Goal: Task Accomplishment & Management: Manage account settings

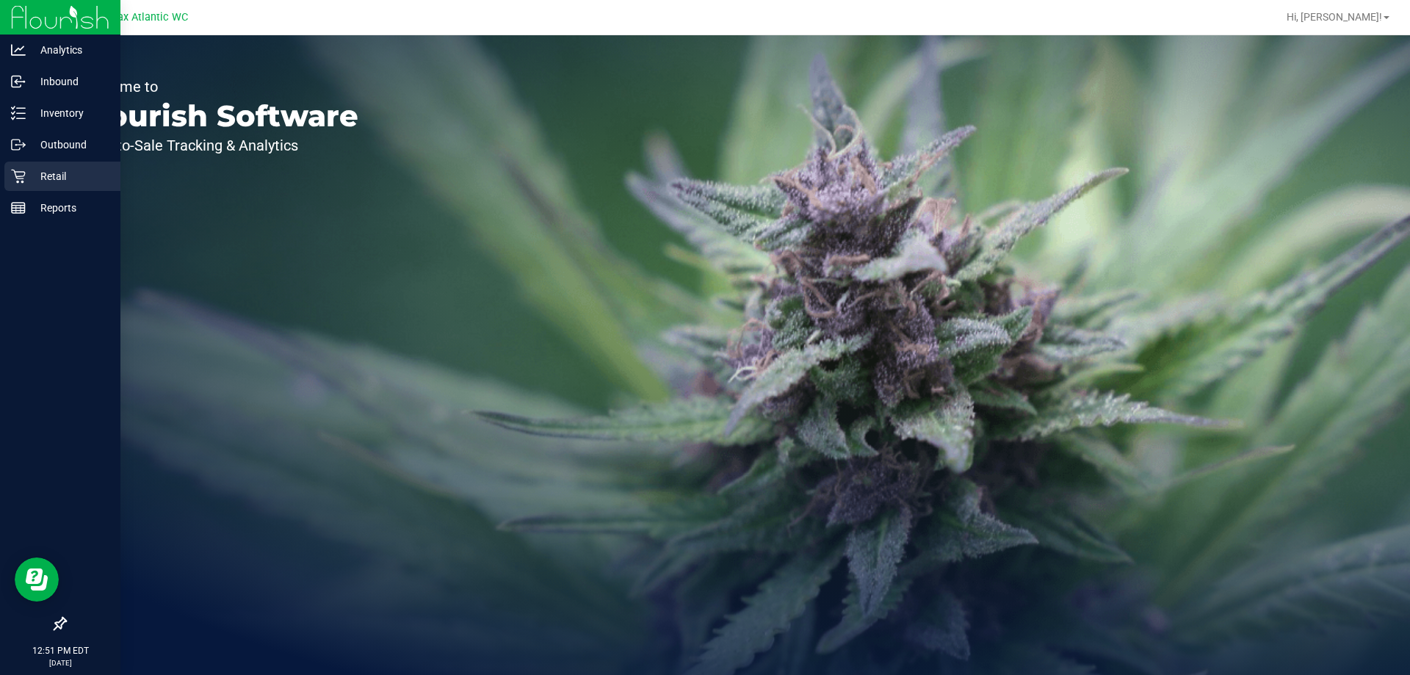
click at [26, 179] on p "Retail" at bounding box center [70, 176] width 88 height 18
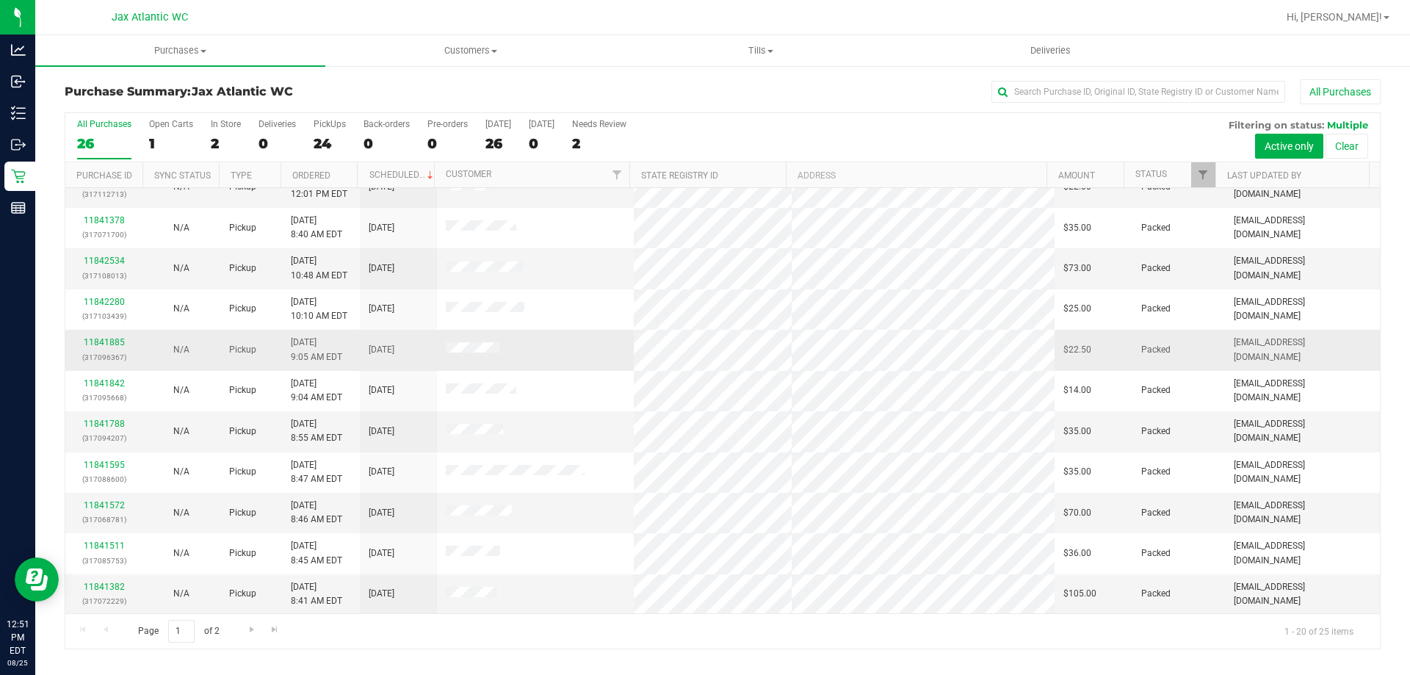
scroll to position [388, 0]
drag, startPoint x: 154, startPoint y: 46, endPoint x: 144, endPoint y: 69, distance: 25.0
click at [155, 46] on span "Purchases" at bounding box center [180, 50] width 290 height 13
click at [120, 103] on span "Fulfillment" at bounding box center [80, 106] width 91 height 12
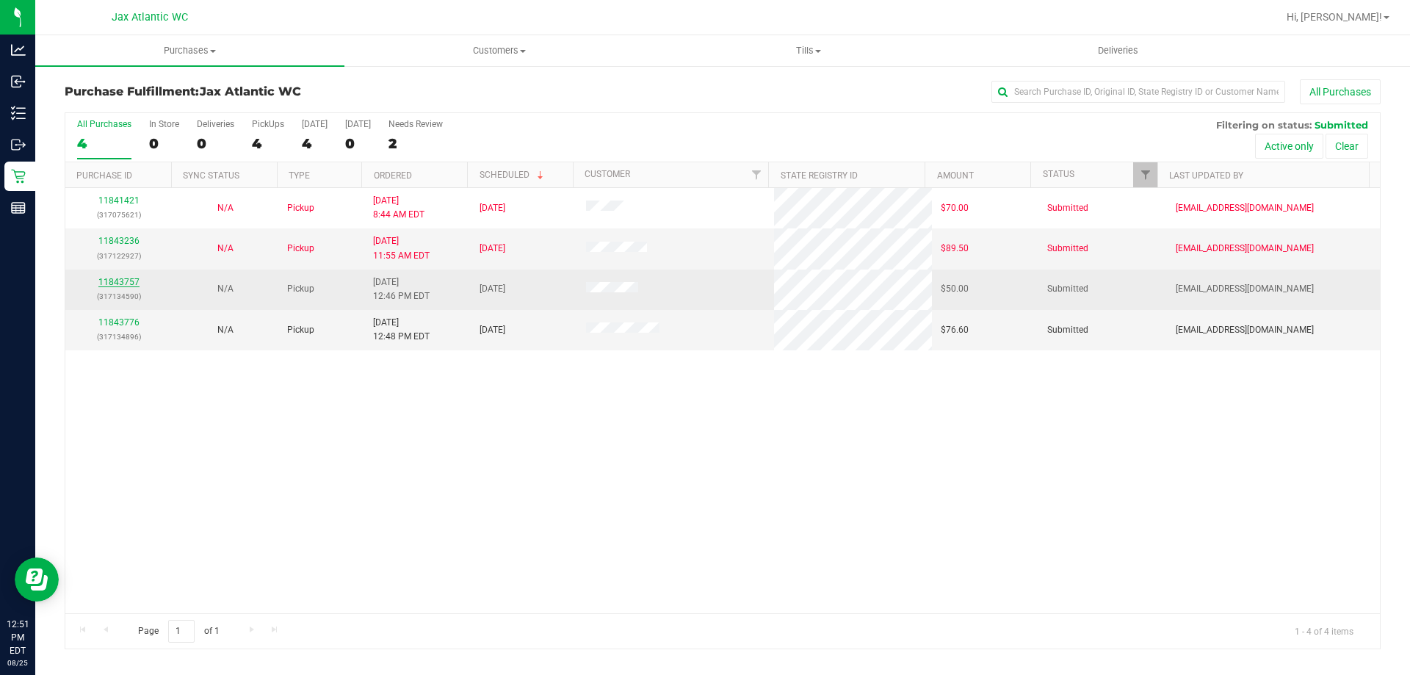
click at [127, 279] on link "11843757" at bounding box center [118, 282] width 41 height 10
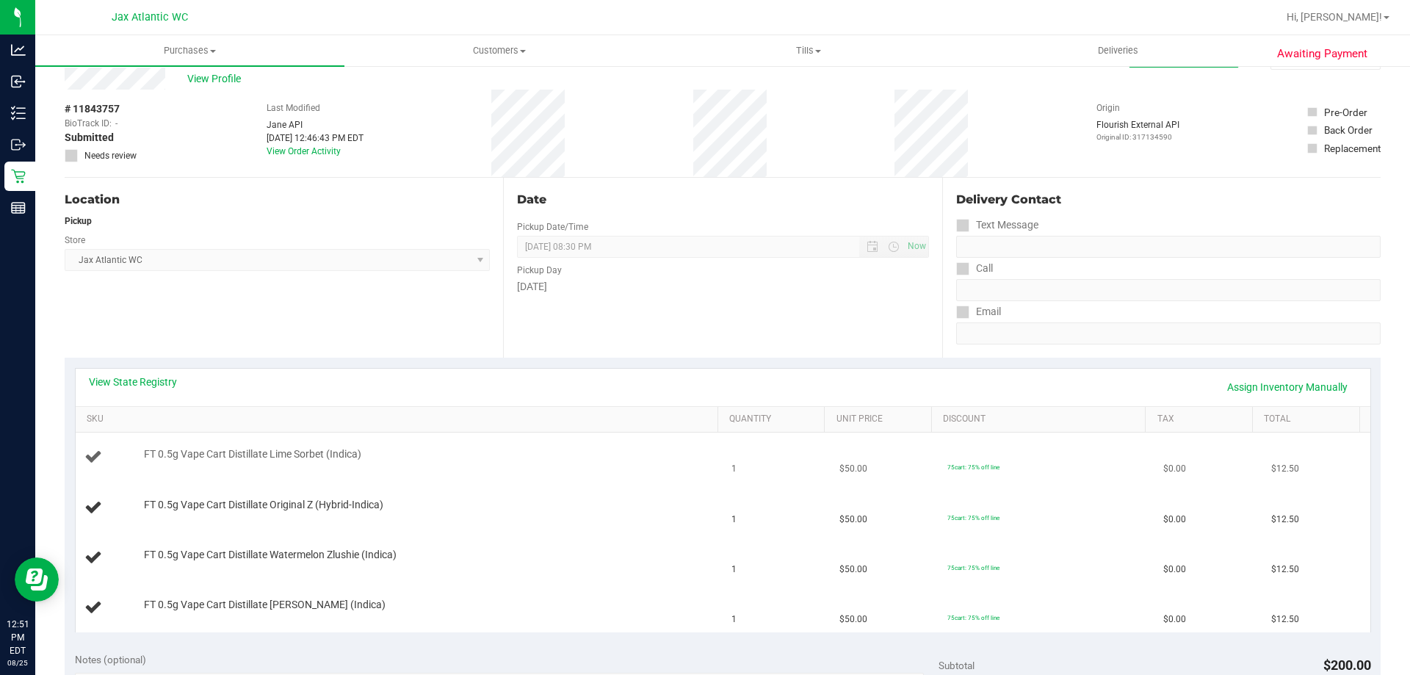
scroll to position [73, 0]
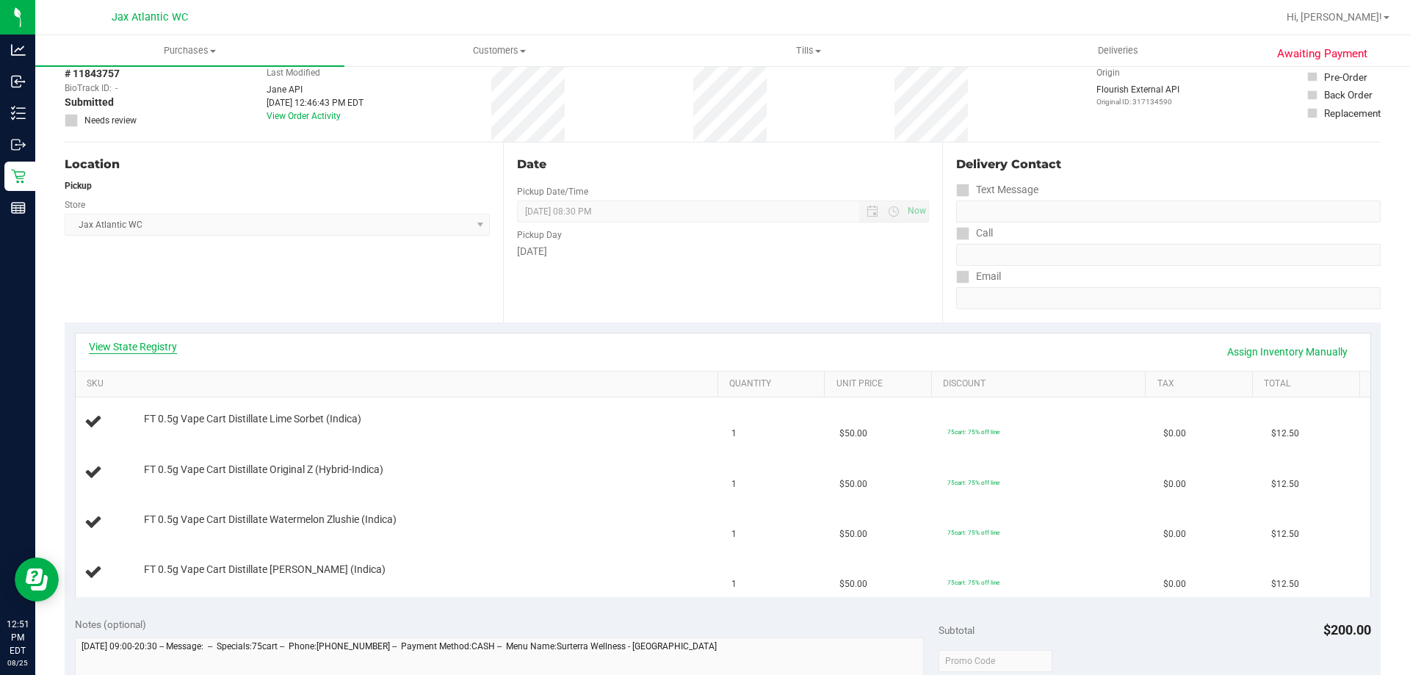
click at [145, 345] on link "View State Registry" at bounding box center [133, 346] width 88 height 15
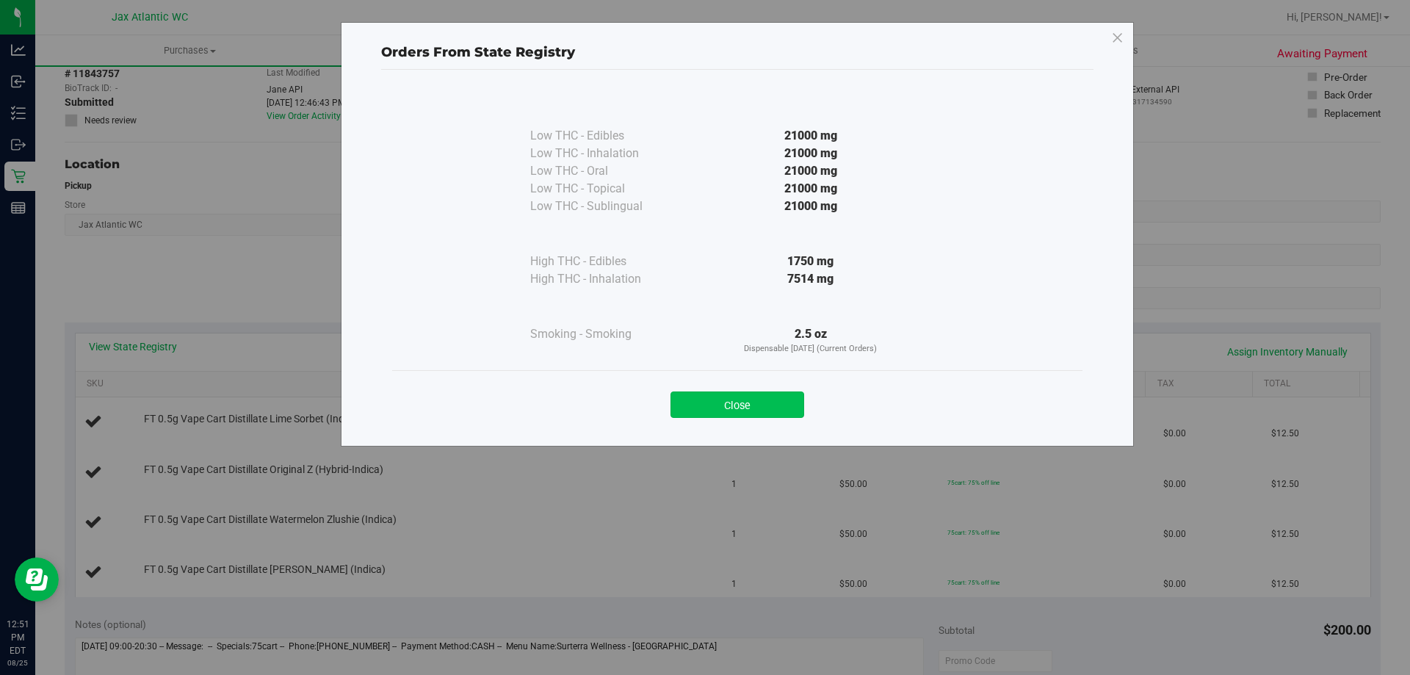
click at [752, 403] on button "Close" at bounding box center [738, 405] width 134 height 26
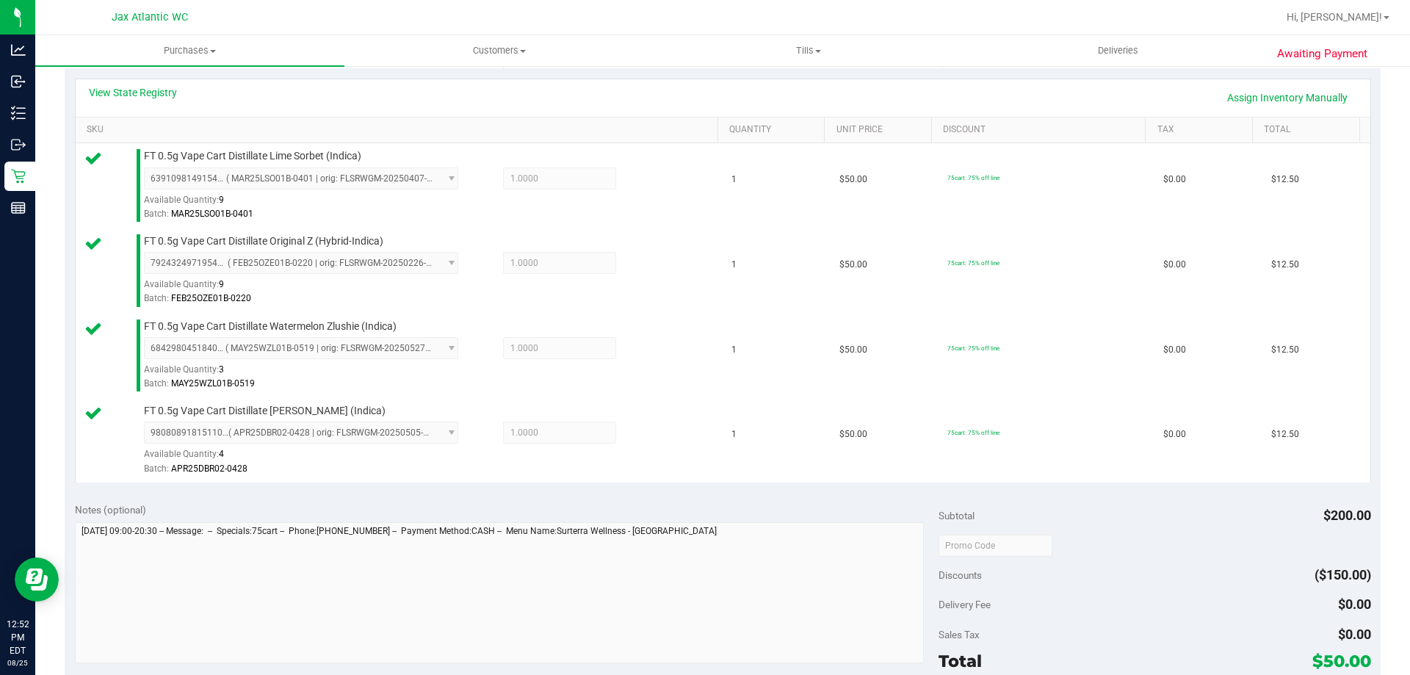
scroll to position [441, 0]
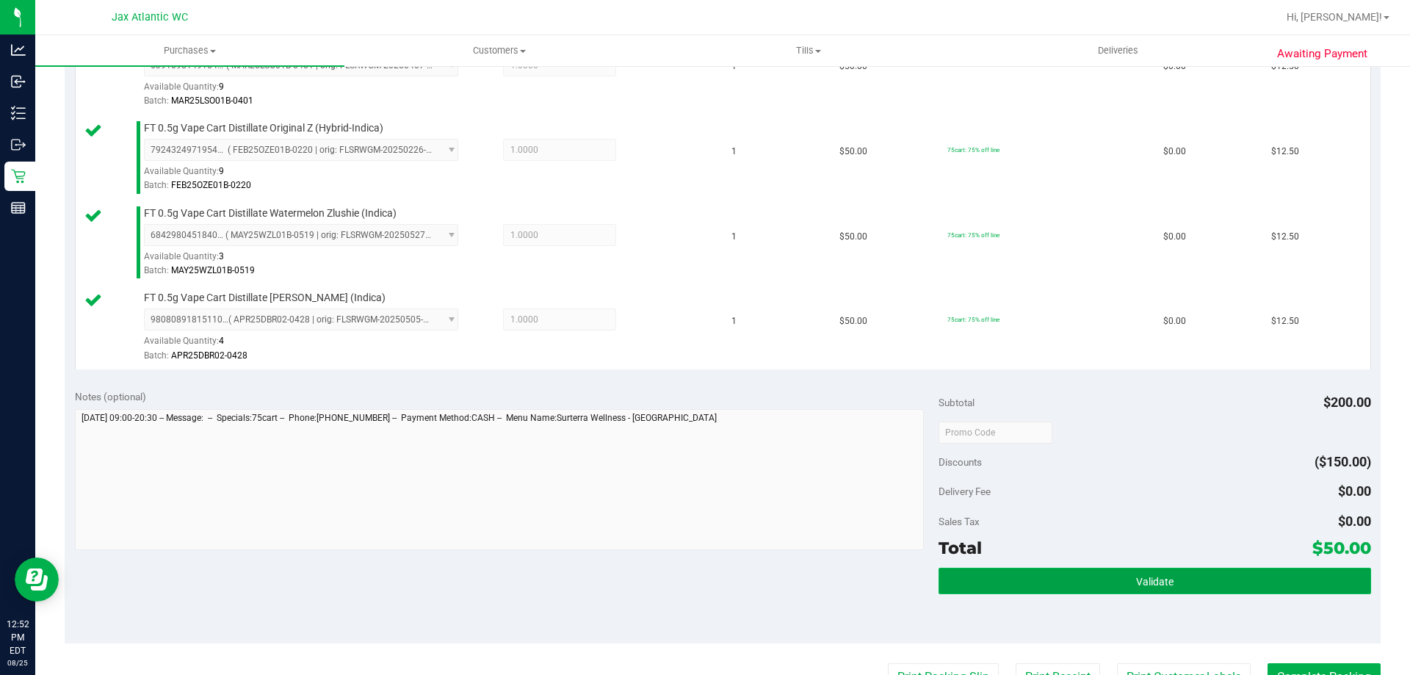
click at [1122, 571] on button "Validate" at bounding box center [1155, 581] width 432 height 26
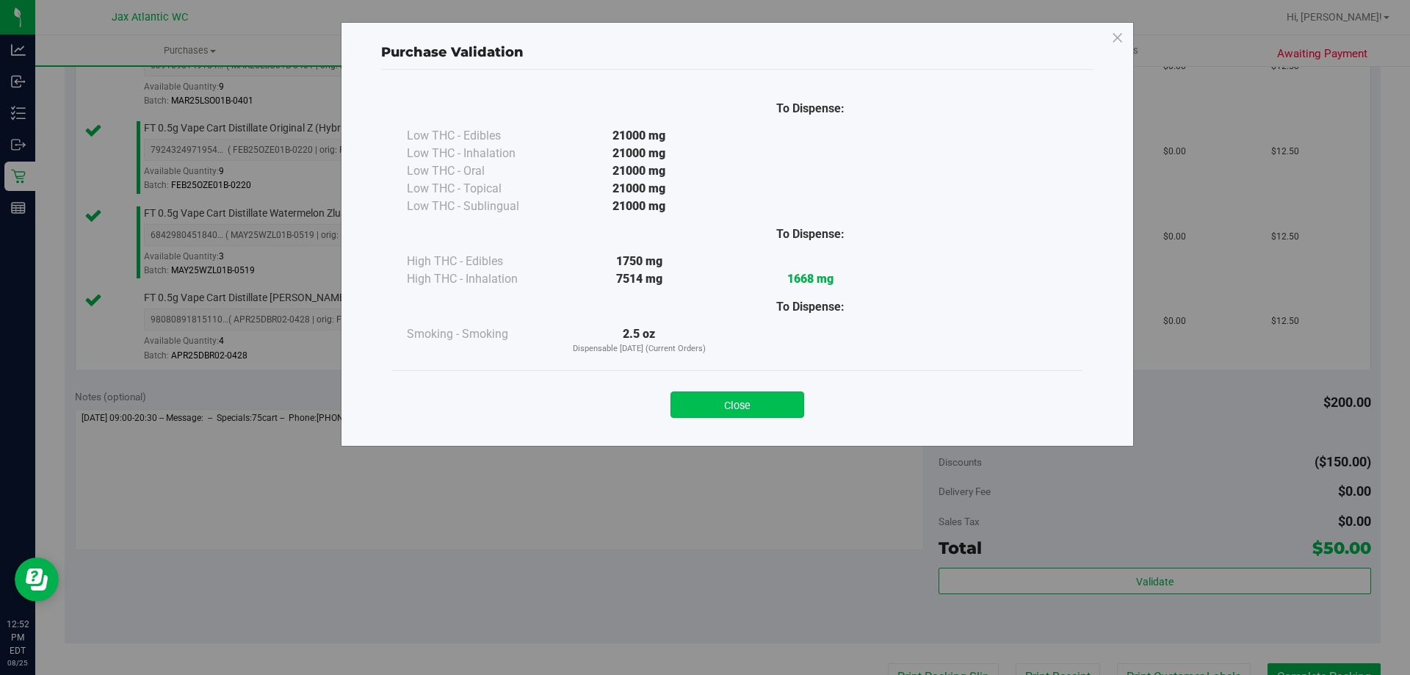
click at [718, 399] on button "Close" at bounding box center [738, 405] width 134 height 26
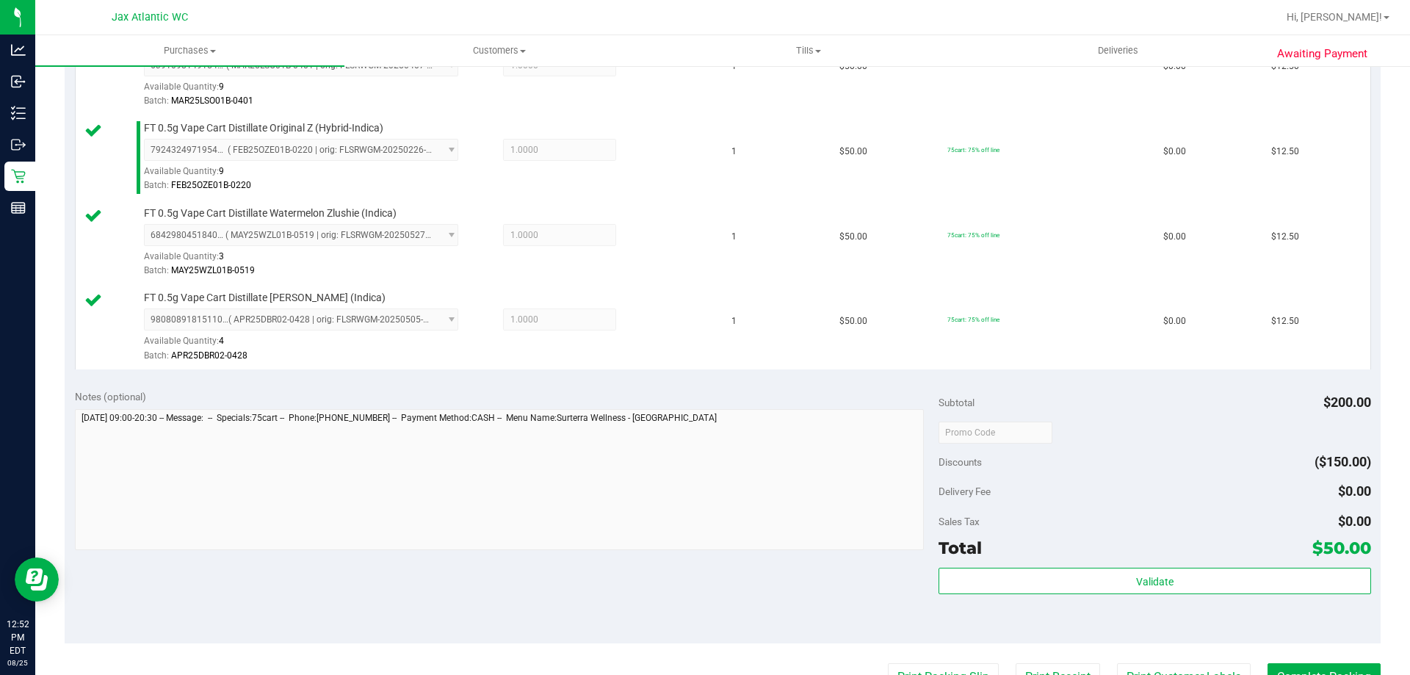
scroll to position [588, 0]
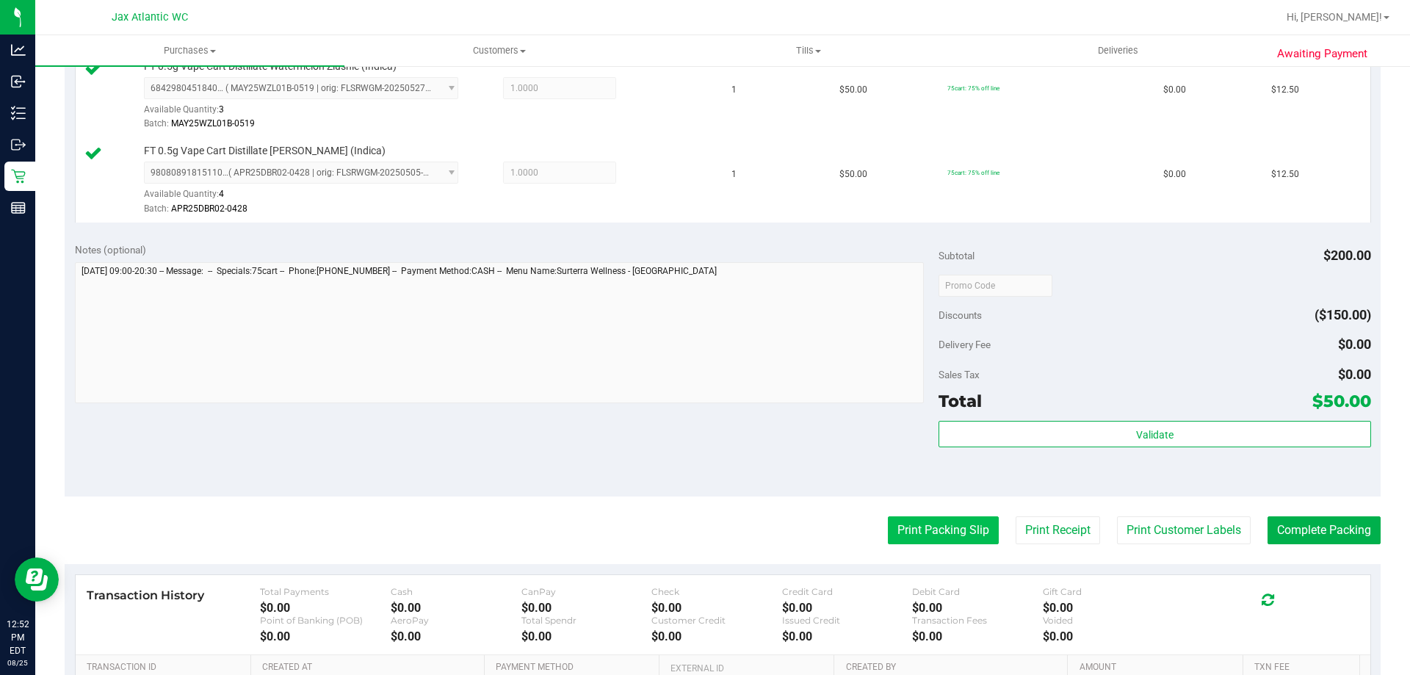
click at [930, 536] on button "Print Packing Slip" at bounding box center [943, 530] width 111 height 28
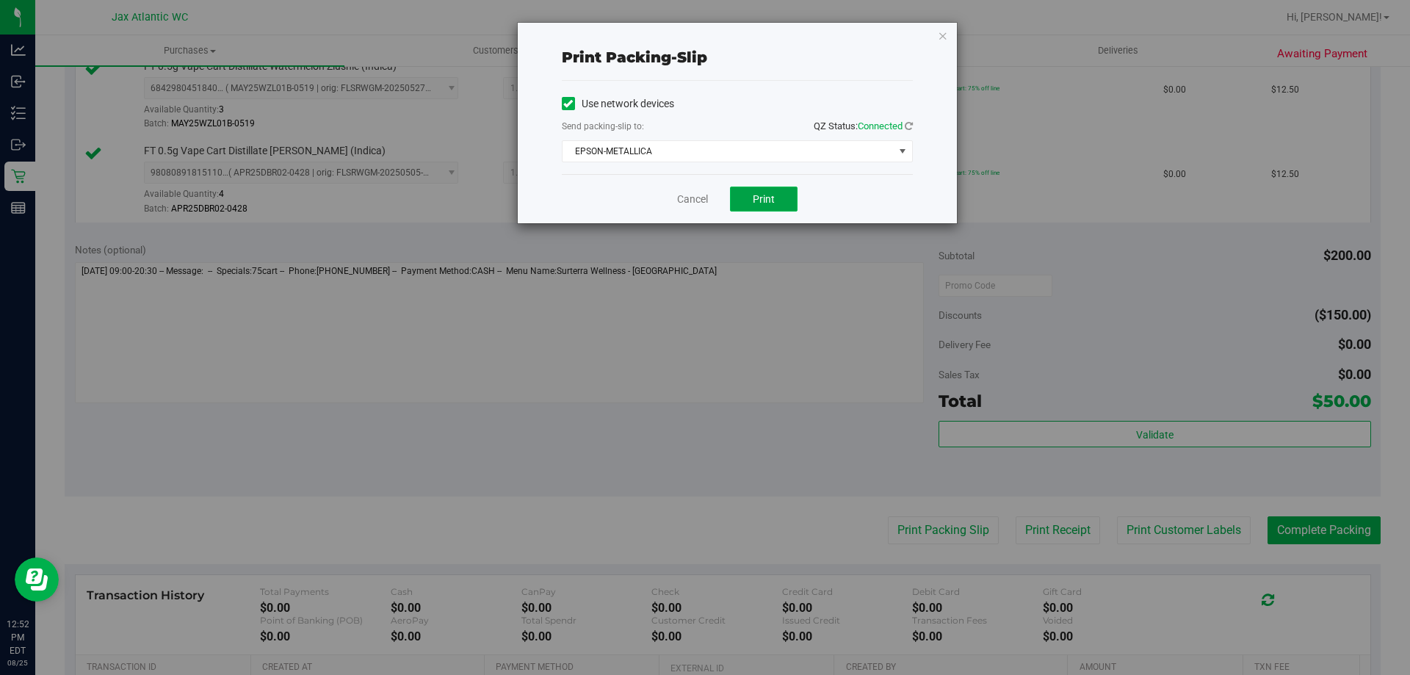
click at [788, 209] on button "Print" at bounding box center [764, 199] width 68 height 25
click at [685, 192] on link "Cancel" at bounding box center [692, 199] width 31 height 15
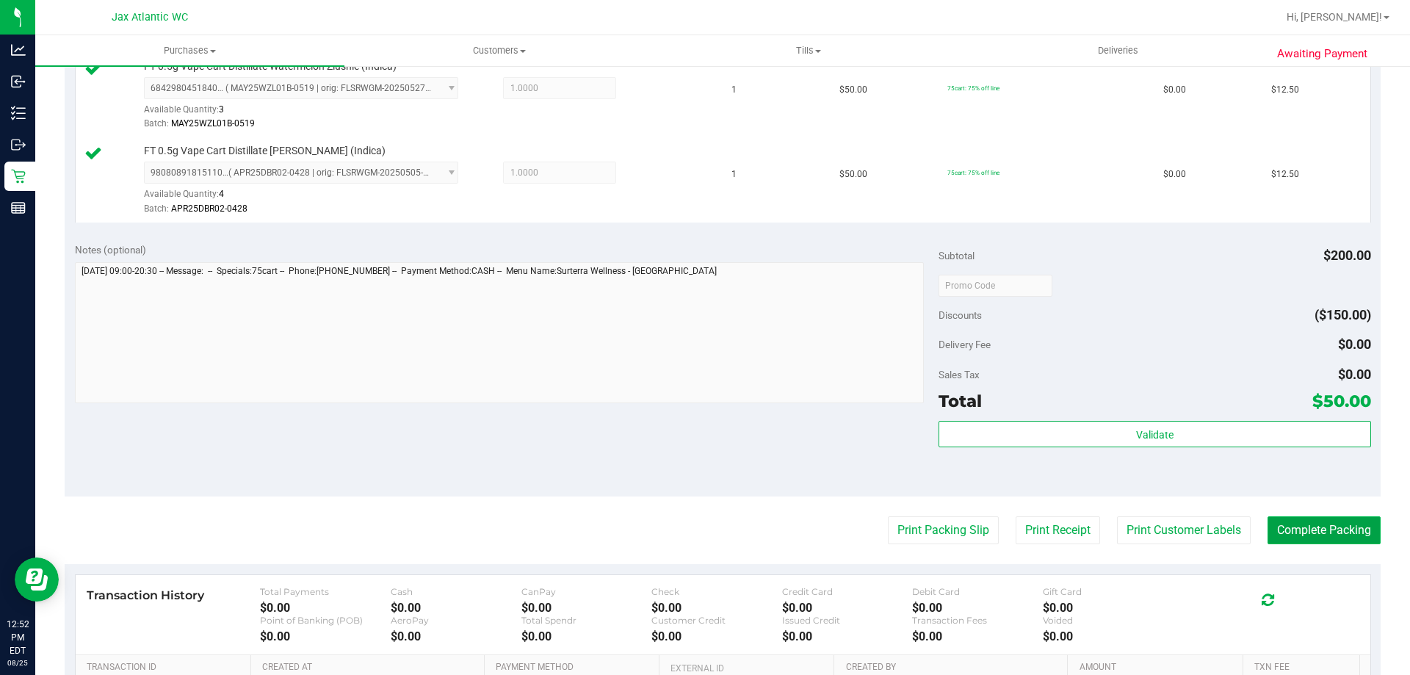
click at [1294, 535] on button "Complete Packing" at bounding box center [1324, 530] width 113 height 28
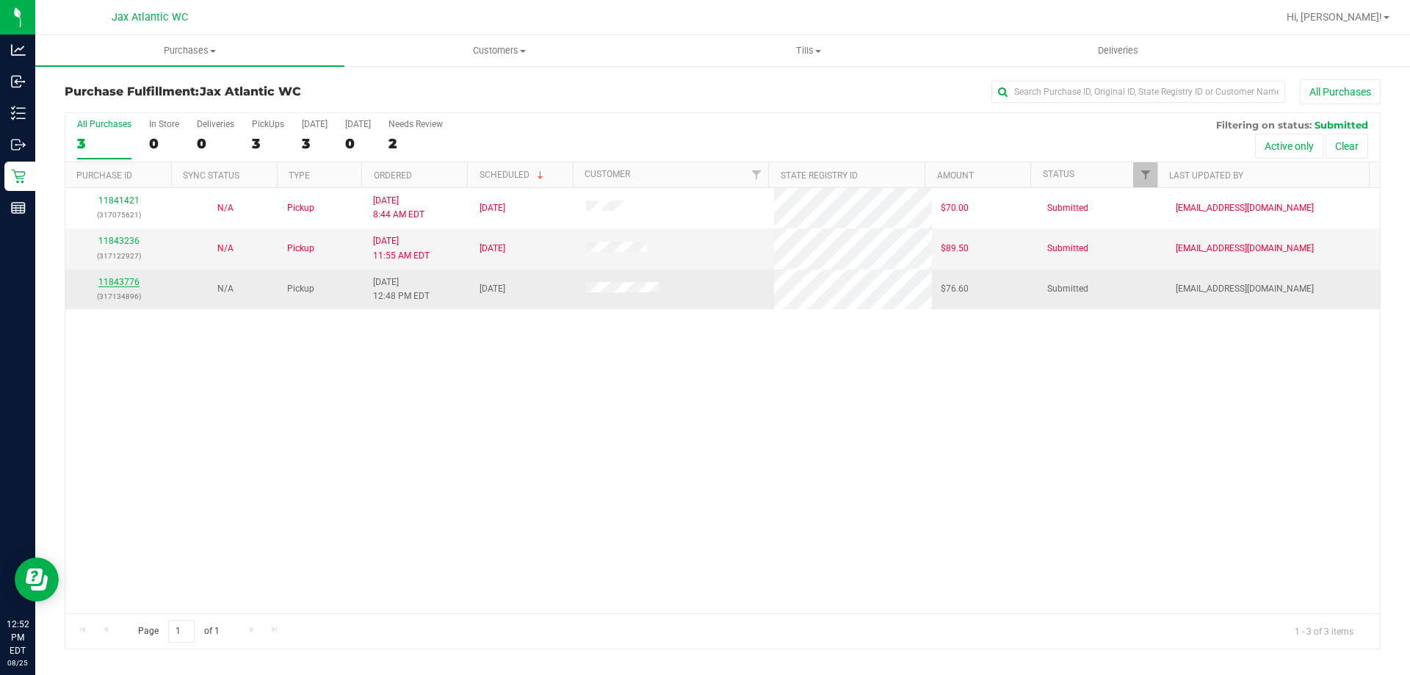
click at [131, 280] on link "11843776" at bounding box center [118, 282] width 41 height 10
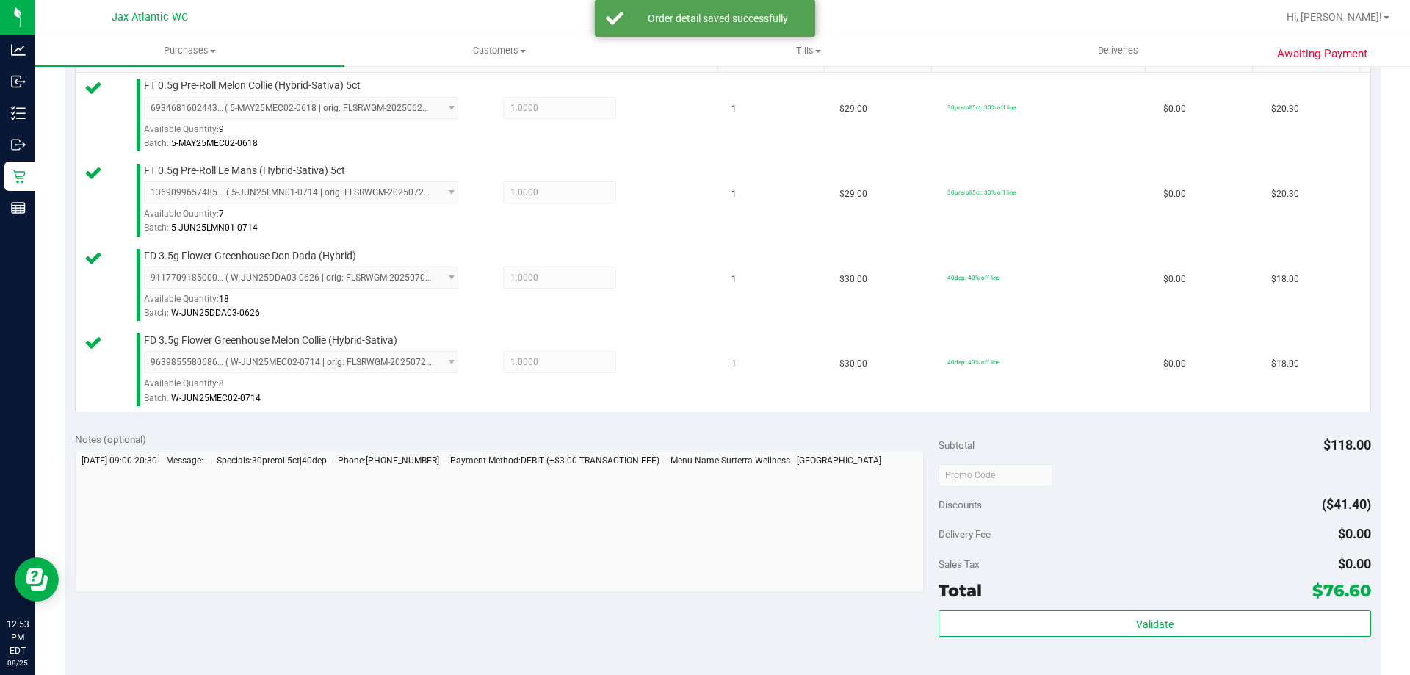
scroll to position [588, 0]
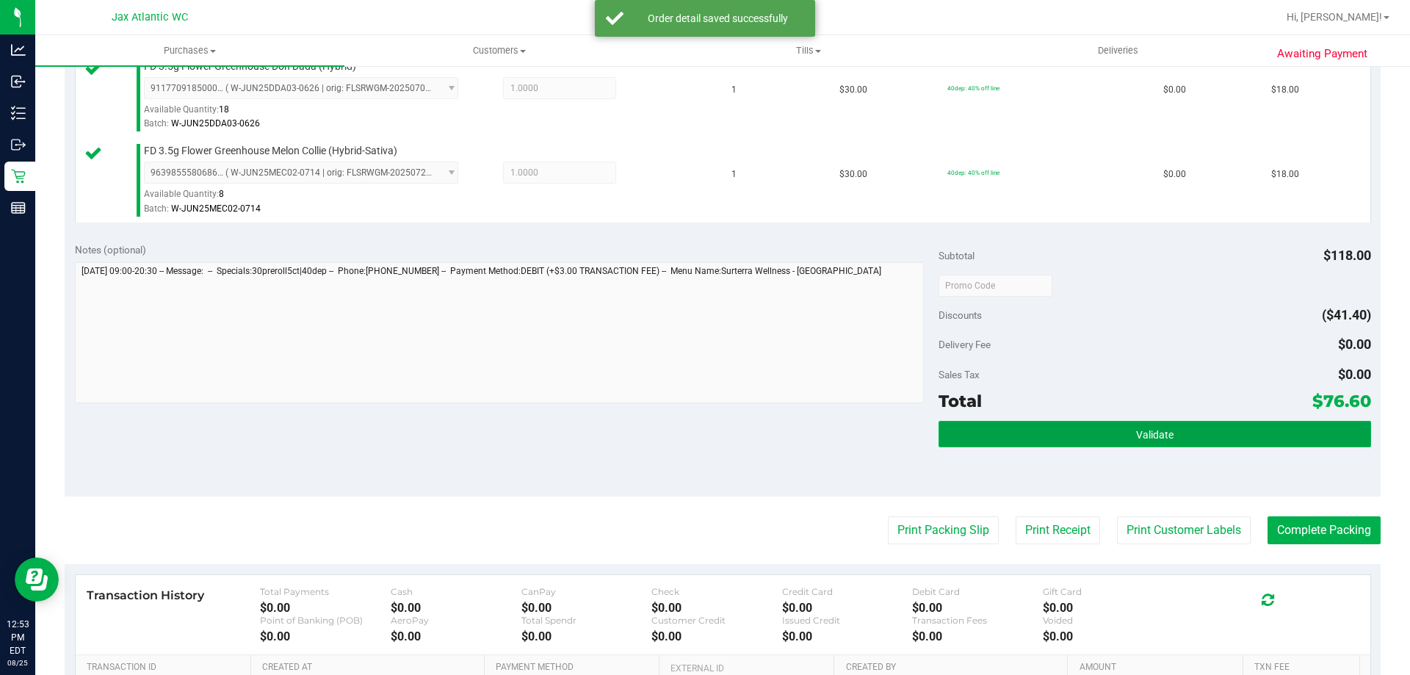
click at [1219, 434] on button "Validate" at bounding box center [1155, 434] width 432 height 26
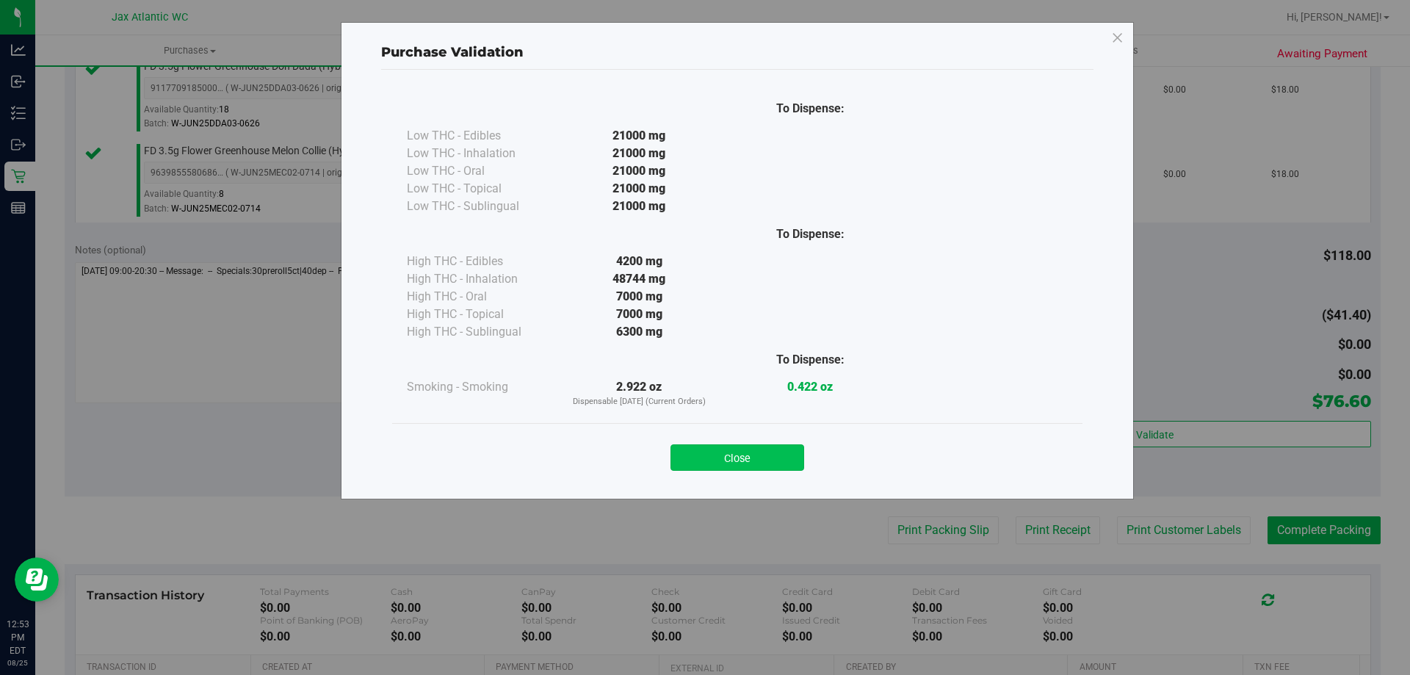
click at [762, 458] on button "Close" at bounding box center [738, 457] width 134 height 26
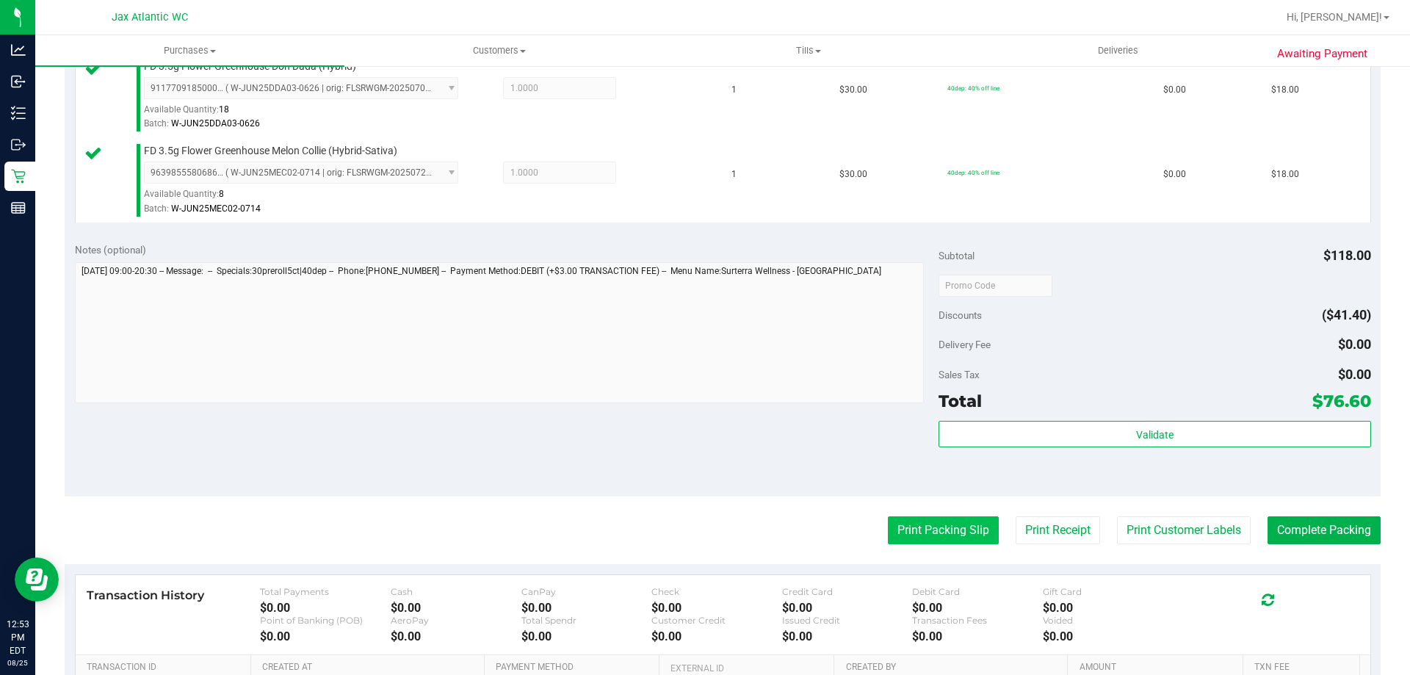
click at [927, 530] on button "Print Packing Slip" at bounding box center [943, 530] width 111 height 28
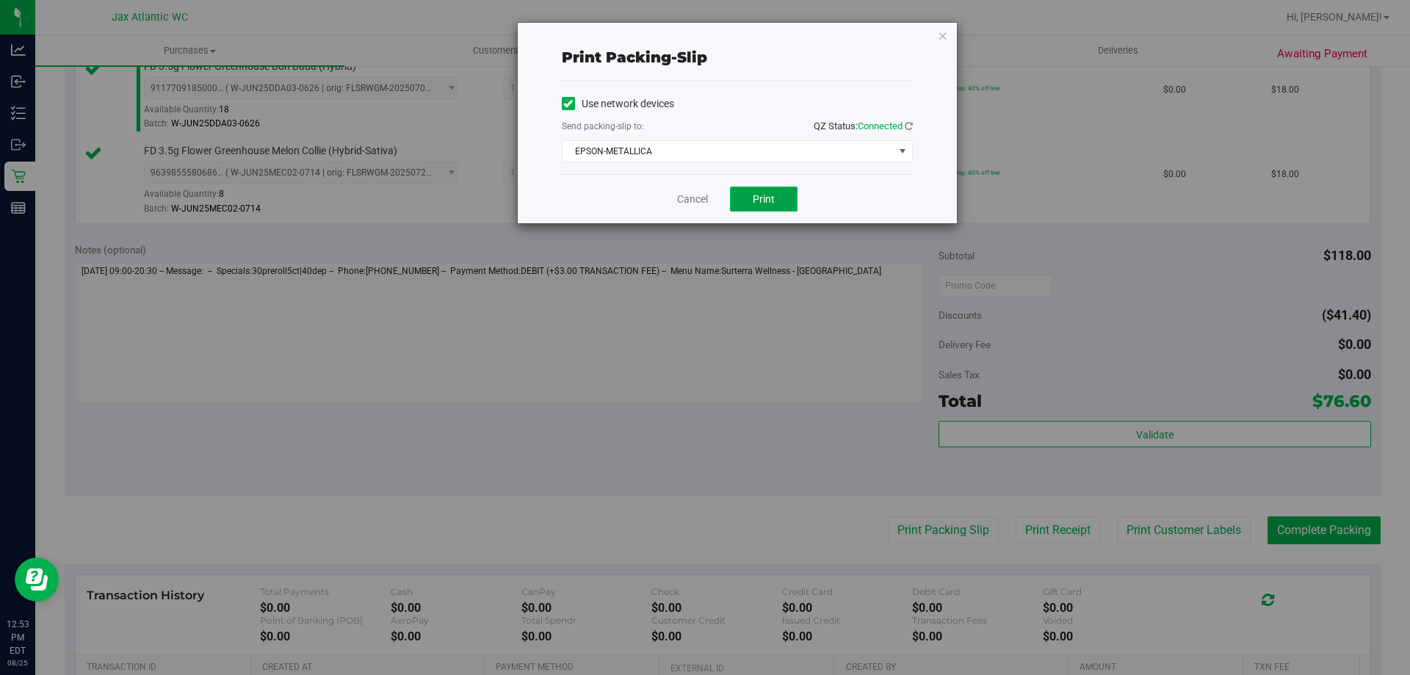
click at [765, 188] on button "Print" at bounding box center [764, 199] width 68 height 25
drag, startPoint x: 713, startPoint y: 203, endPoint x: 705, endPoint y: 203, distance: 7.4
click at [712, 203] on div "Cancel Print" at bounding box center [737, 198] width 351 height 49
click at [705, 203] on link "Cancel" at bounding box center [692, 199] width 31 height 15
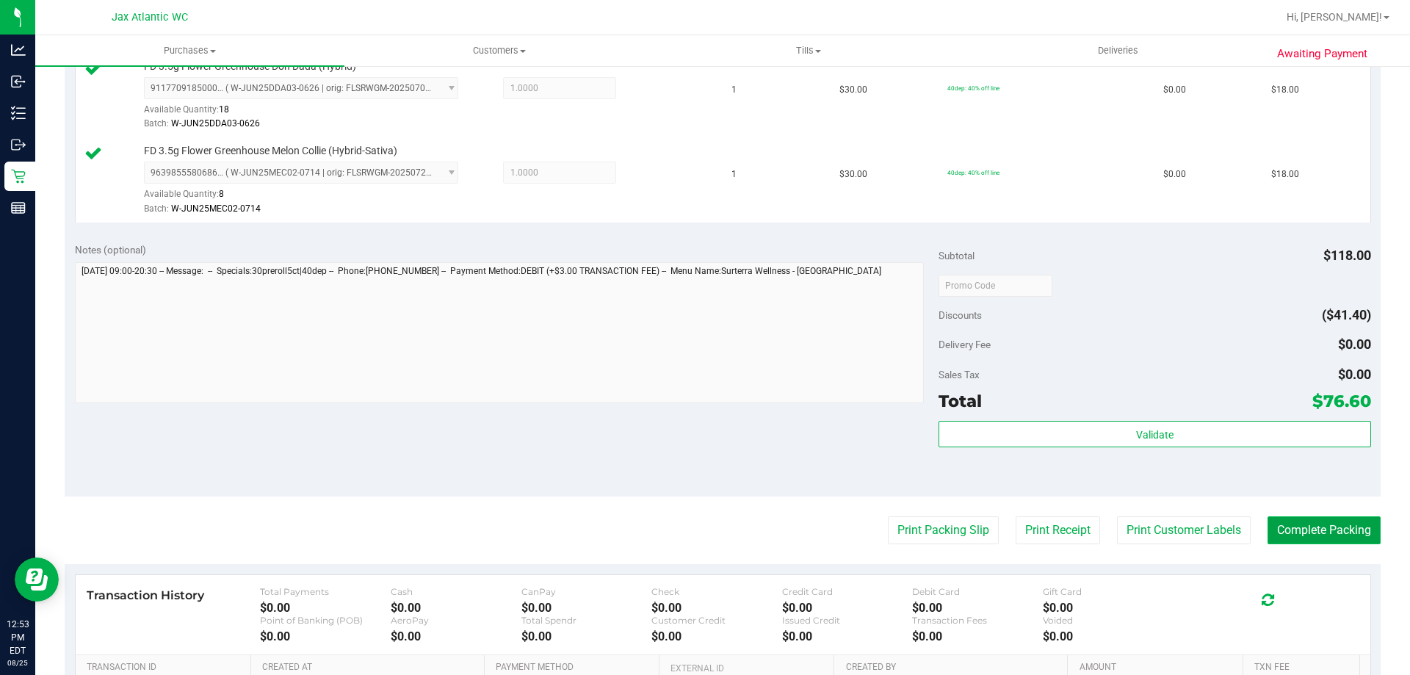
click at [1268, 522] on button "Complete Packing" at bounding box center [1324, 530] width 113 height 28
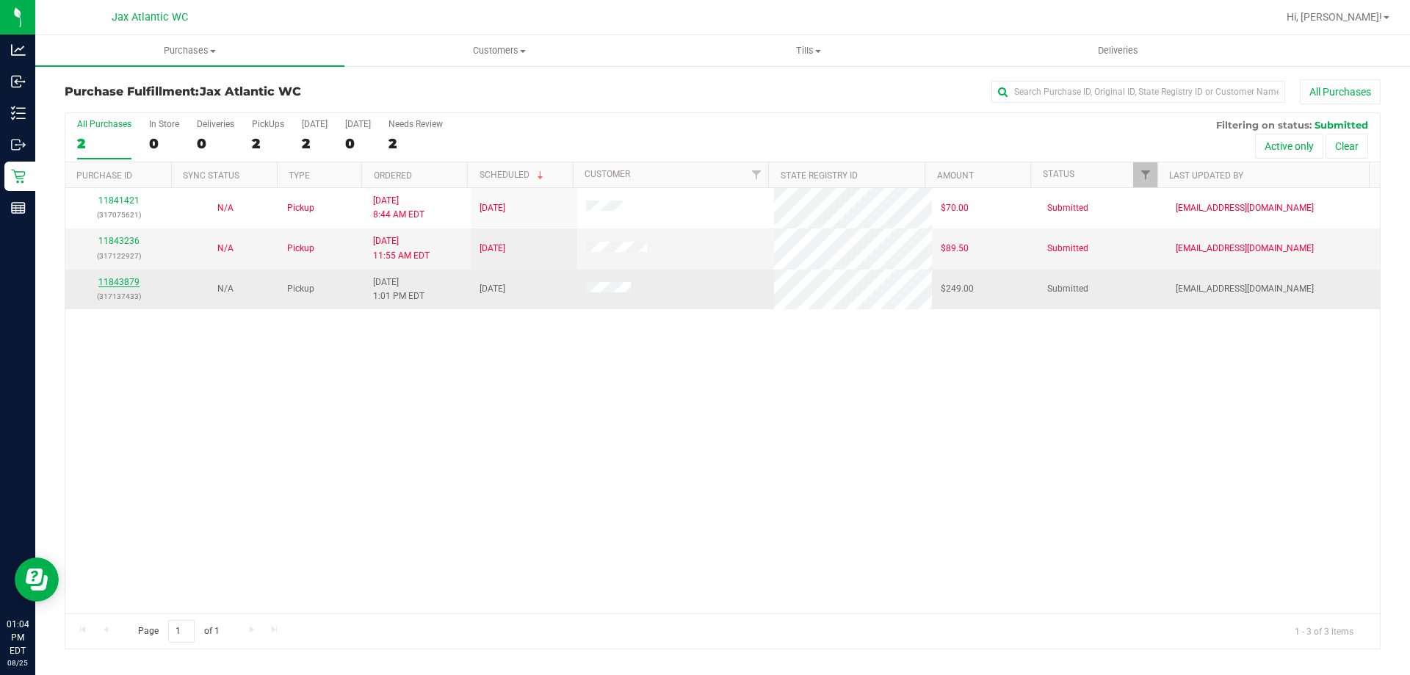
click at [125, 280] on link "11843879" at bounding box center [118, 282] width 41 height 10
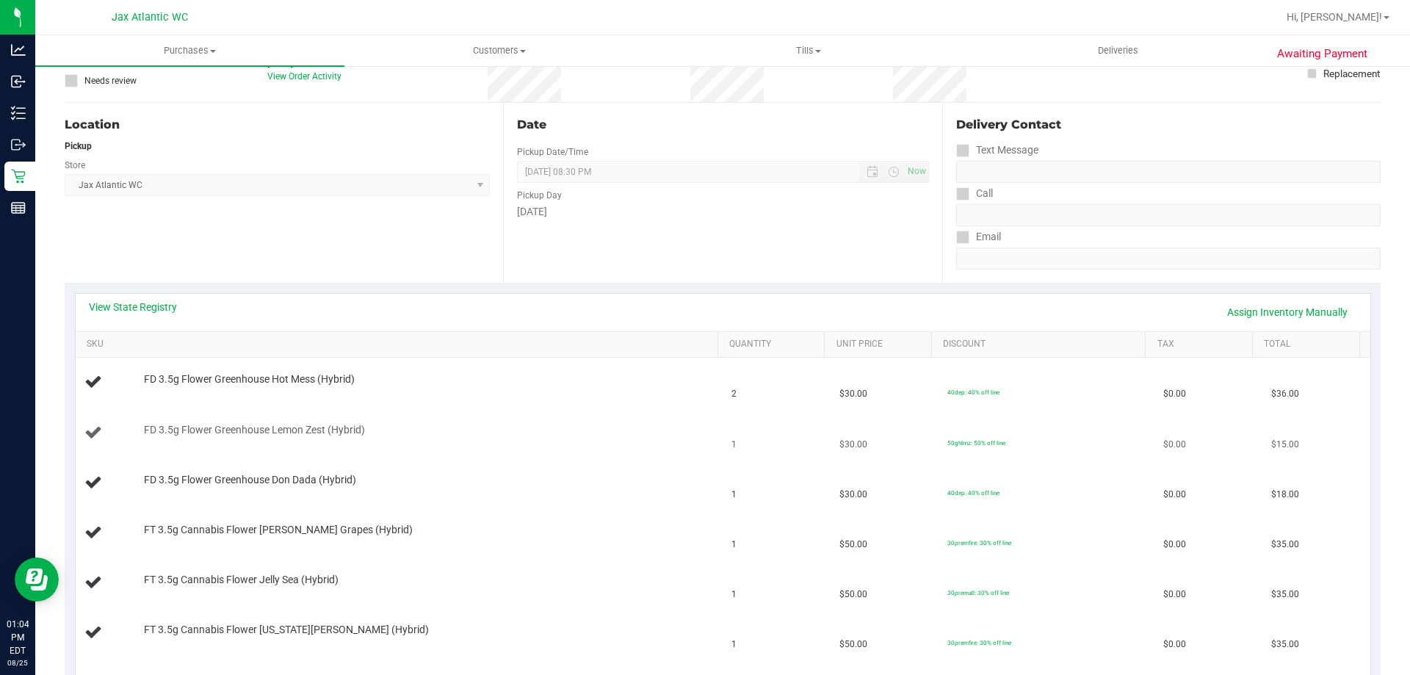
scroll to position [147, 0]
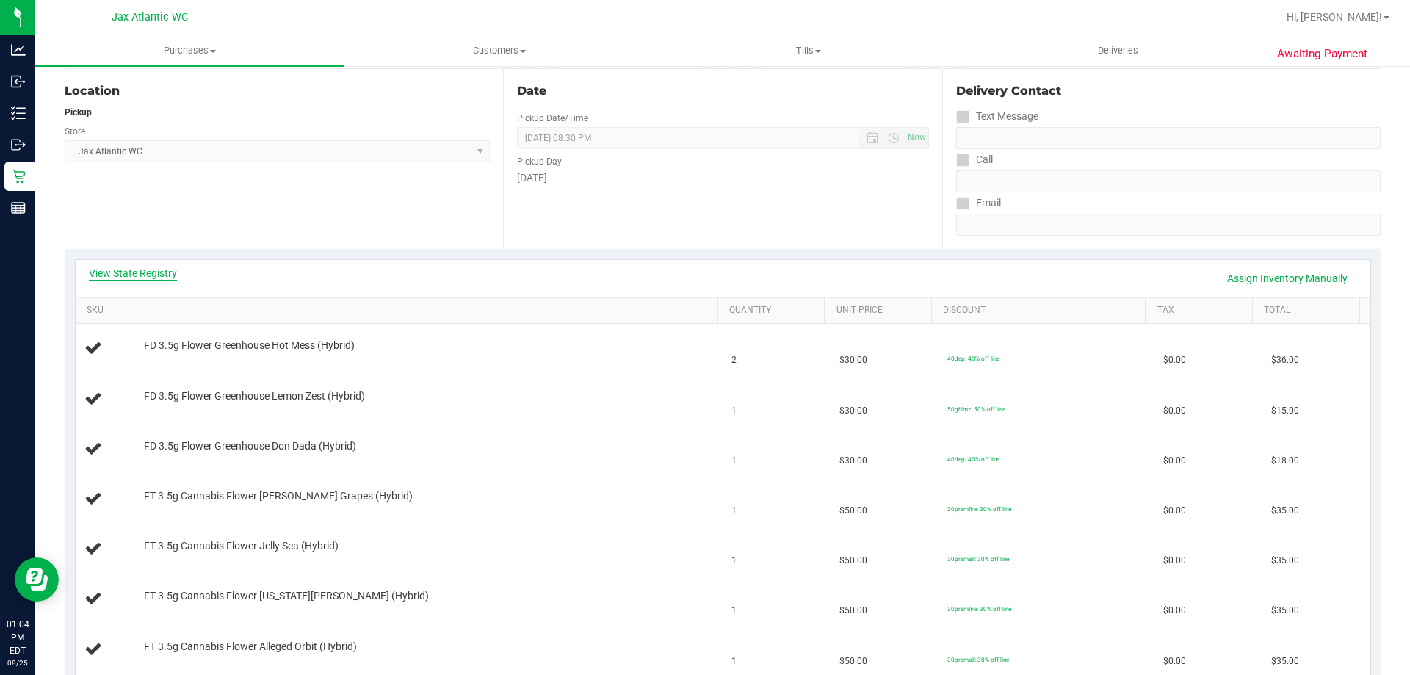
click at [150, 267] on link "View State Registry" at bounding box center [133, 273] width 88 height 15
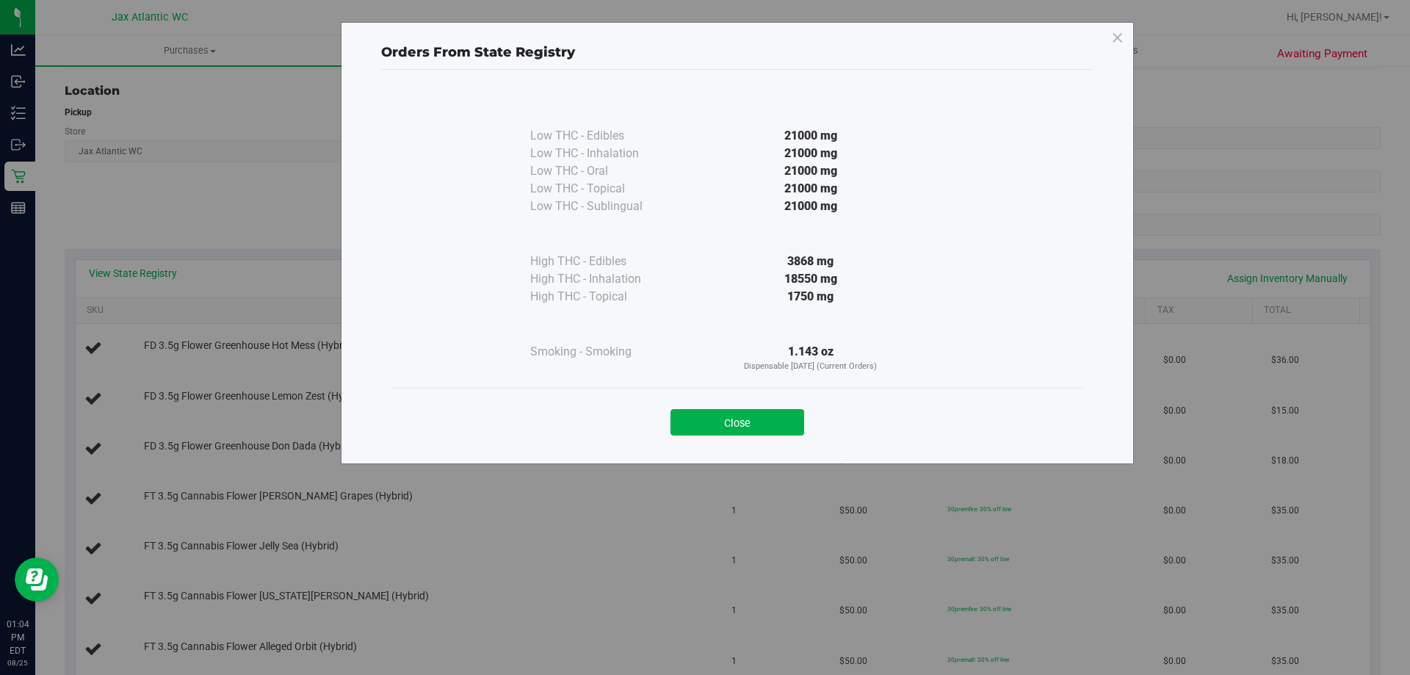
click at [771, 405] on div "Close" at bounding box center [737, 418] width 669 height 37
click at [751, 421] on button "Close" at bounding box center [738, 422] width 134 height 26
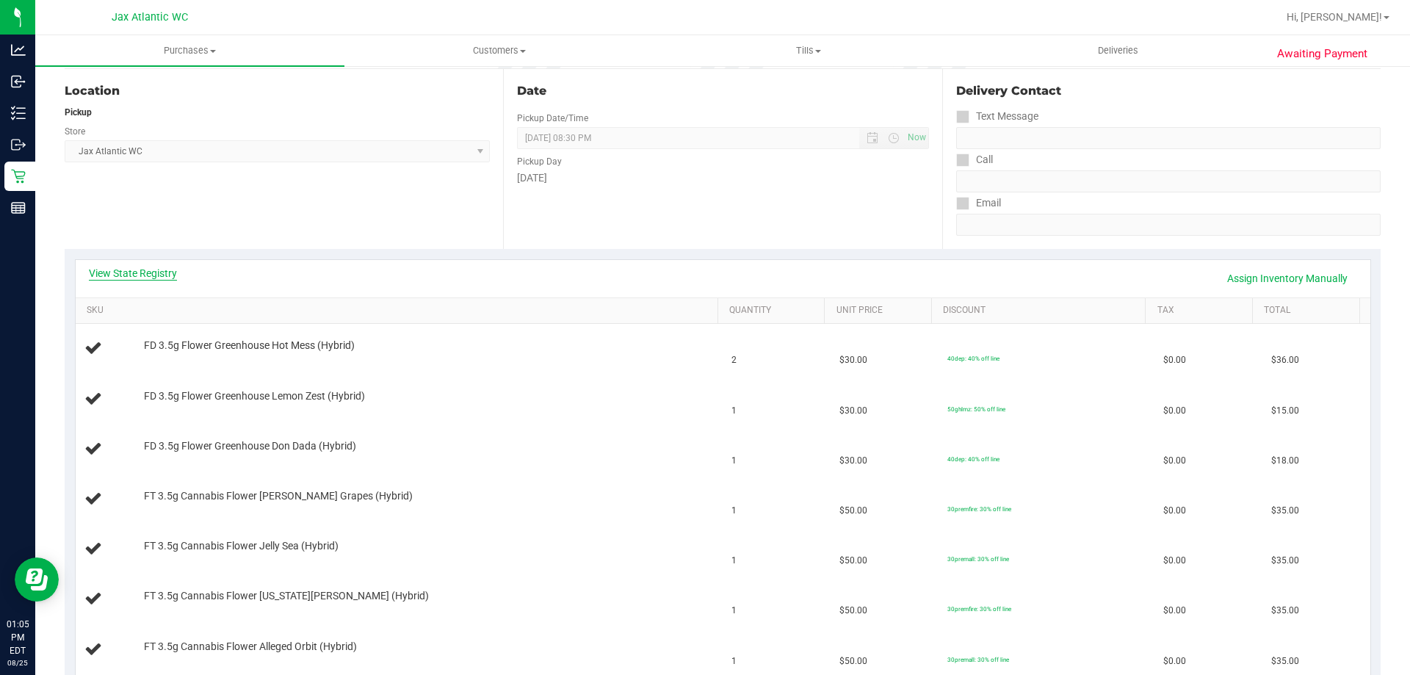
click at [172, 278] on link "View State Registry" at bounding box center [133, 273] width 88 height 15
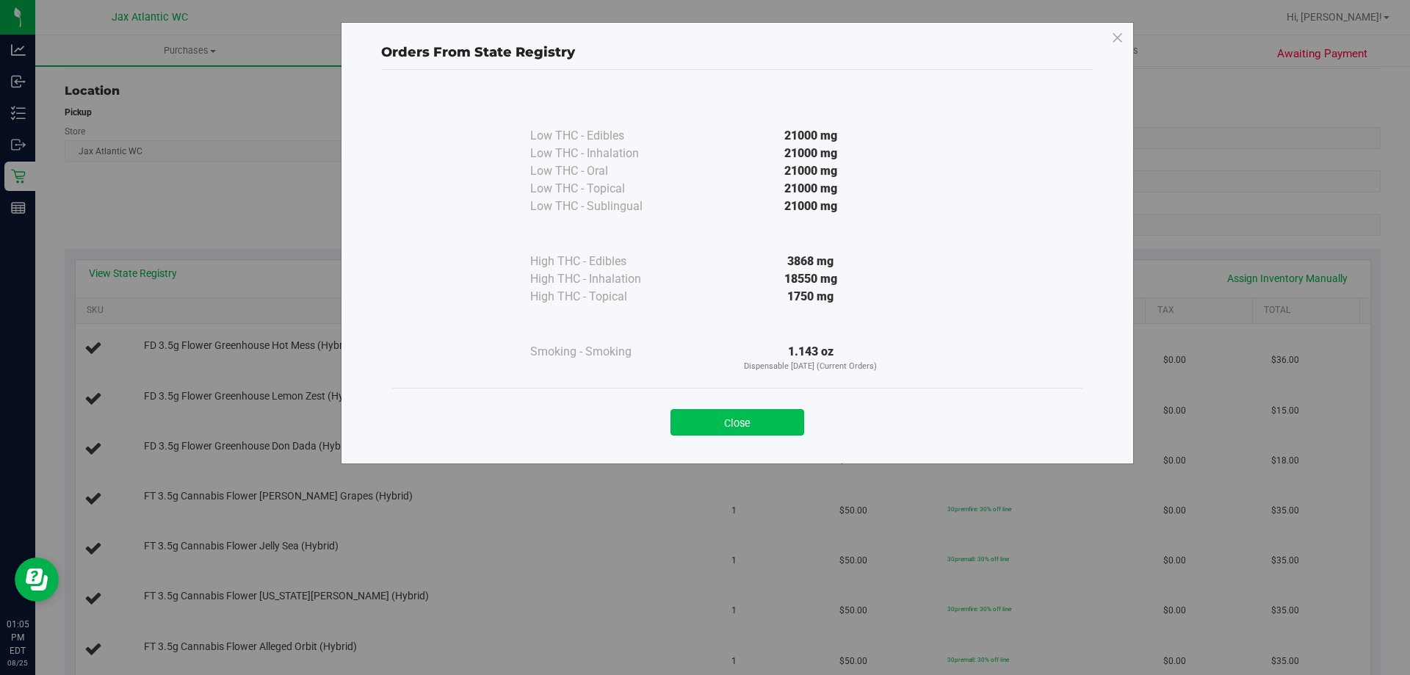
click at [729, 428] on button "Close" at bounding box center [738, 422] width 134 height 26
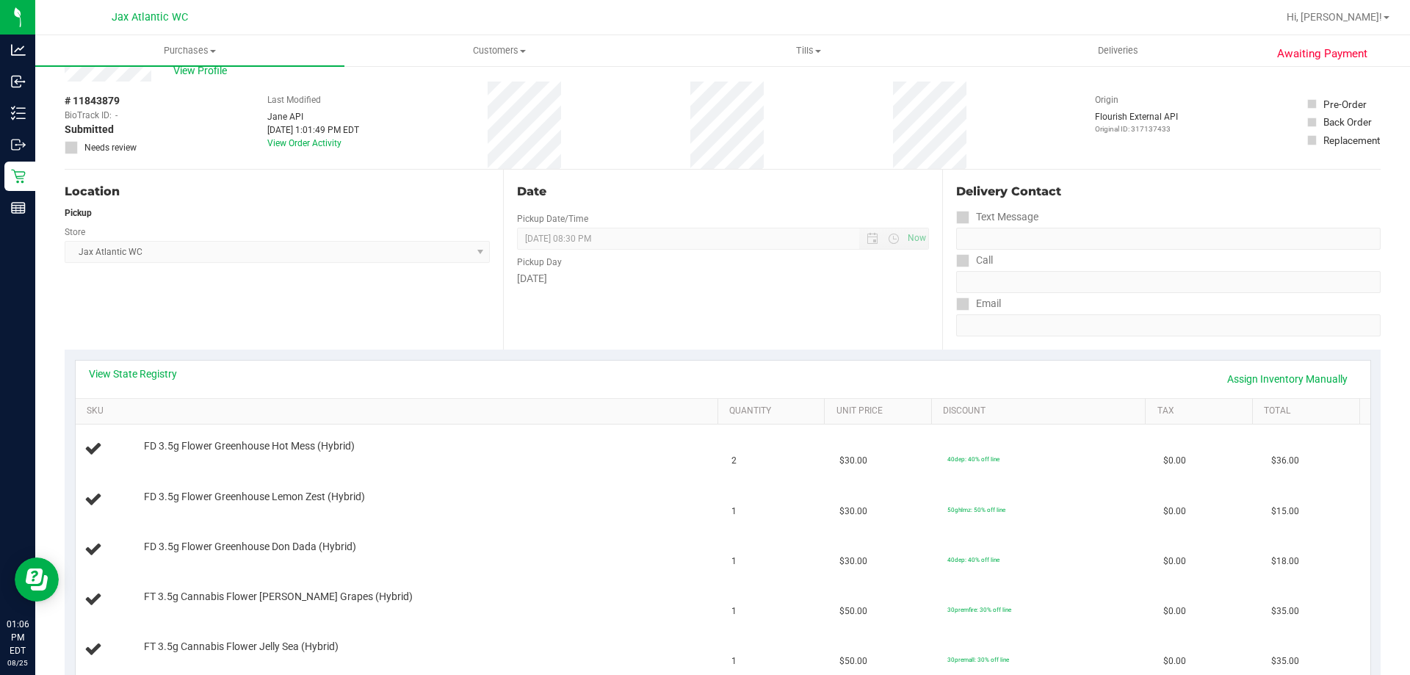
scroll to position [0, 0]
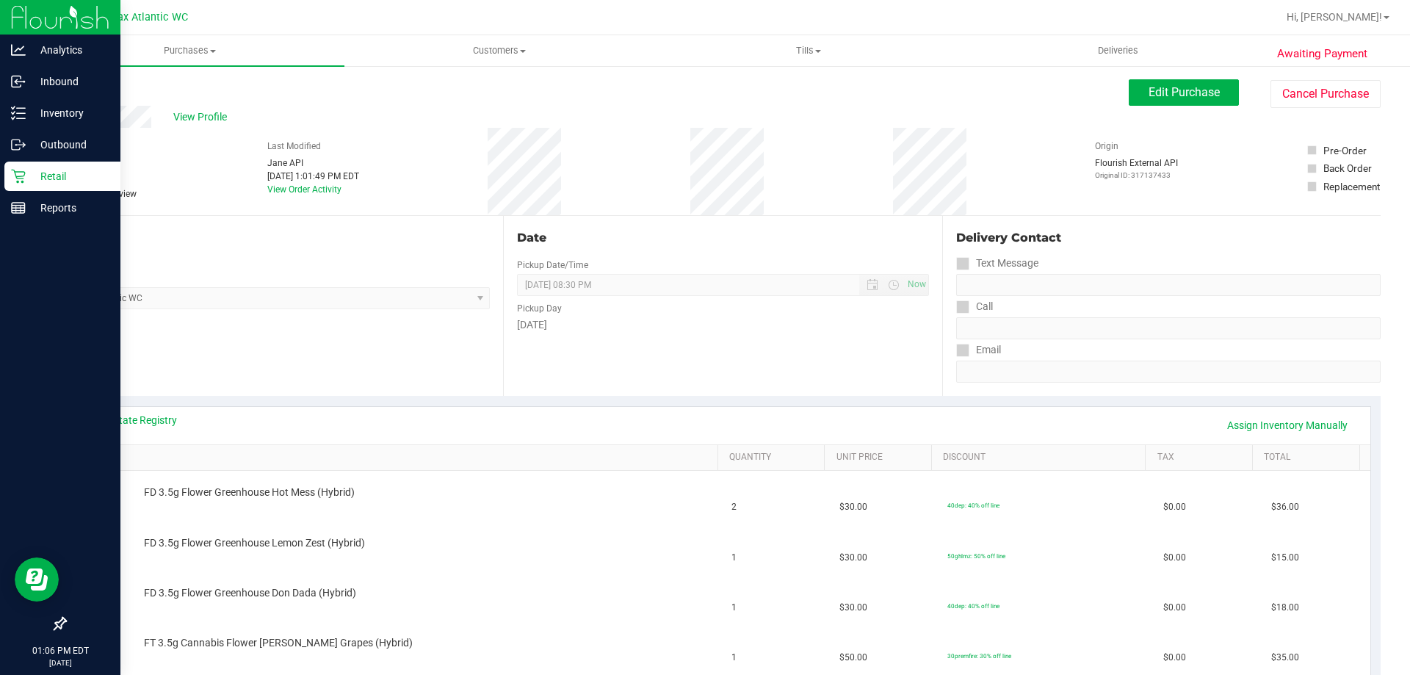
click at [1, 190] on link "Retail" at bounding box center [60, 178] width 120 height 32
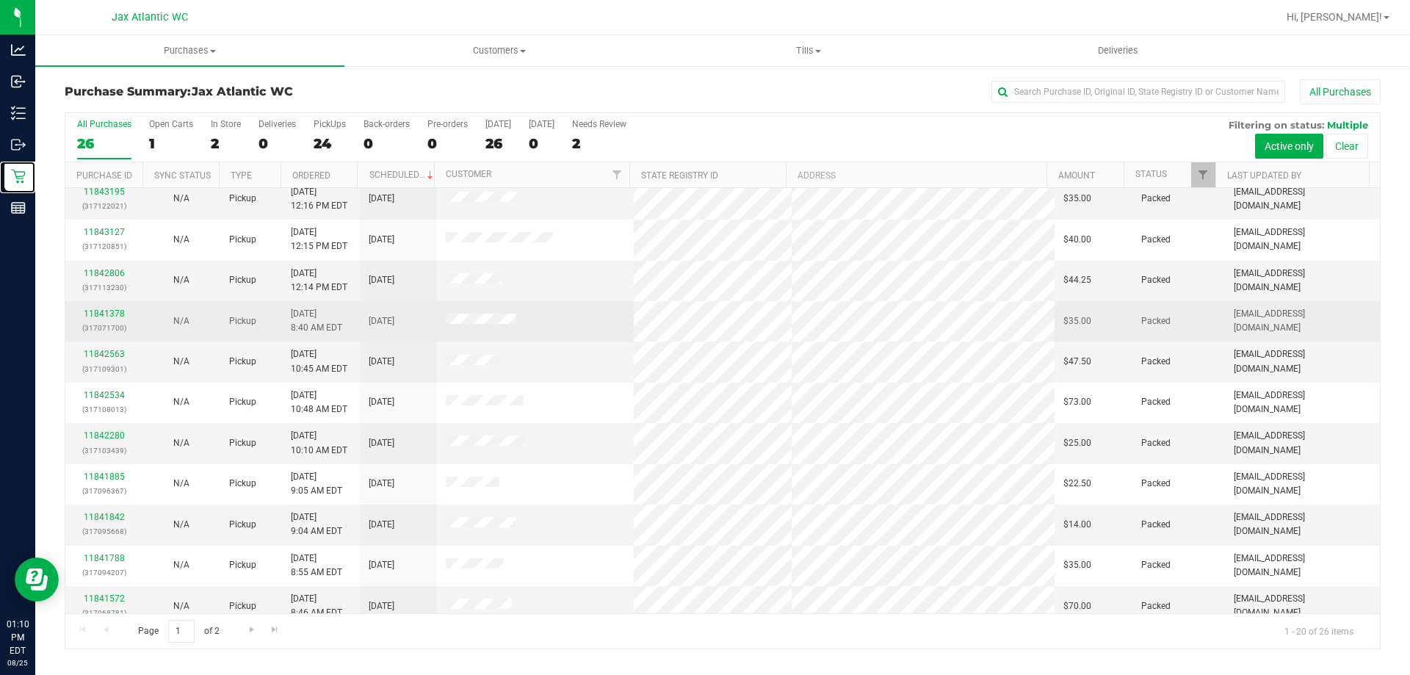
scroll to position [388, 0]
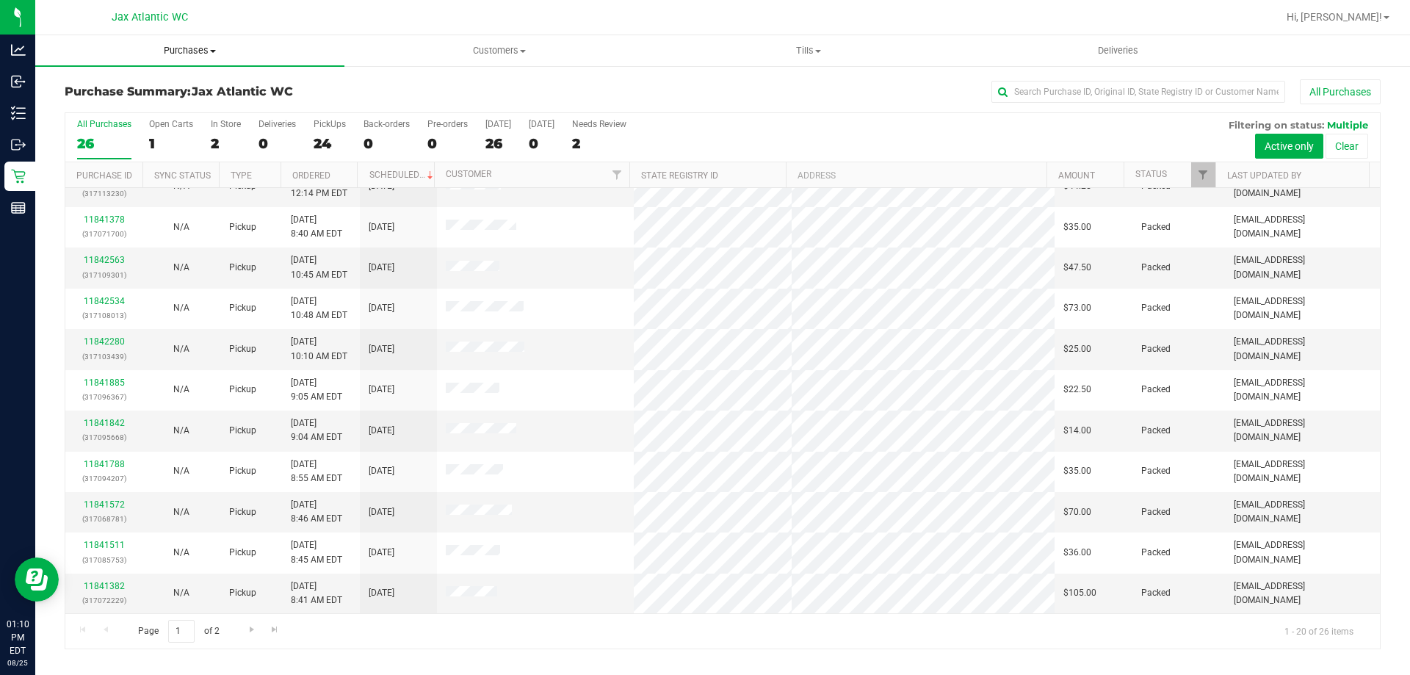
click at [176, 41] on uib-tab-heading "Purchases Summary of purchases Fulfillment All purchases" at bounding box center [189, 50] width 309 height 31
click at [154, 101] on li "Fulfillment" at bounding box center [189, 107] width 309 height 18
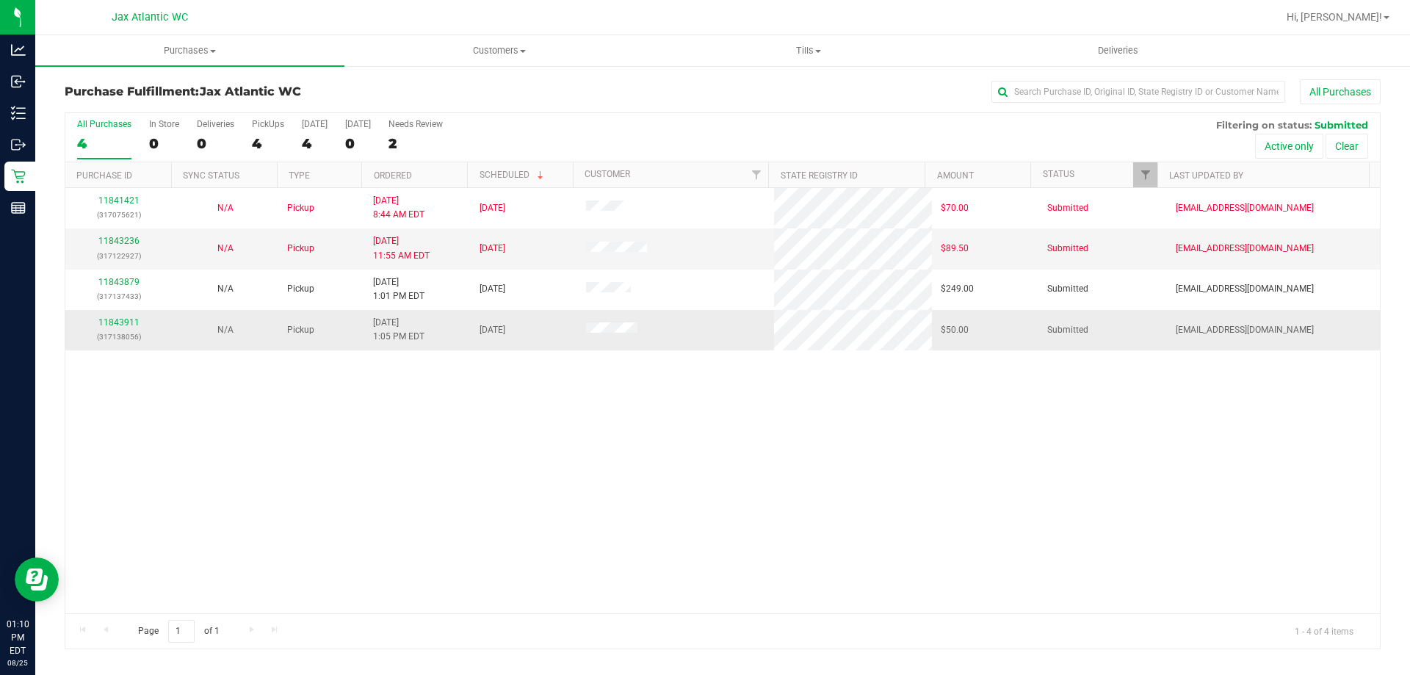
click at [146, 327] on div "11843911 (317138056)" at bounding box center [118, 330] width 89 height 28
click at [123, 322] on link "11843911" at bounding box center [118, 322] width 41 height 10
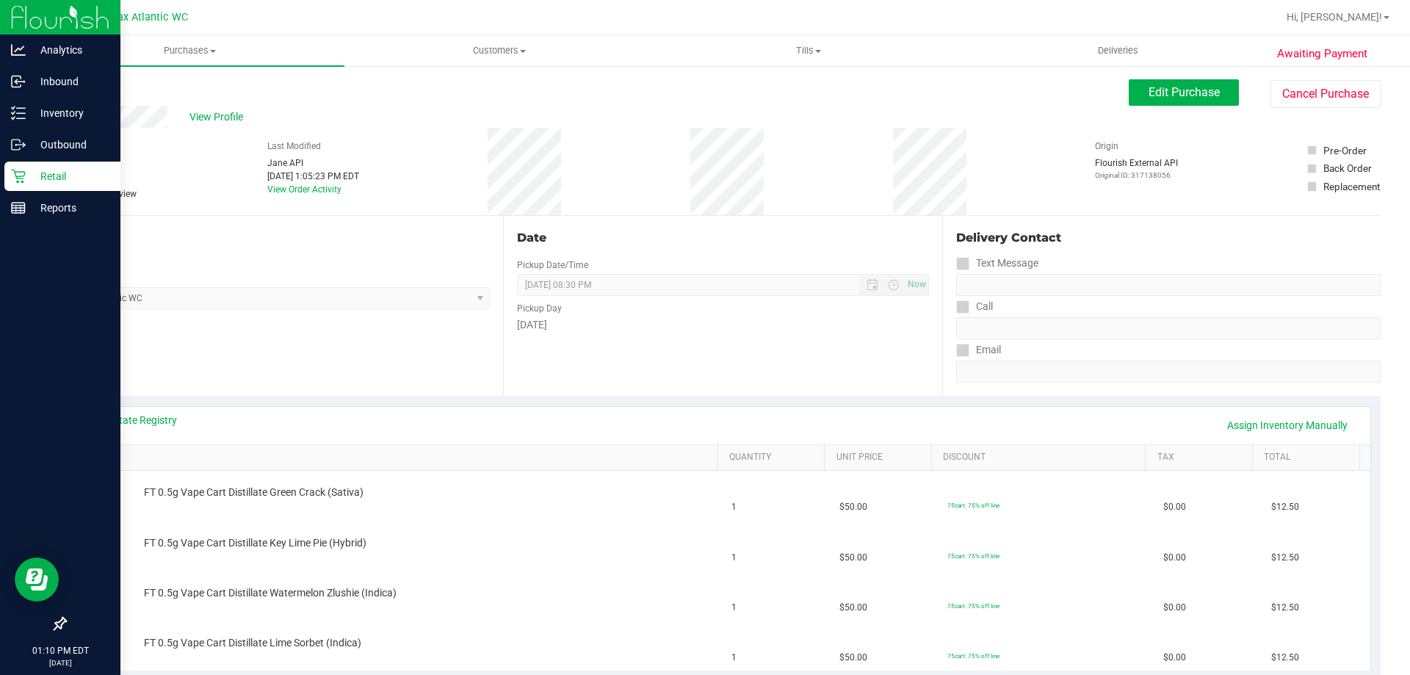
click at [12, 183] on icon at bounding box center [18, 176] width 15 height 15
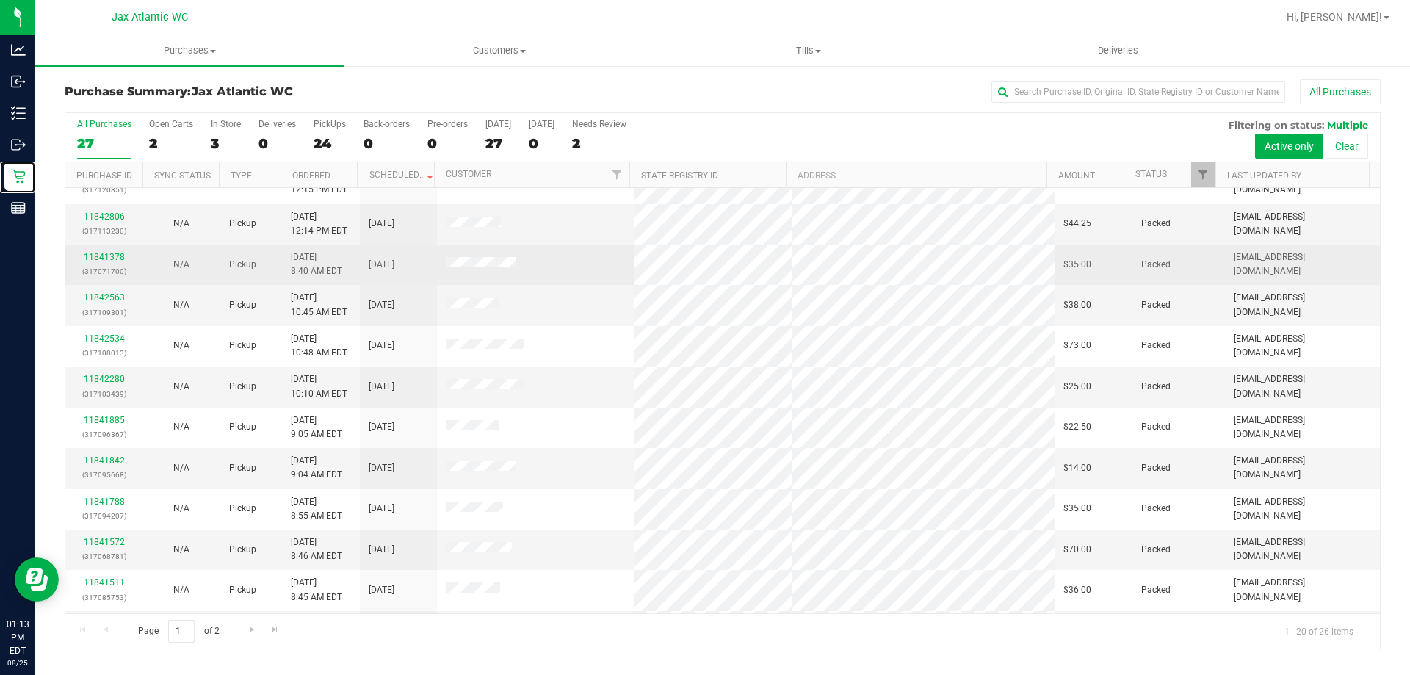
scroll to position [367, 0]
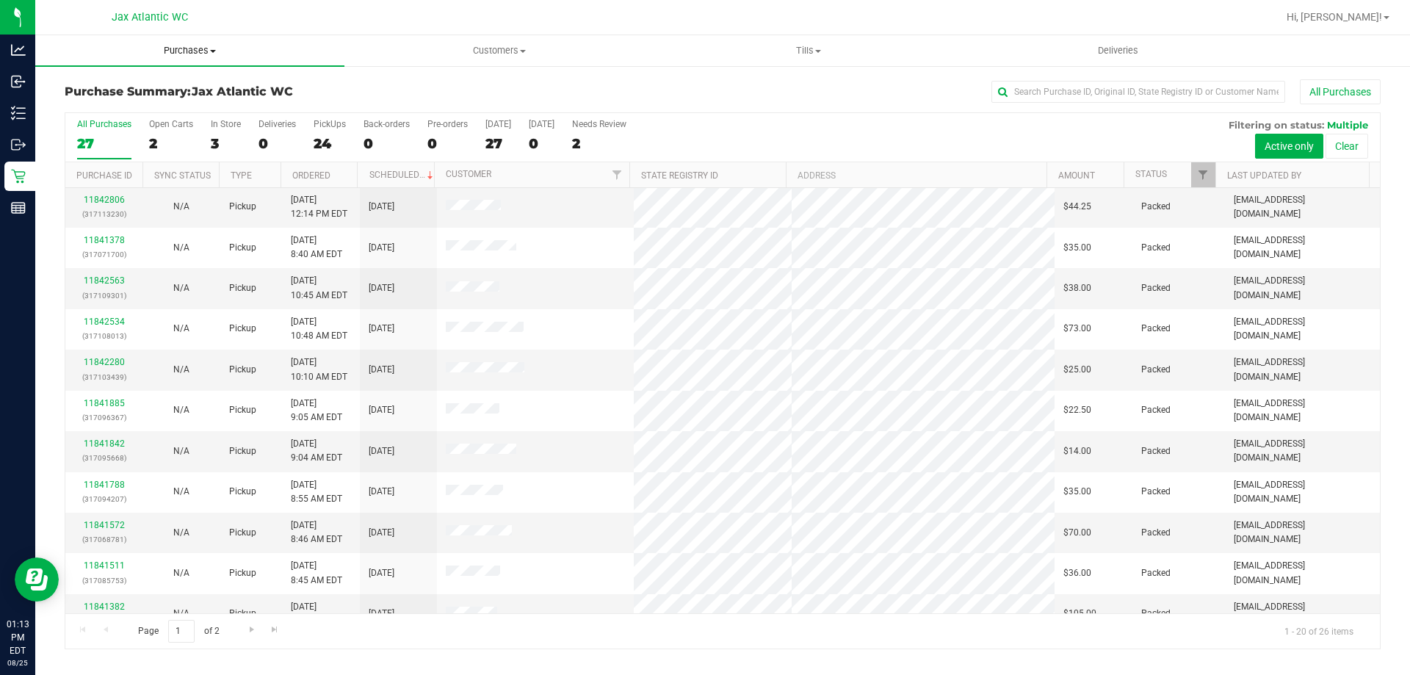
click at [173, 39] on uib-tab-heading "Purchases Summary of purchases Fulfillment All purchases" at bounding box center [189, 50] width 309 height 31
click at [120, 105] on span "Fulfillment" at bounding box center [80, 106] width 91 height 12
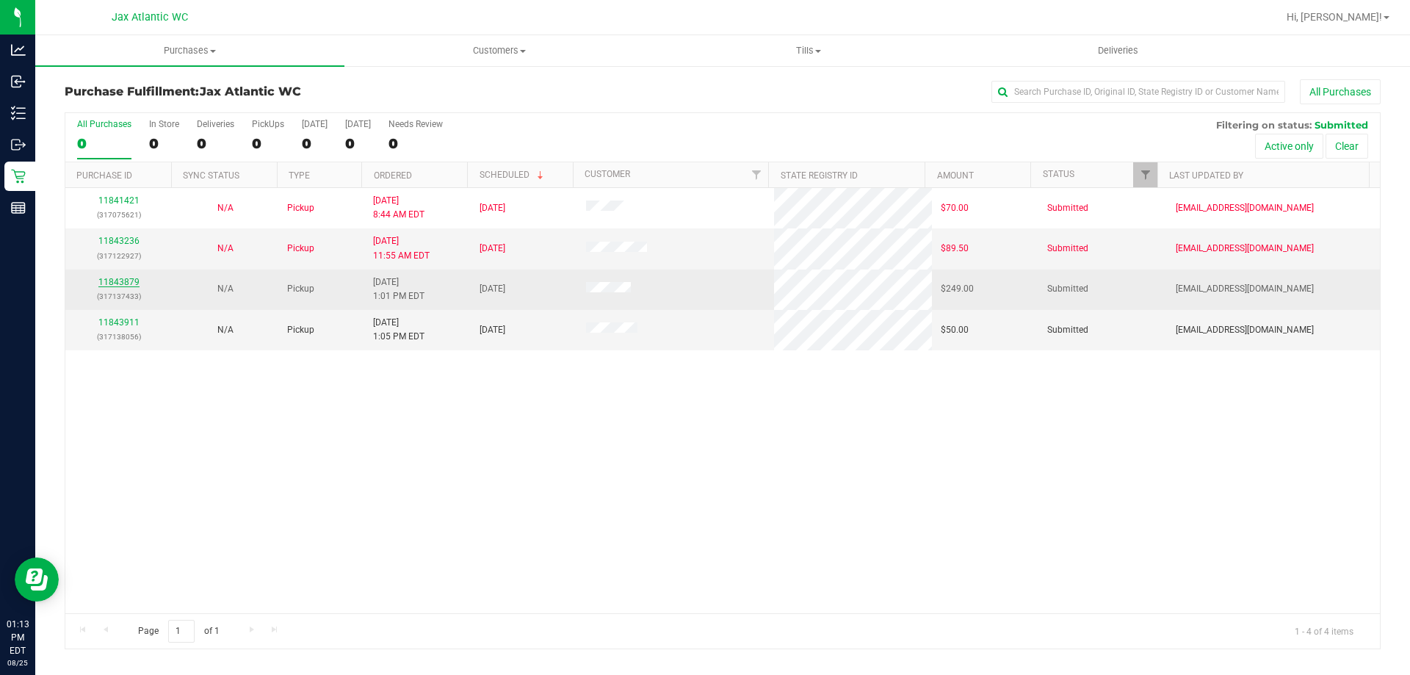
click at [134, 278] on link "11843879" at bounding box center [118, 282] width 41 height 10
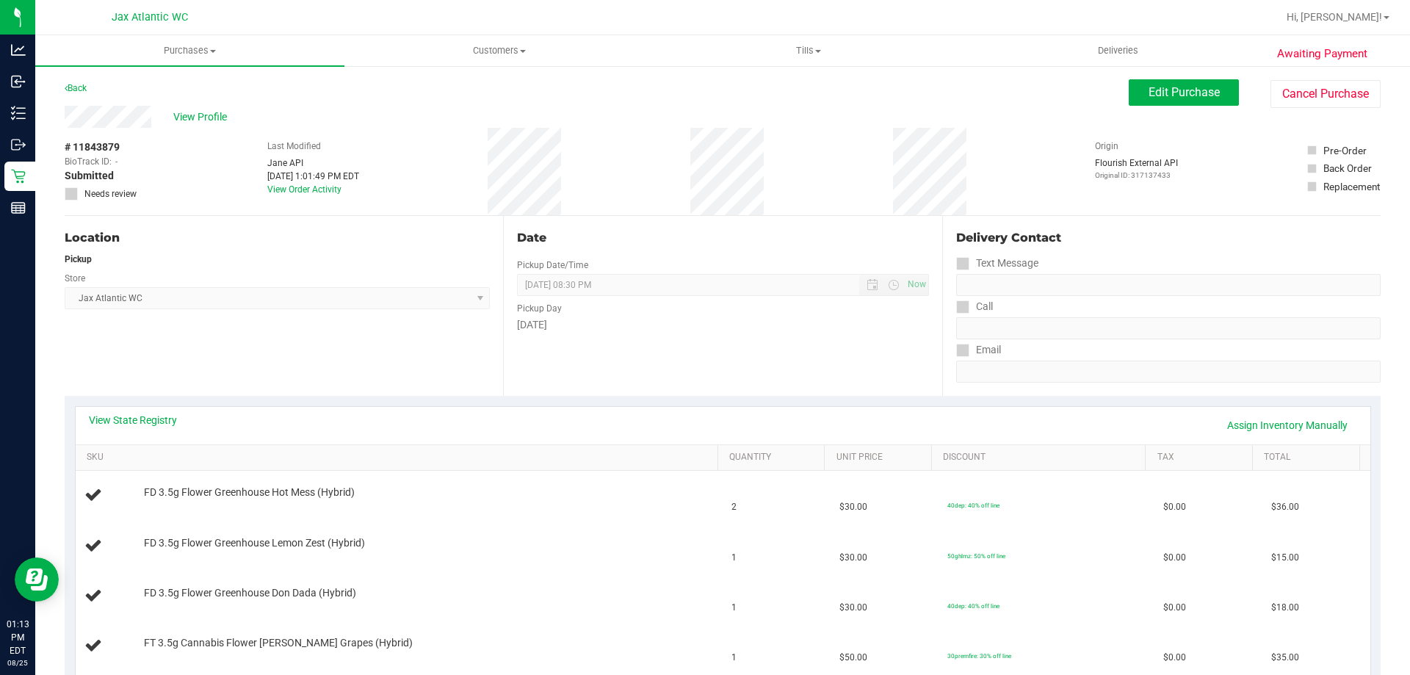
click at [213, 339] on div "Location Pickup Store Jax Atlantic WC Select Store [PERSON_NAME][GEOGRAPHIC_DAT…" at bounding box center [284, 306] width 439 height 180
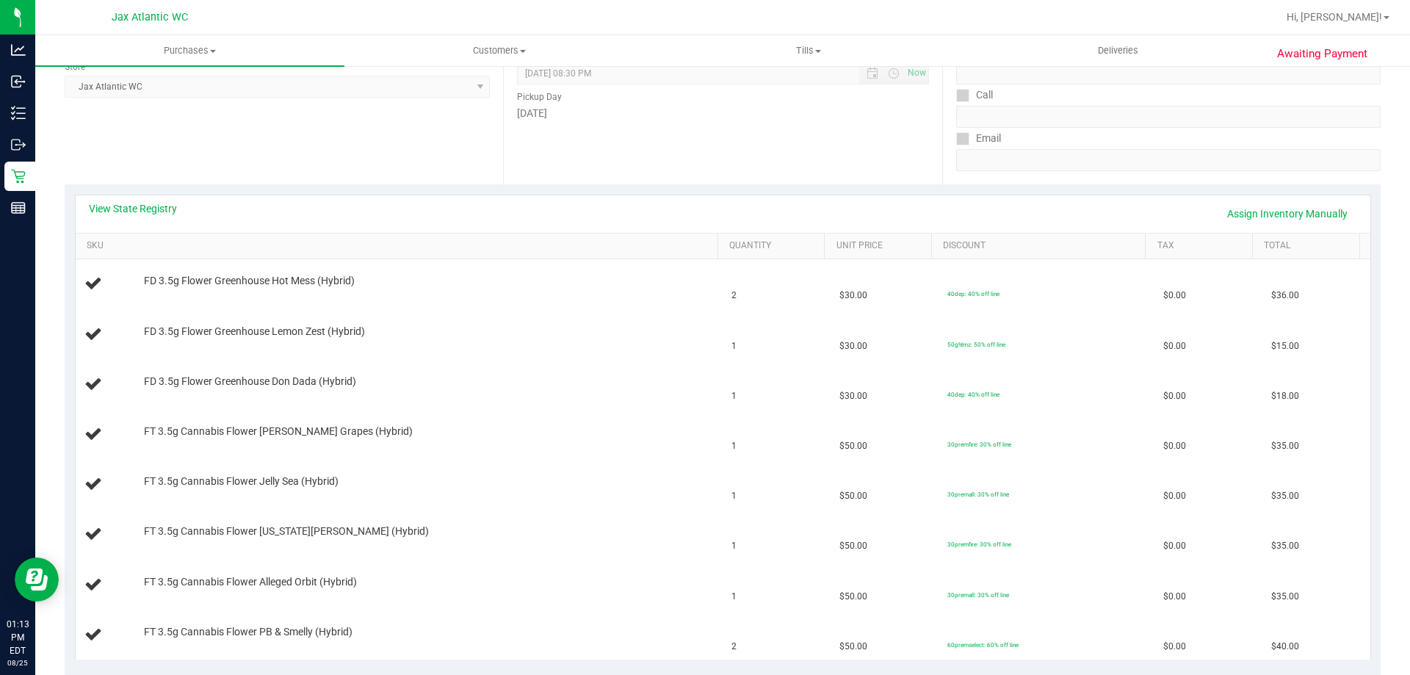
scroll to position [294, 0]
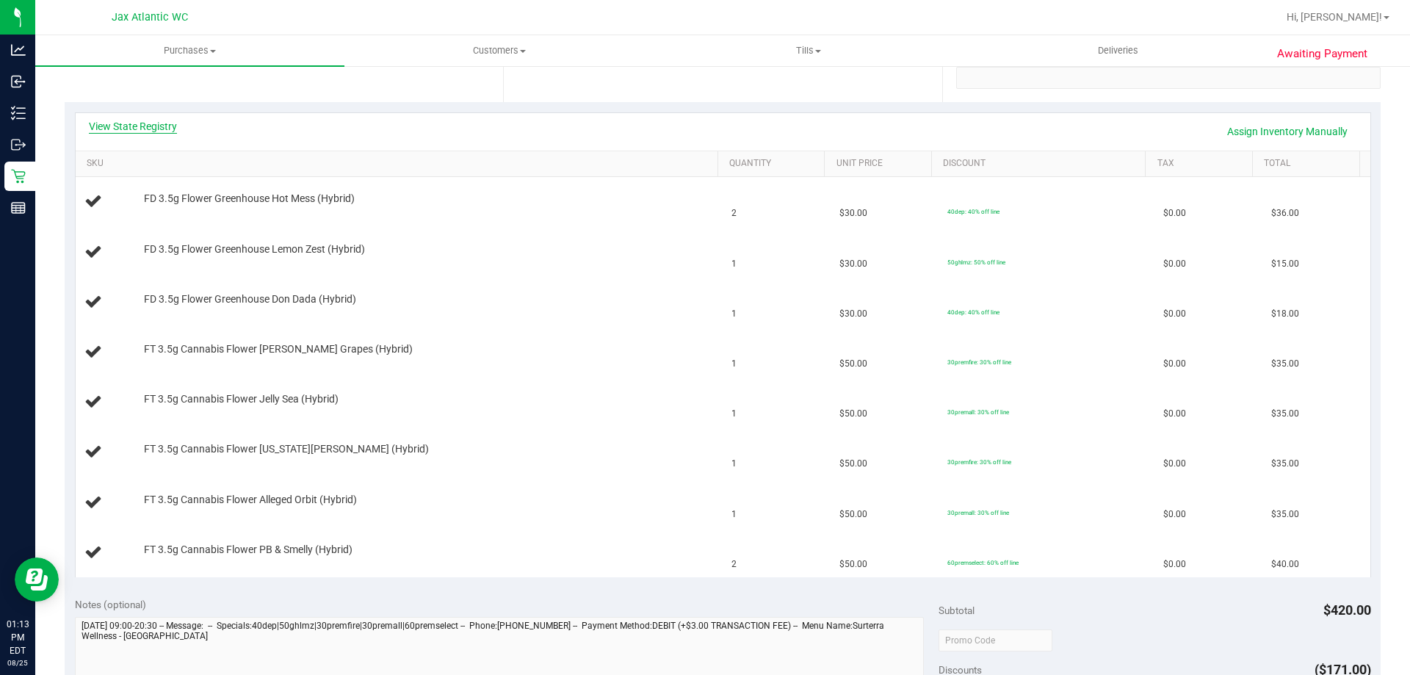
drag, startPoint x: 117, startPoint y: 110, endPoint x: 122, endPoint y: 124, distance: 14.9
click at [118, 110] on div "View State Registry Assign Inventory Manually SKU Quantity Unit Price Discount …" at bounding box center [723, 344] width 1316 height 485
click at [123, 124] on link "View State Registry" at bounding box center [133, 126] width 88 height 15
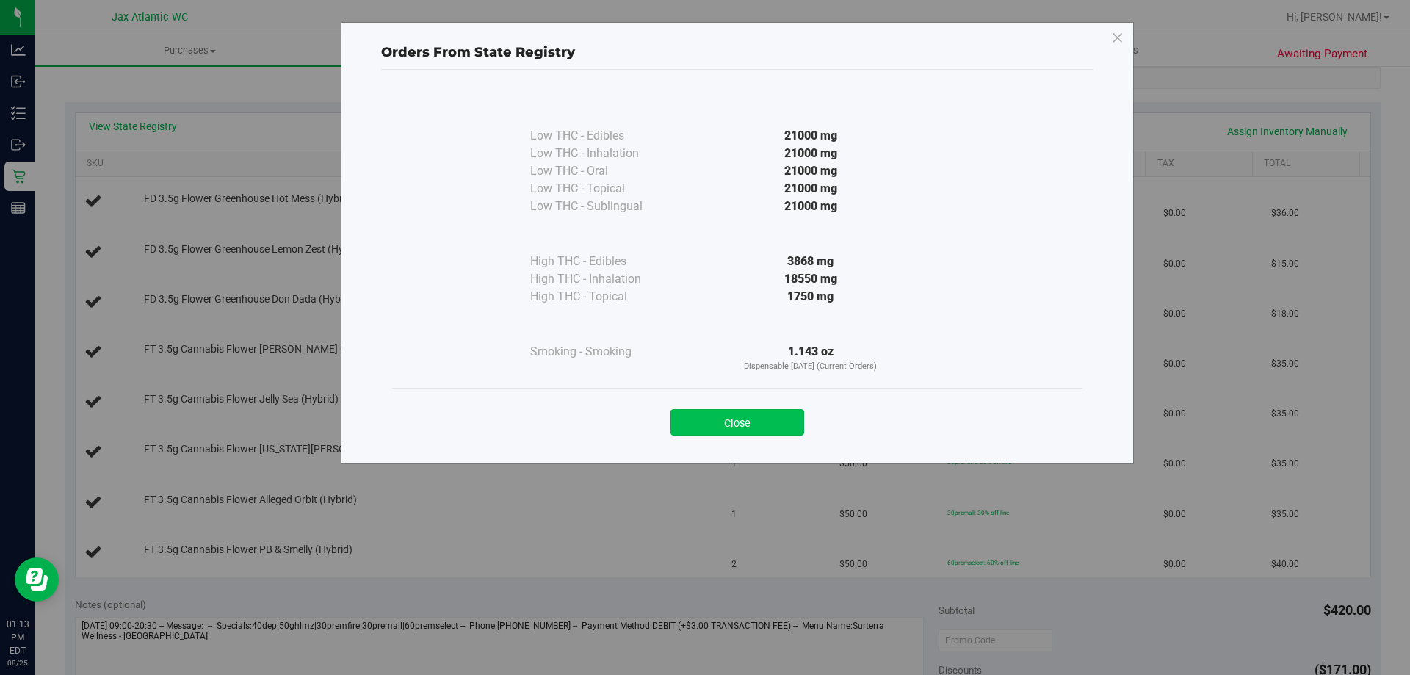
click at [697, 421] on button "Close" at bounding box center [738, 422] width 134 height 26
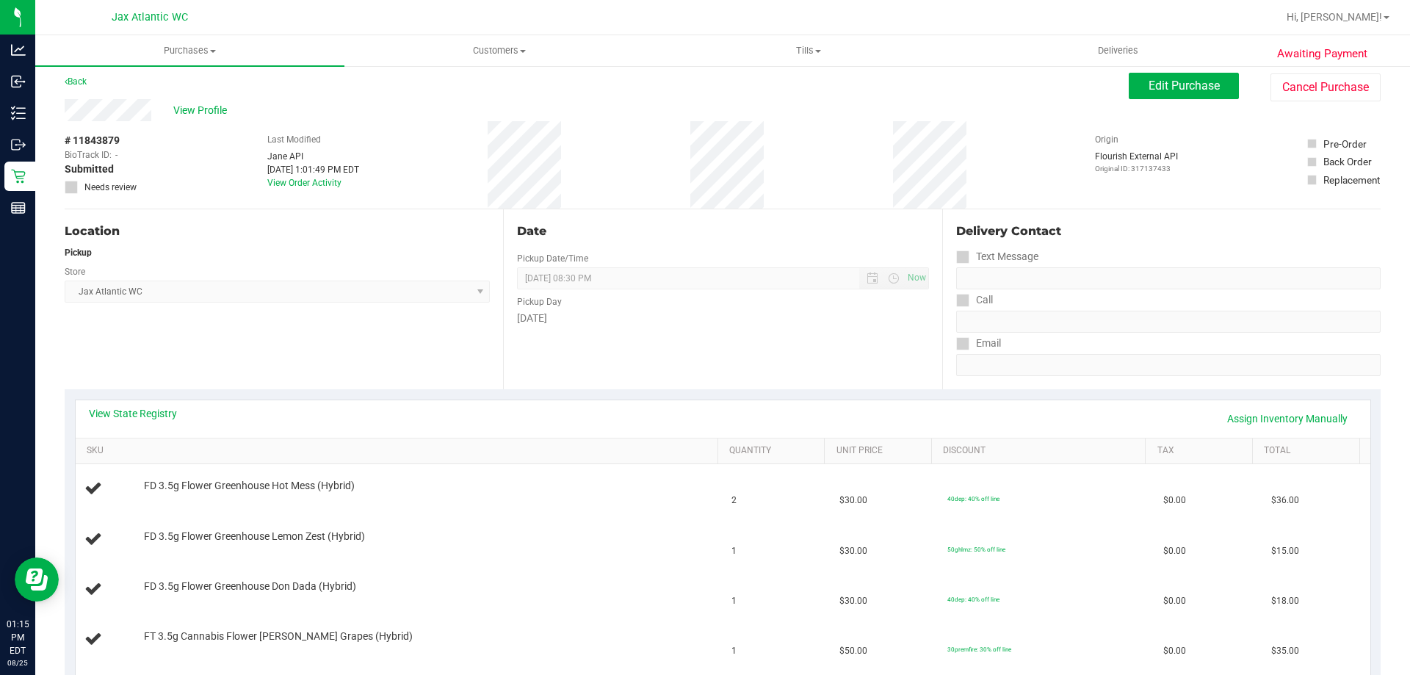
scroll to position [0, 0]
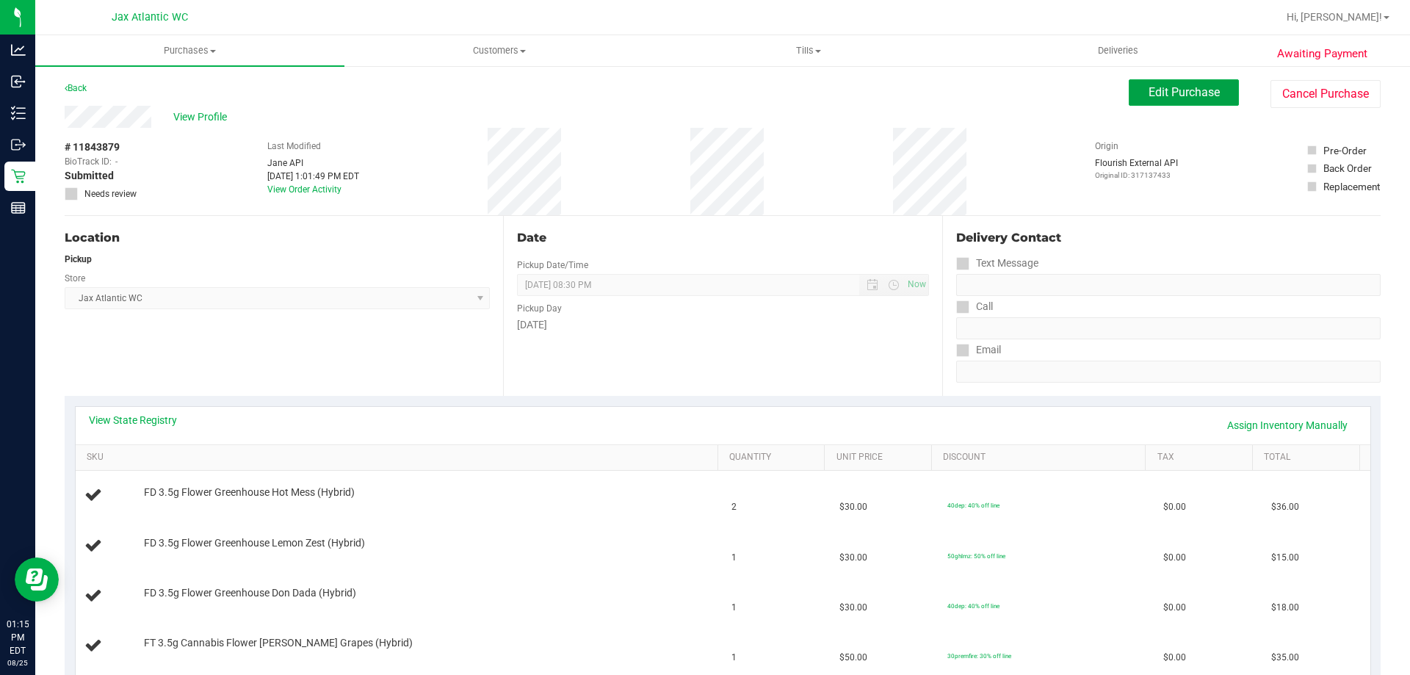
drag, startPoint x: 1200, startPoint y: 87, endPoint x: 700, endPoint y: 119, distance: 501.3
click at [1200, 87] on span "Edit Purchase" at bounding box center [1184, 92] width 71 height 14
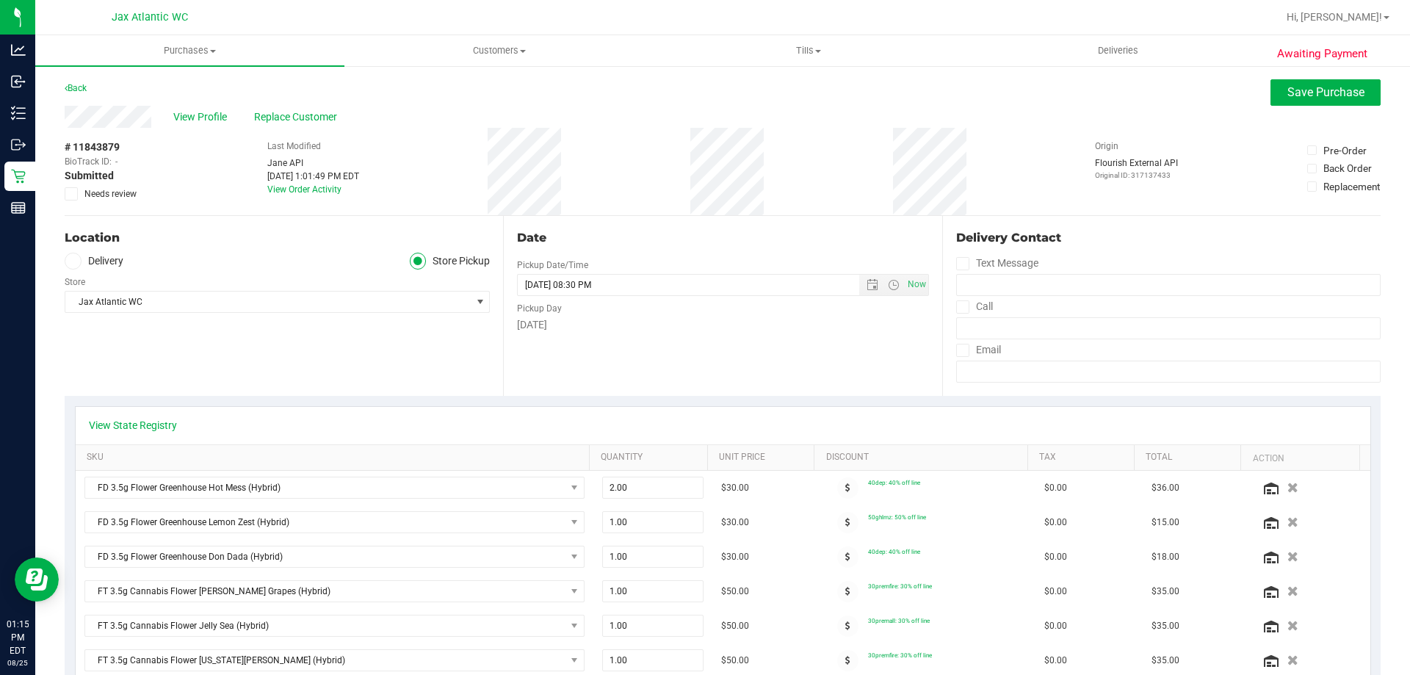
click at [109, 194] on span "Needs review" at bounding box center [110, 193] width 52 height 13
click at [0, 0] on input "Needs review" at bounding box center [0, 0] width 0 height 0
click at [1313, 98] on span "Save Purchase" at bounding box center [1326, 92] width 77 height 14
click at [222, 113] on span "View Profile" at bounding box center [202, 116] width 59 height 15
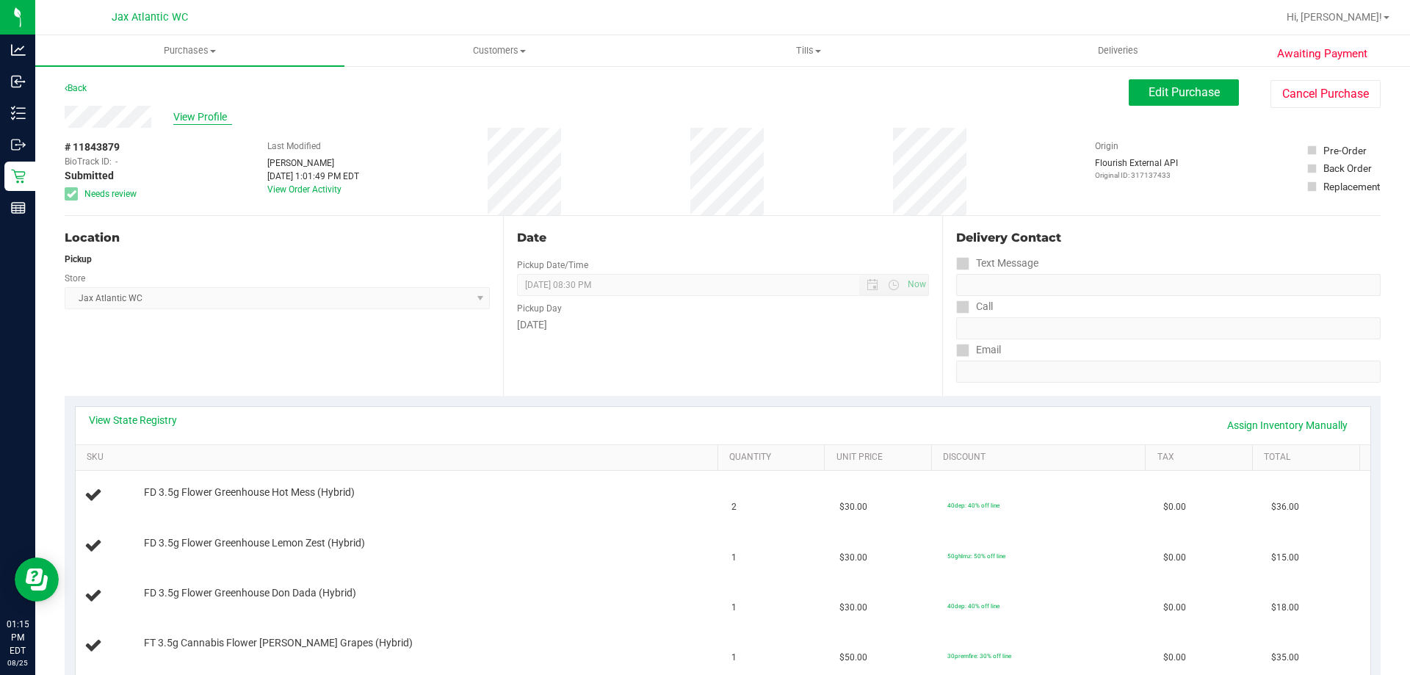
click at [212, 109] on span "View Profile" at bounding box center [202, 116] width 59 height 15
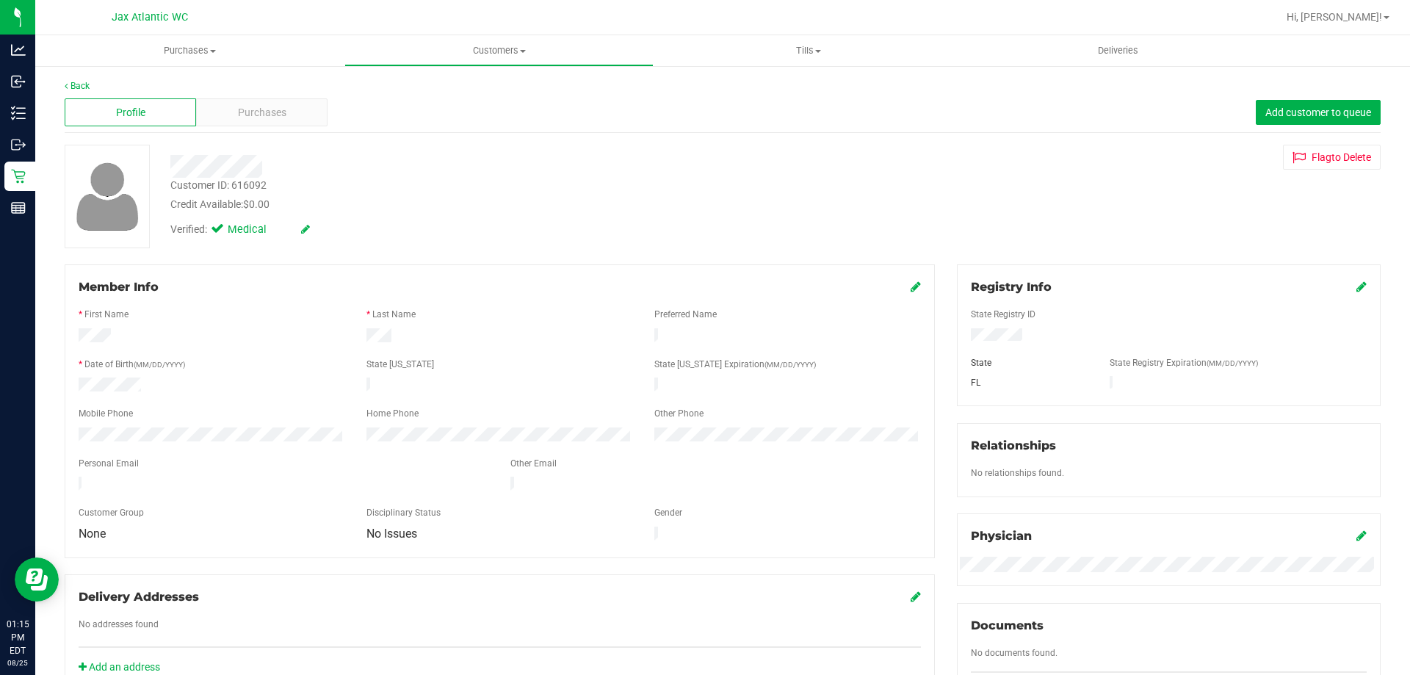
click at [247, 183] on div "Customer ID: 616092" at bounding box center [218, 185] width 96 height 15
copy div "616092"
click at [257, 112] on span "Purchases" at bounding box center [262, 112] width 48 height 15
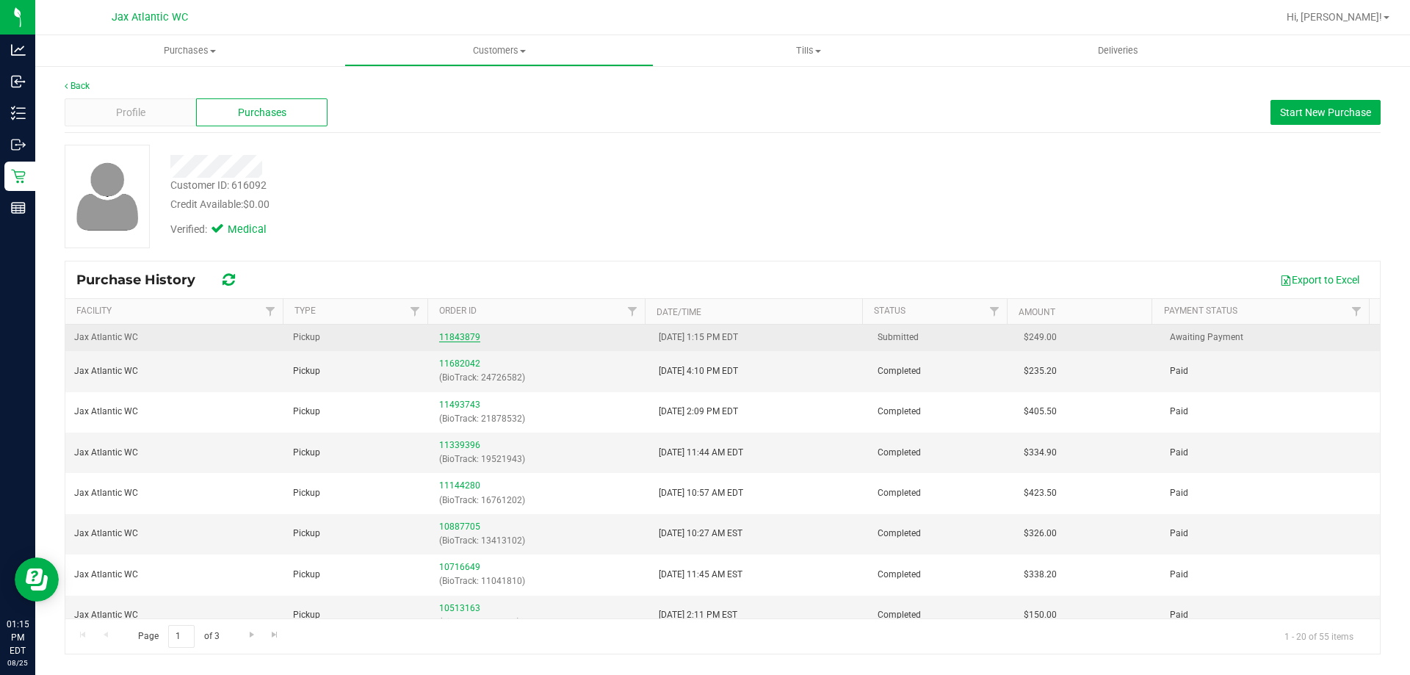
click at [448, 337] on link "11843879" at bounding box center [459, 337] width 41 height 10
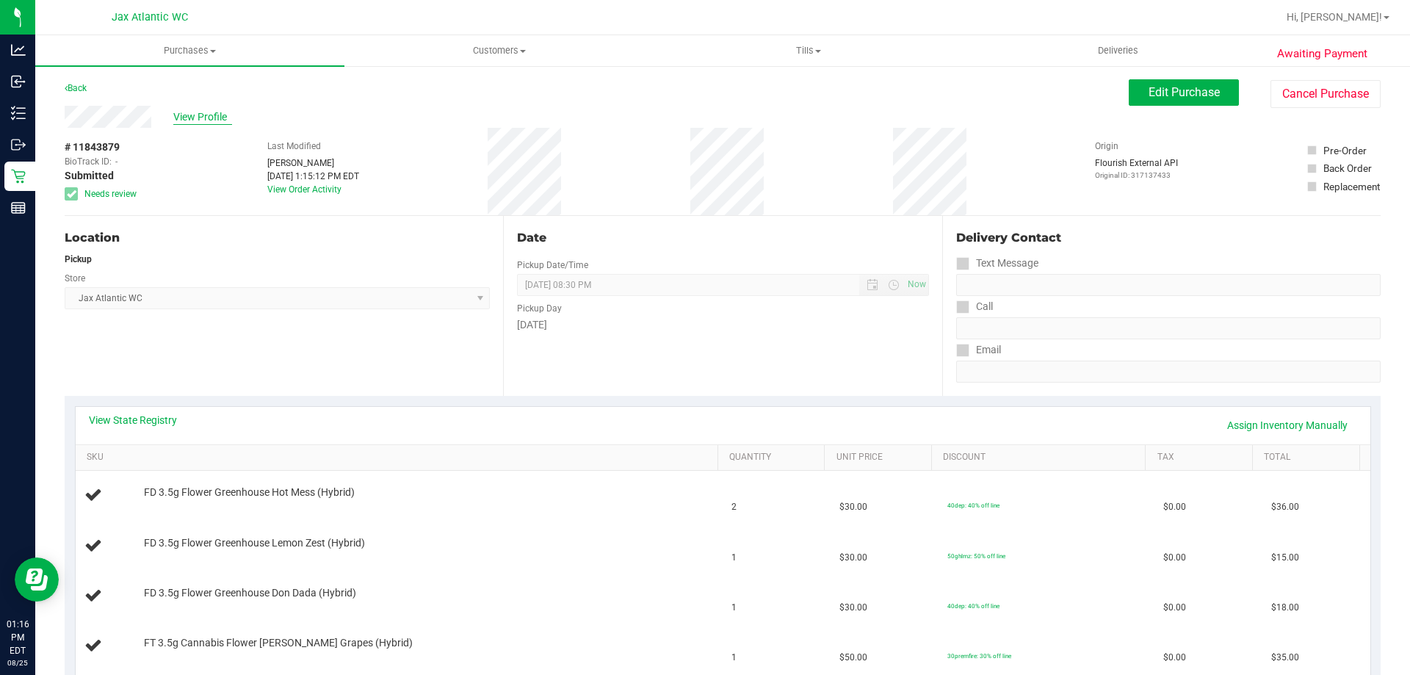
click at [203, 115] on span "View Profile" at bounding box center [202, 116] width 59 height 15
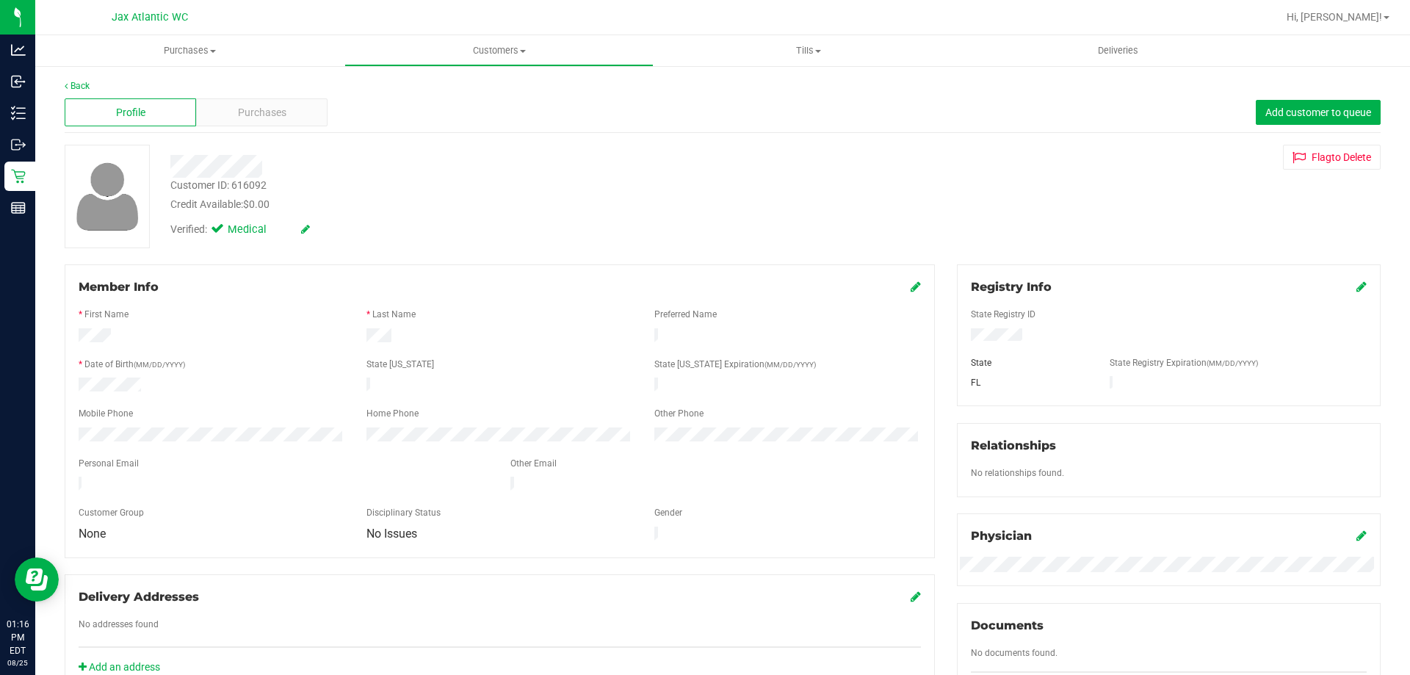
click at [242, 182] on div "Customer ID: 616092" at bounding box center [218, 185] width 96 height 15
copy div "616092"
click at [200, 105] on div "Purchases" at bounding box center [261, 112] width 131 height 28
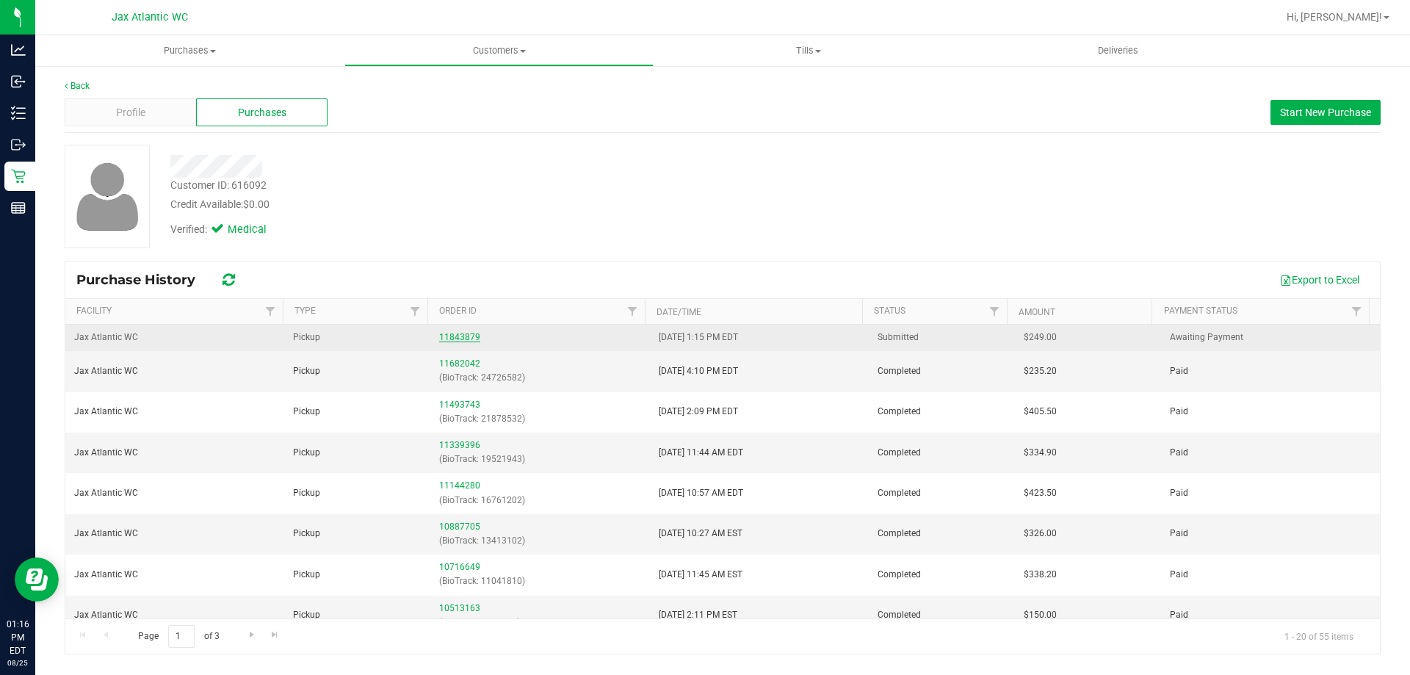
drag, startPoint x: 435, startPoint y: 333, endPoint x: 456, endPoint y: 336, distance: 21.6
click at [436, 333] on td "11843879" at bounding box center [539, 338] width 219 height 26
click at [460, 337] on link "11843879" at bounding box center [459, 337] width 41 height 10
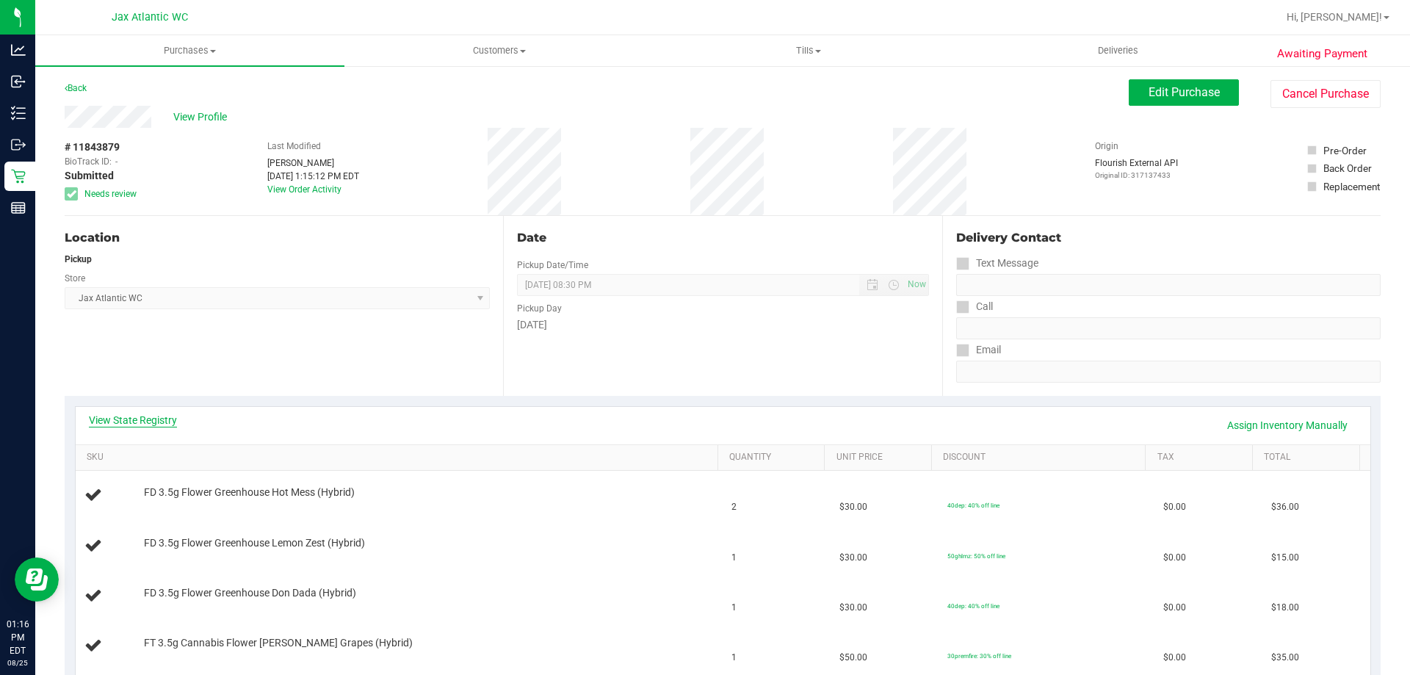
click at [159, 415] on link "View State Registry" at bounding box center [133, 420] width 88 height 15
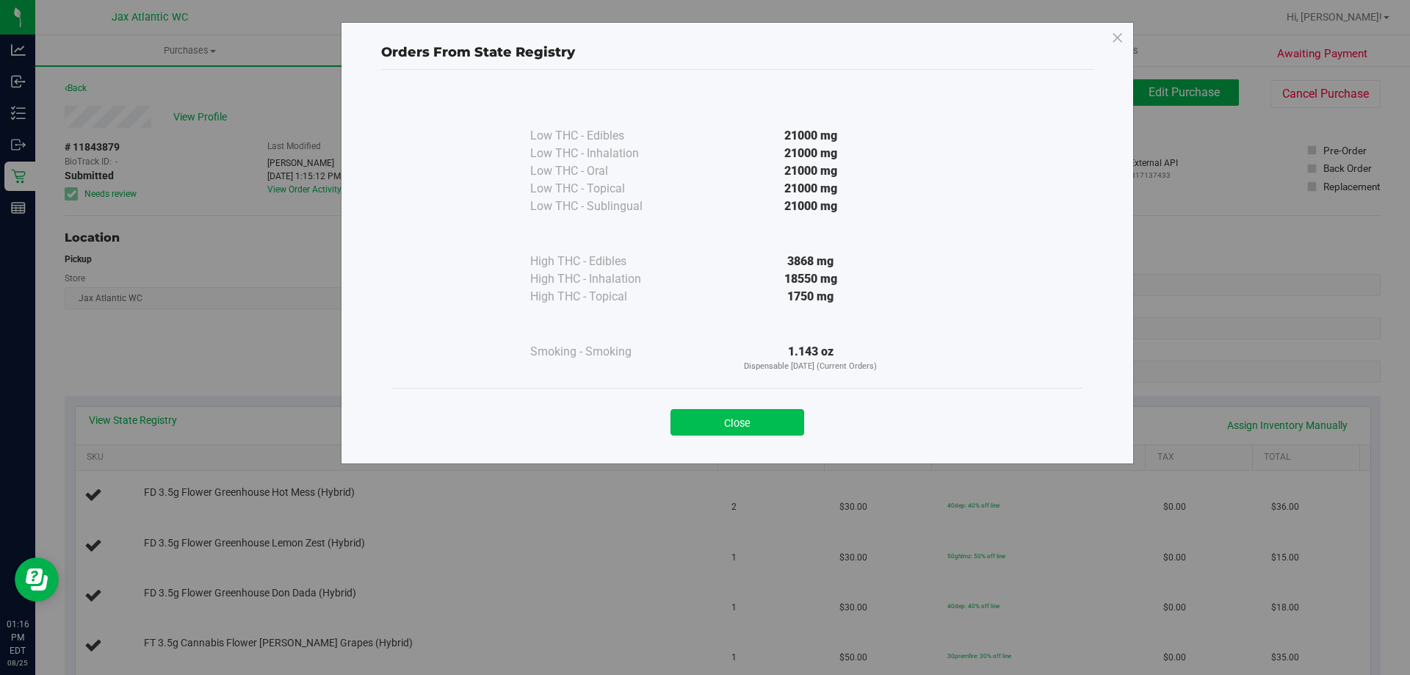
click at [719, 420] on button "Close" at bounding box center [738, 422] width 134 height 26
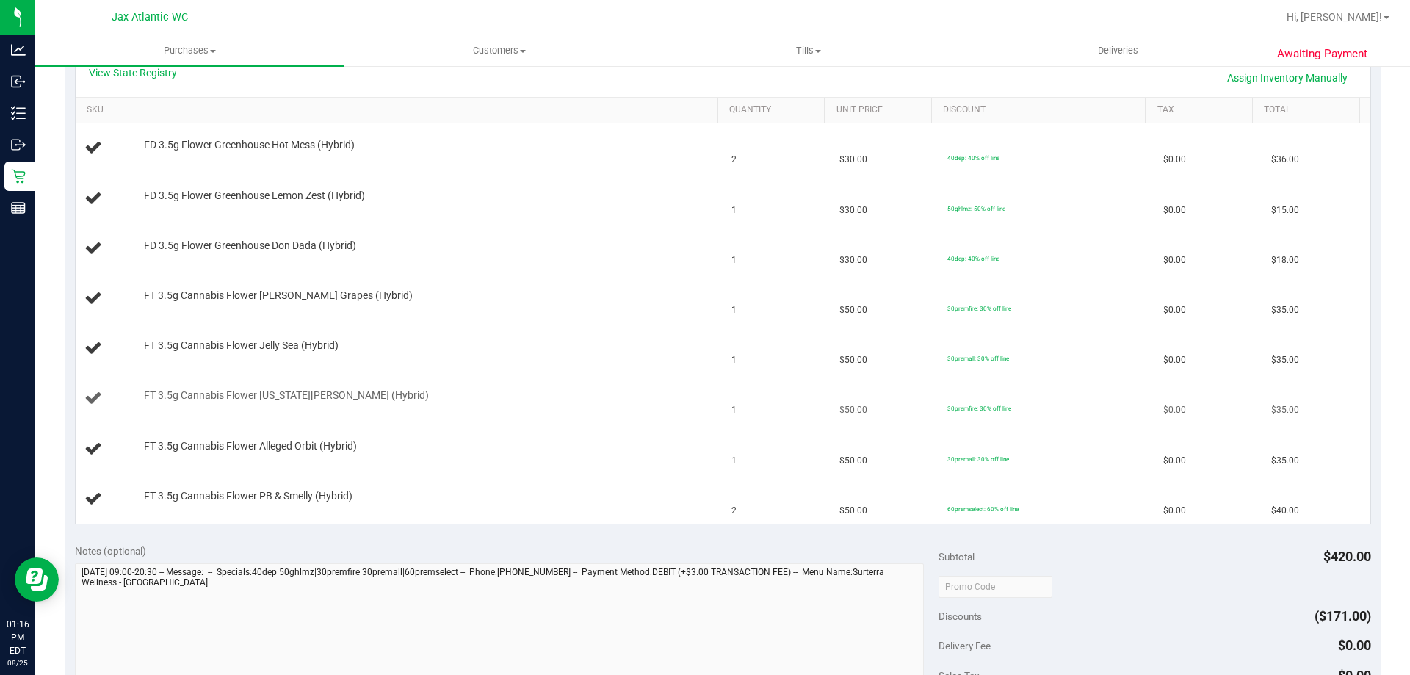
scroll to position [147, 0]
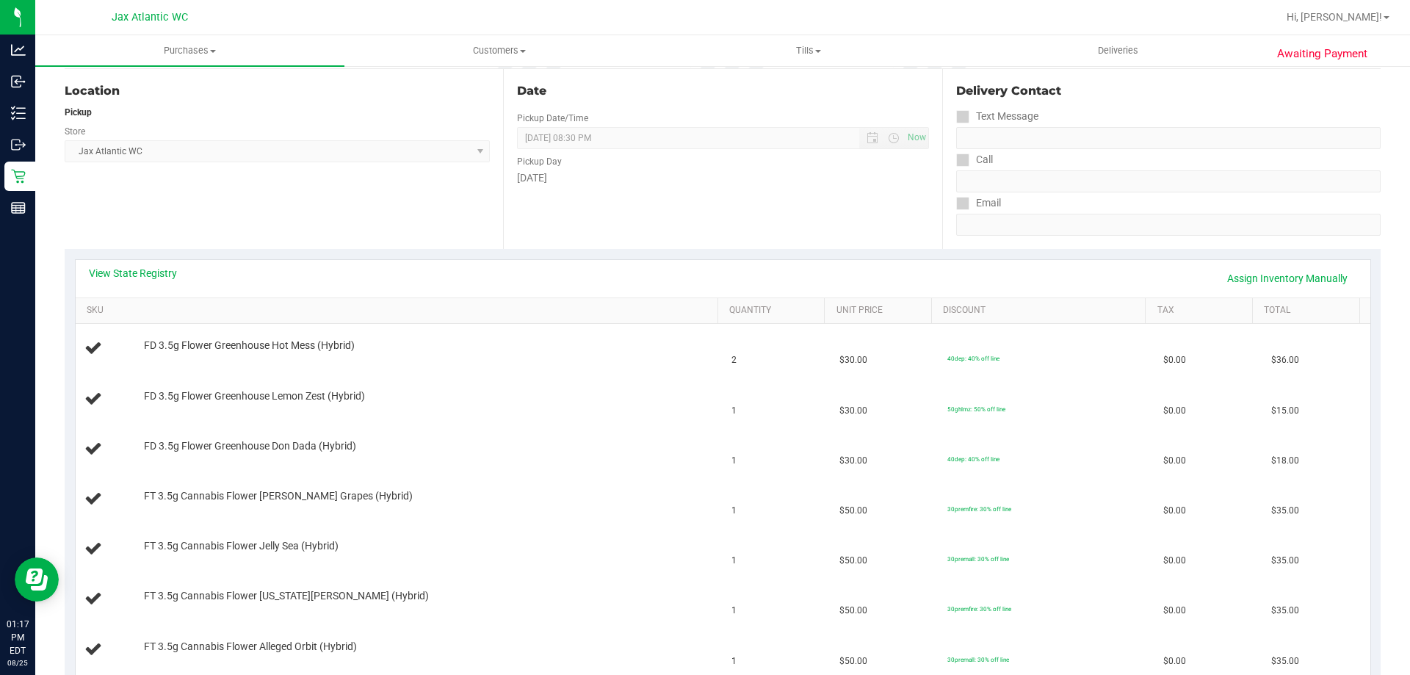
drag, startPoint x: 224, startPoint y: 285, endPoint x: 212, endPoint y: 268, distance: 21.0
click at [224, 285] on div "View State Registry Assign Inventory Manually" at bounding box center [723, 278] width 1269 height 25
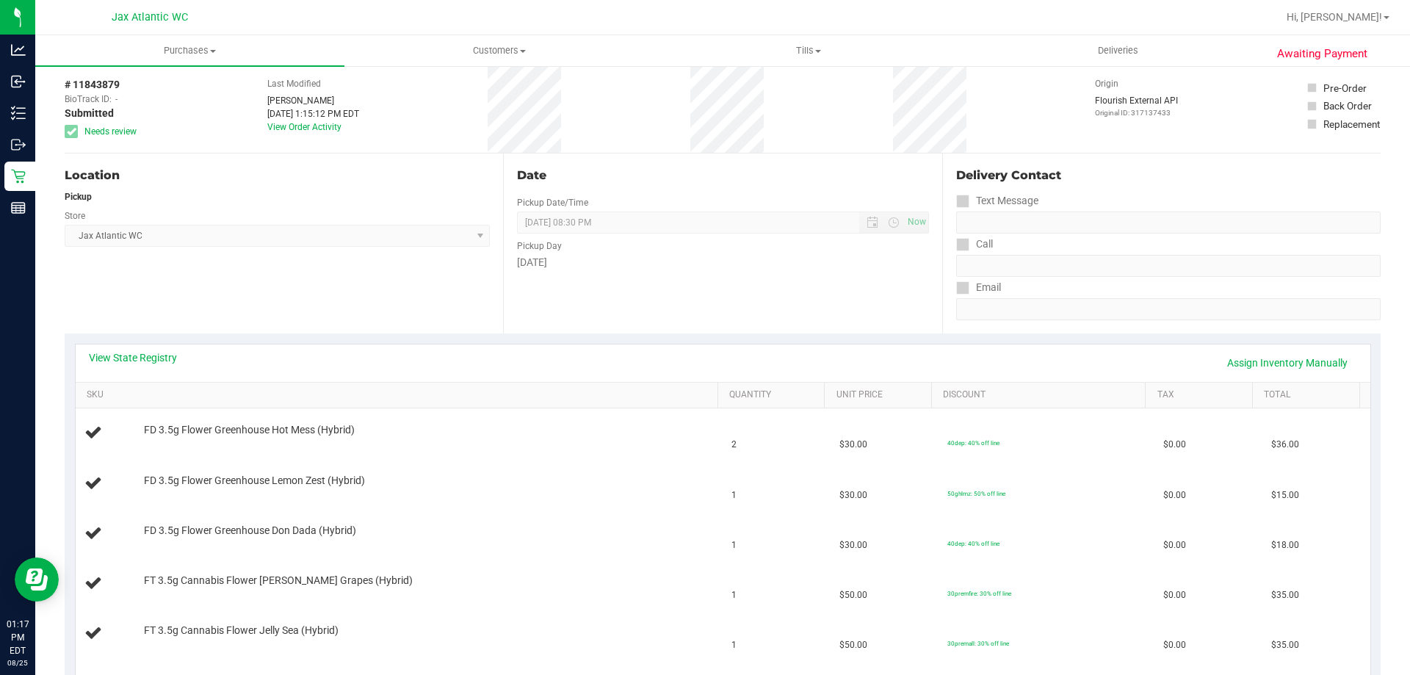
scroll to position [0, 0]
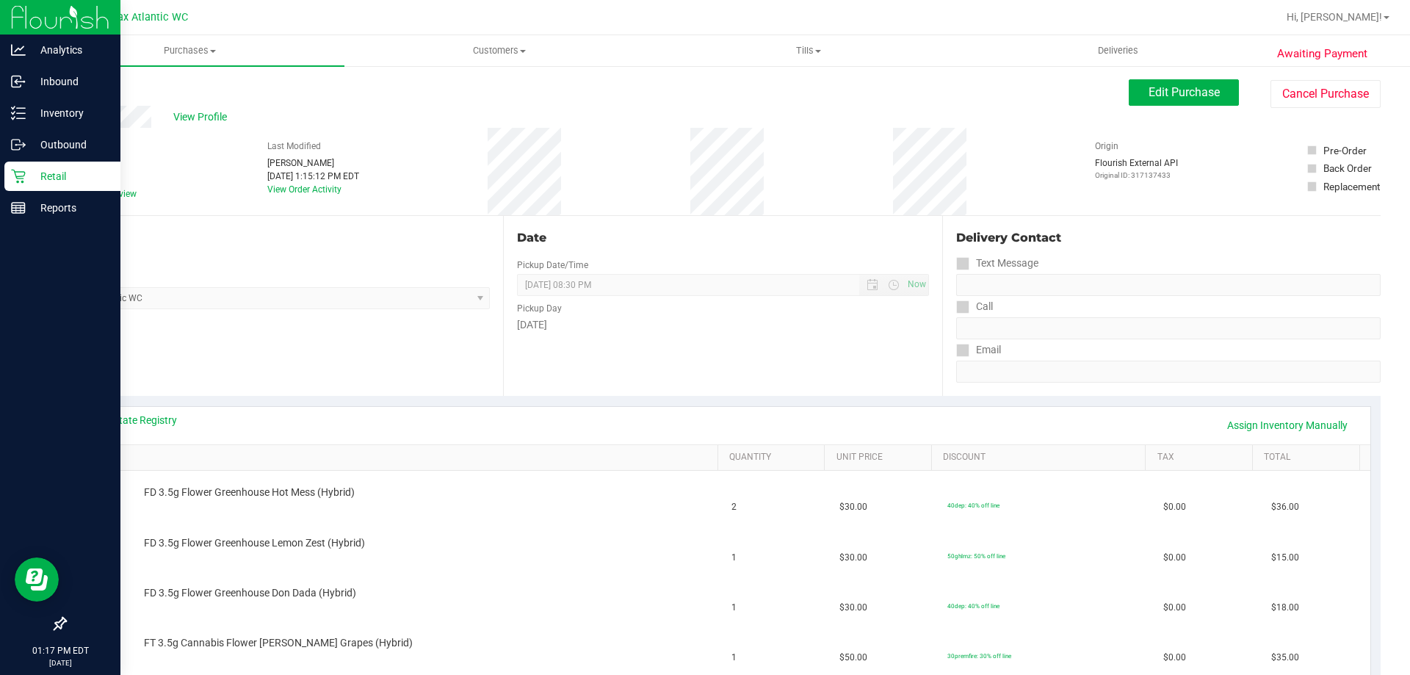
click at [24, 177] on icon at bounding box center [18, 176] width 15 height 15
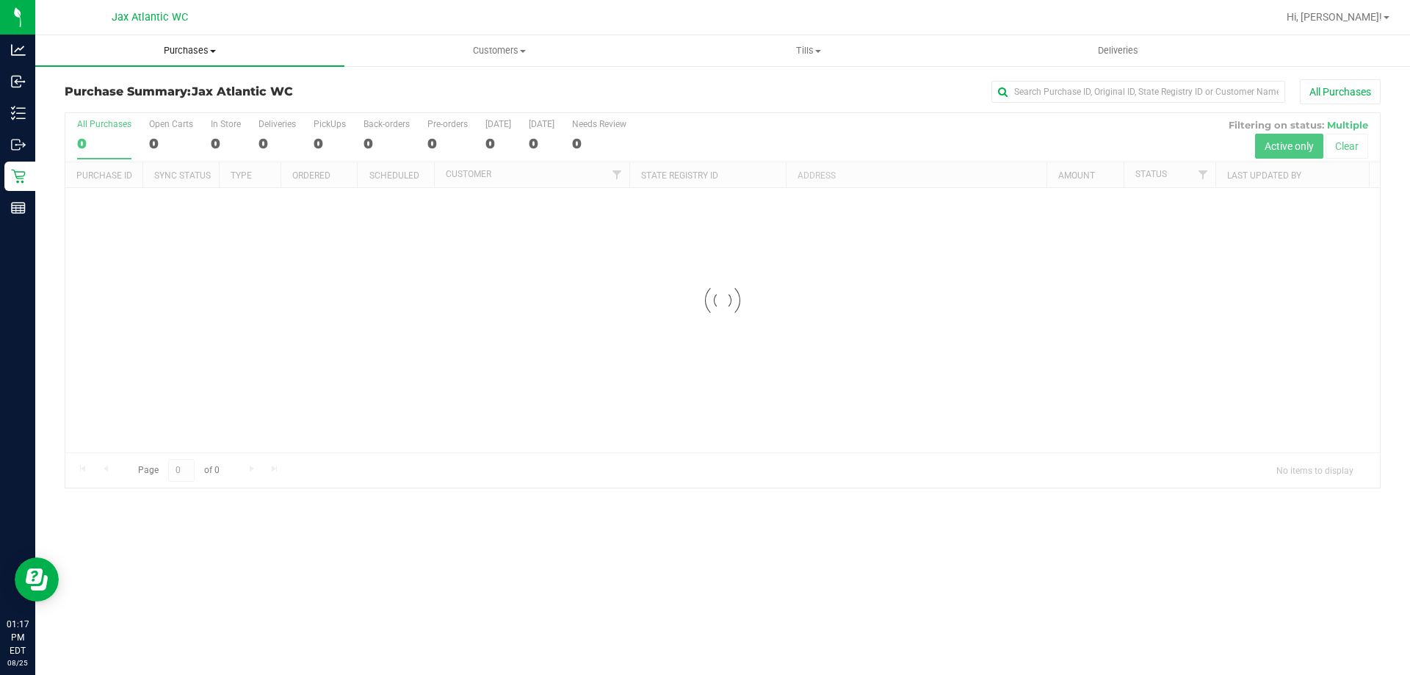
click at [201, 38] on uib-tab-heading "Purchases Summary of purchases Fulfillment All purchases" at bounding box center [189, 50] width 309 height 31
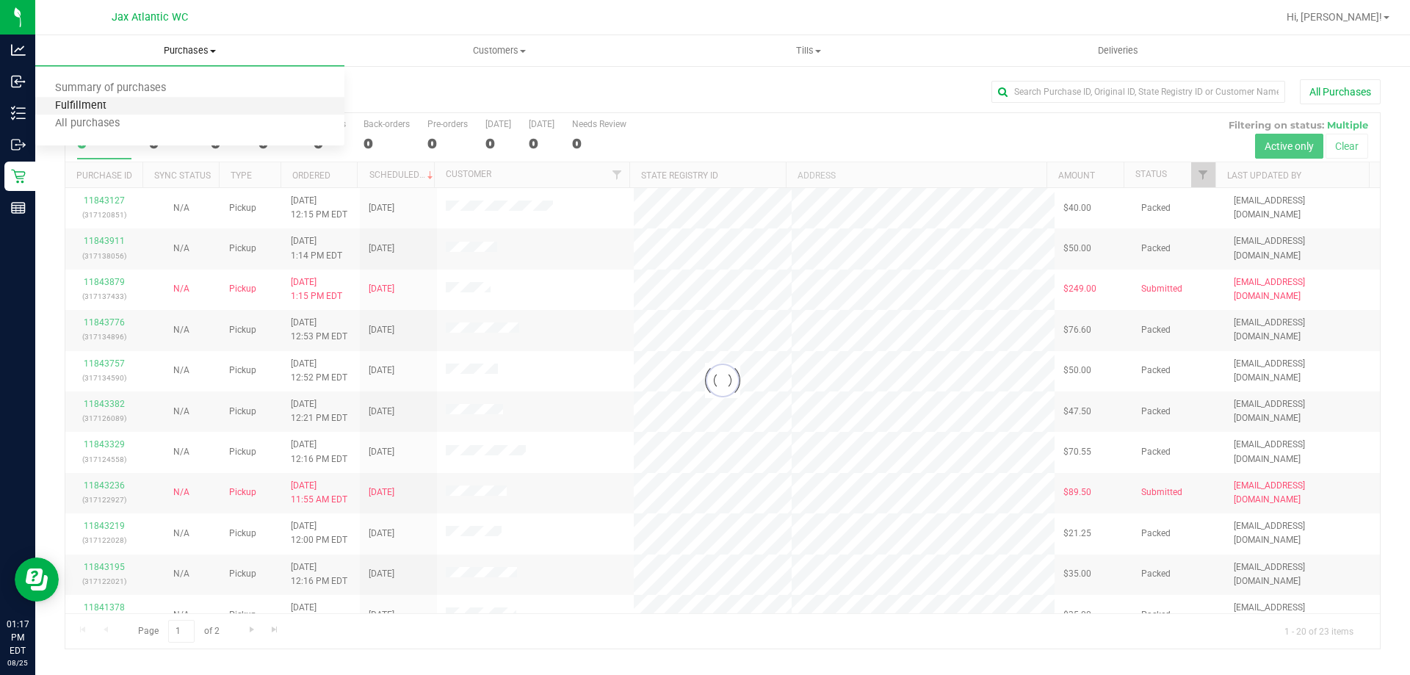
click at [96, 104] on span "Fulfillment" at bounding box center [80, 106] width 91 height 12
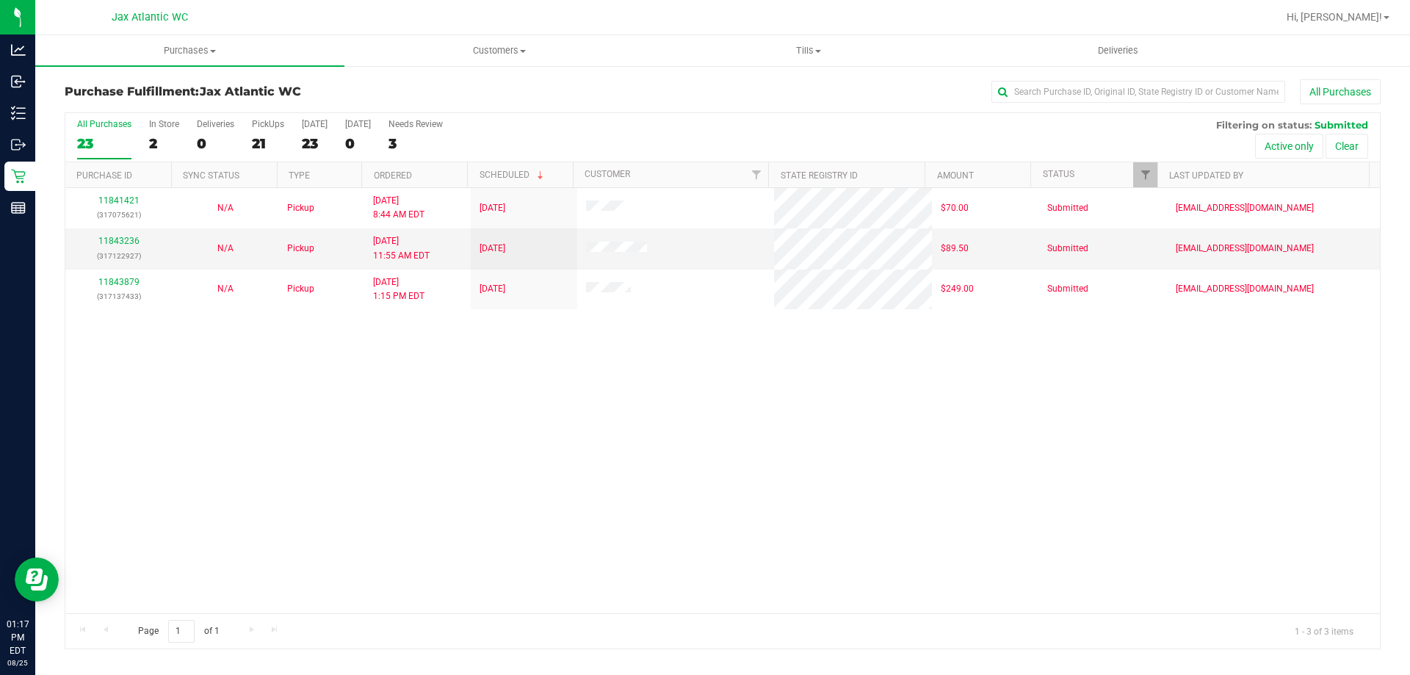
click at [574, 440] on div "11841421 (317075621) N/A Pickup [DATE] 8:44 AM EDT 8/25/2025 $70.00 Submitted […" at bounding box center [722, 400] width 1315 height 425
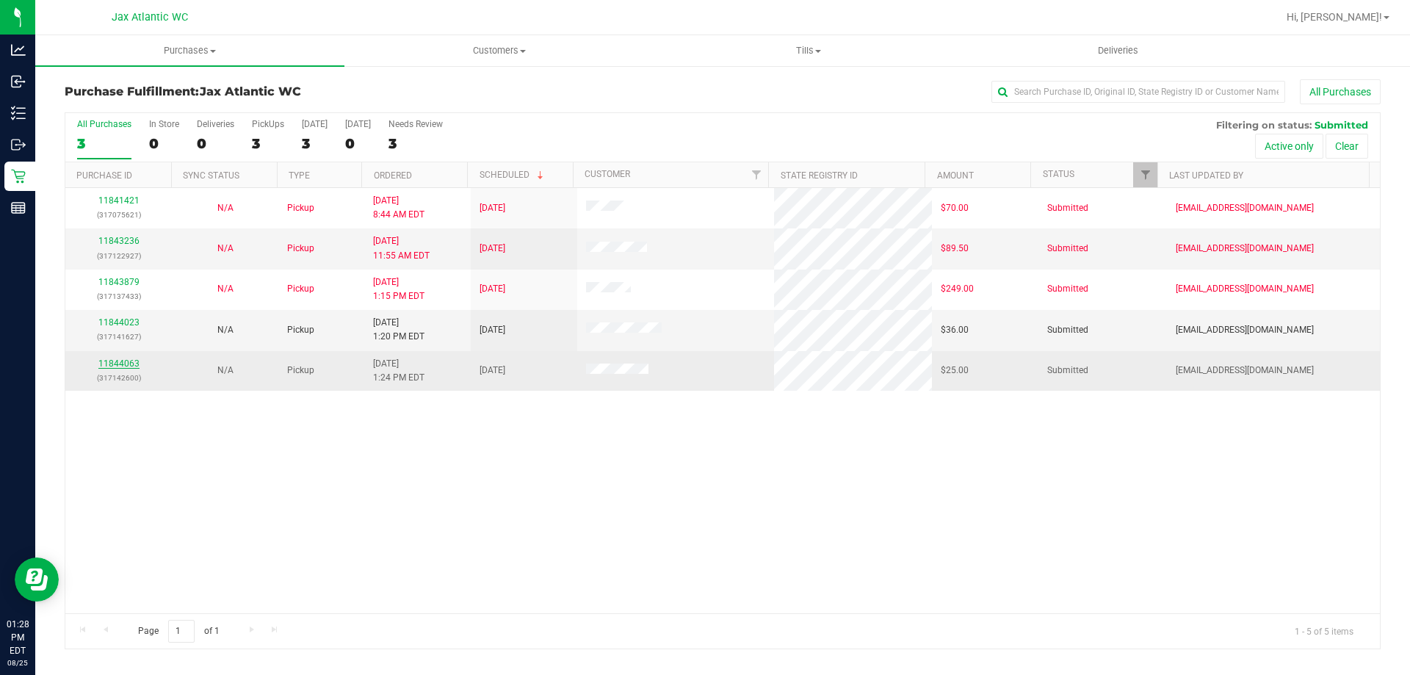
click at [134, 363] on link "11844063" at bounding box center [118, 363] width 41 height 10
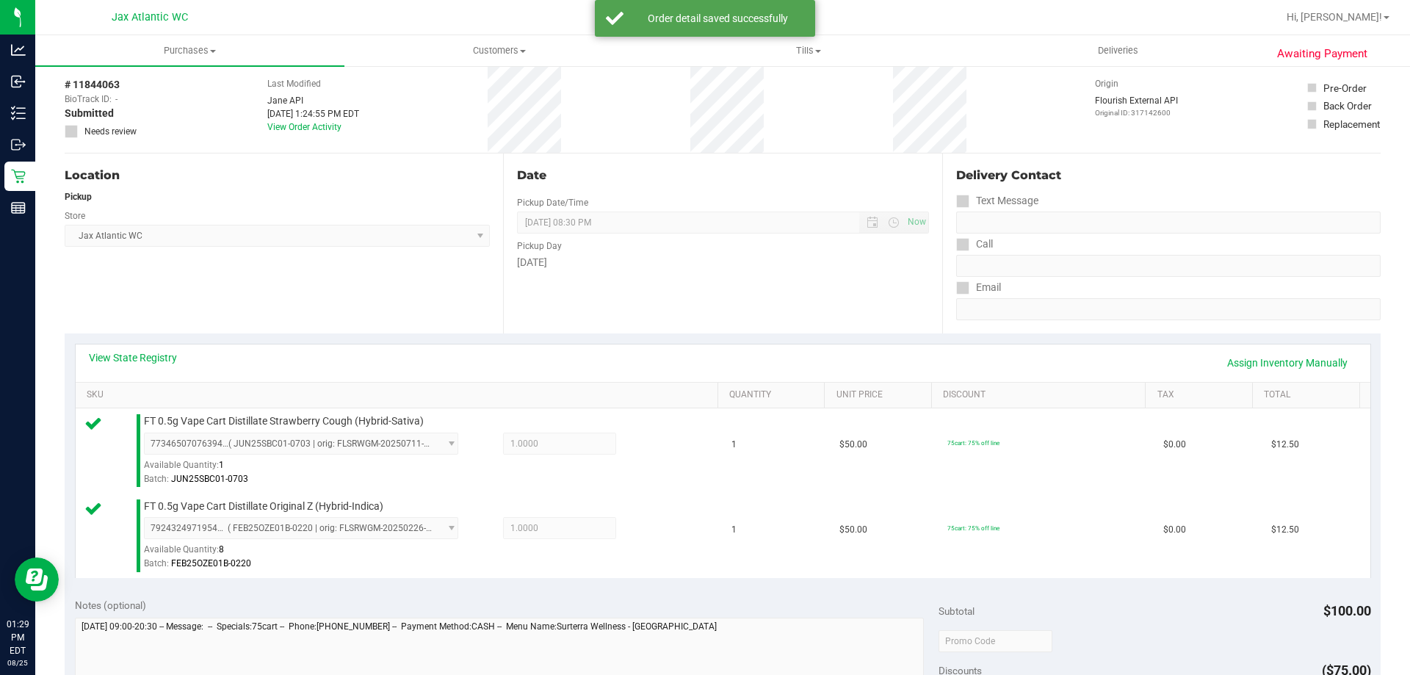
scroll to position [441, 0]
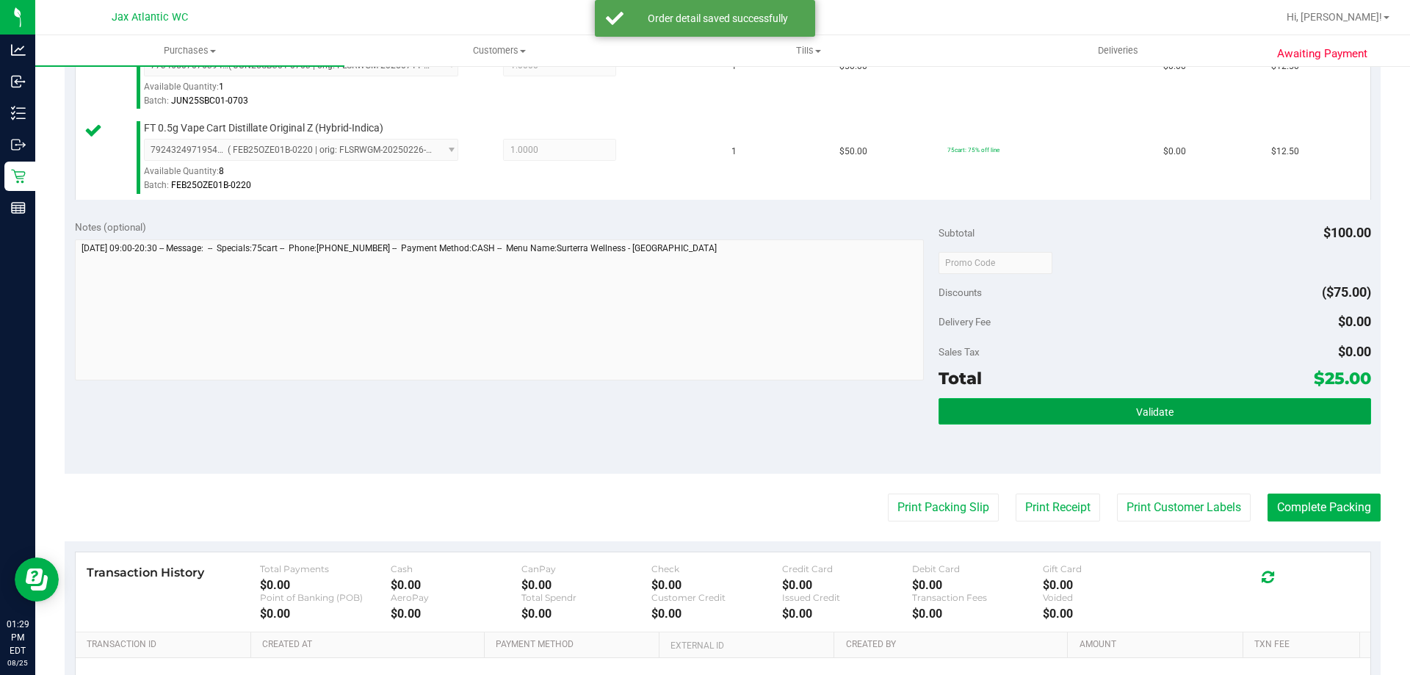
click at [1167, 410] on button "Validate" at bounding box center [1155, 411] width 432 height 26
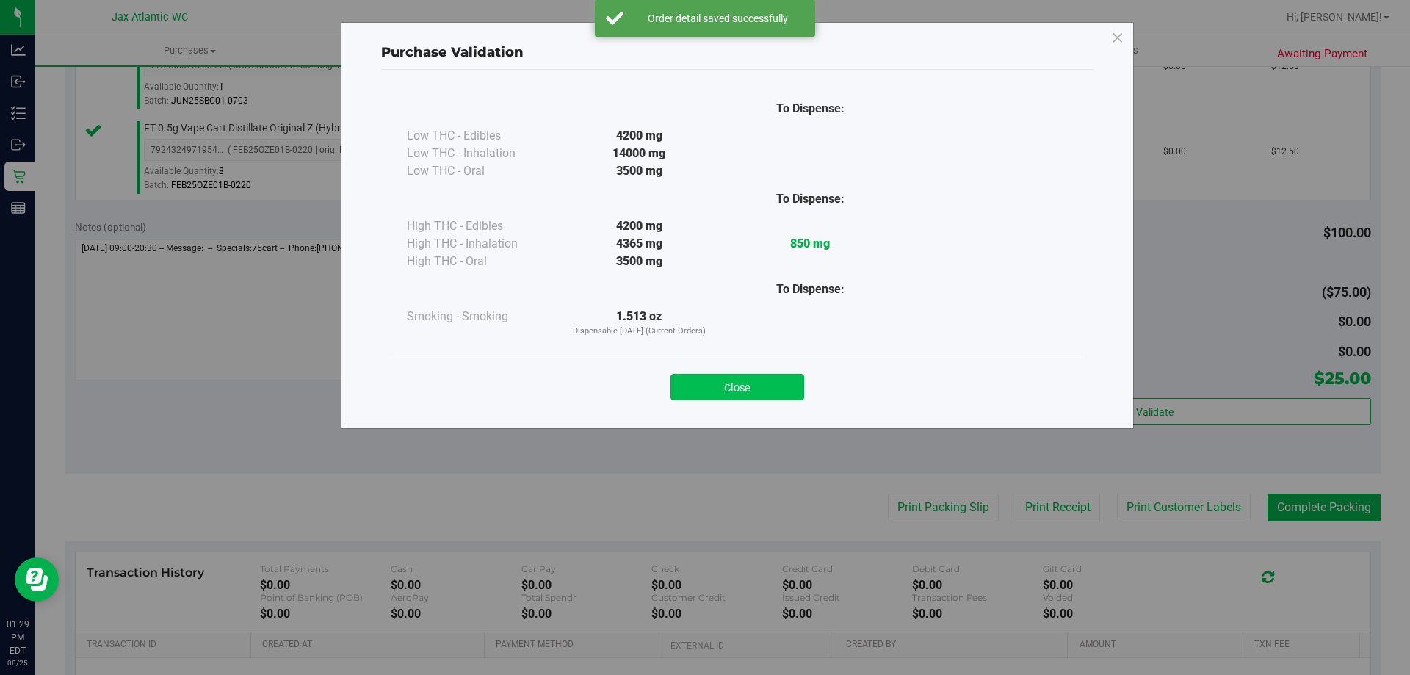
click at [793, 389] on button "Close" at bounding box center [738, 387] width 134 height 26
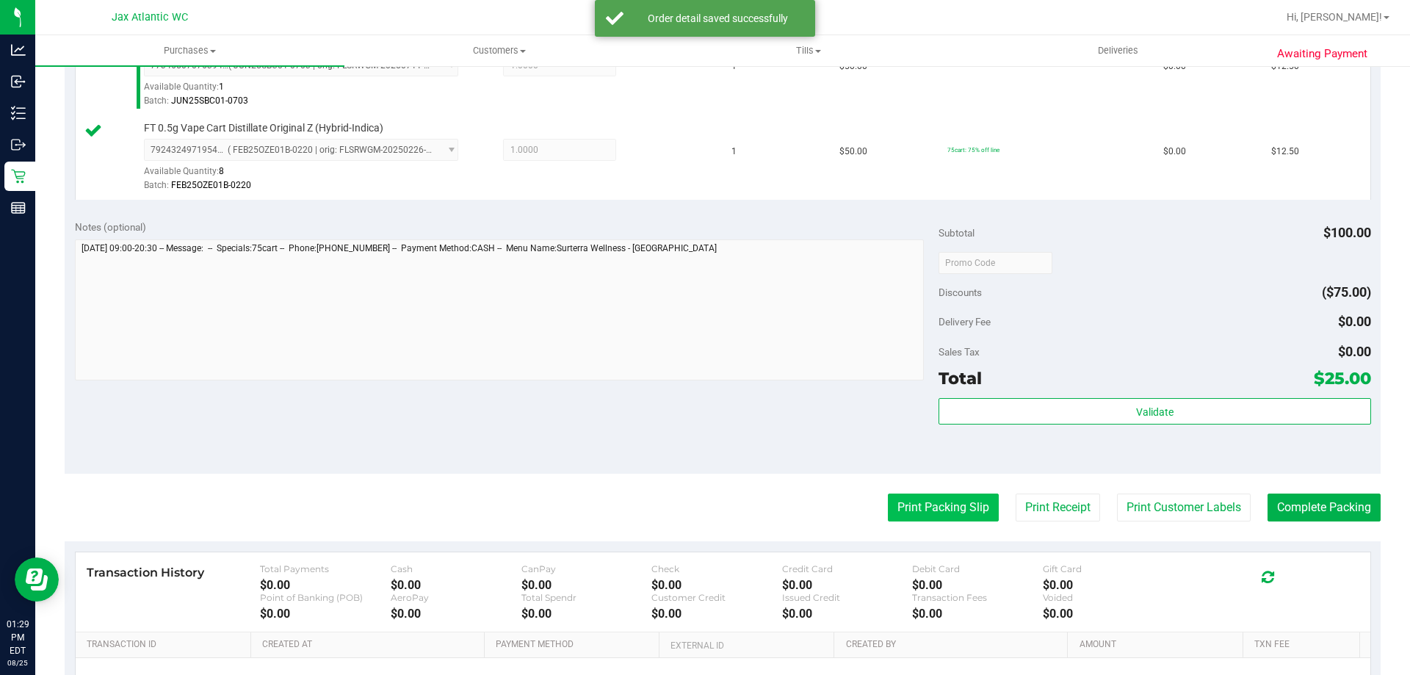
click at [931, 502] on button "Print Packing Slip" at bounding box center [943, 508] width 111 height 28
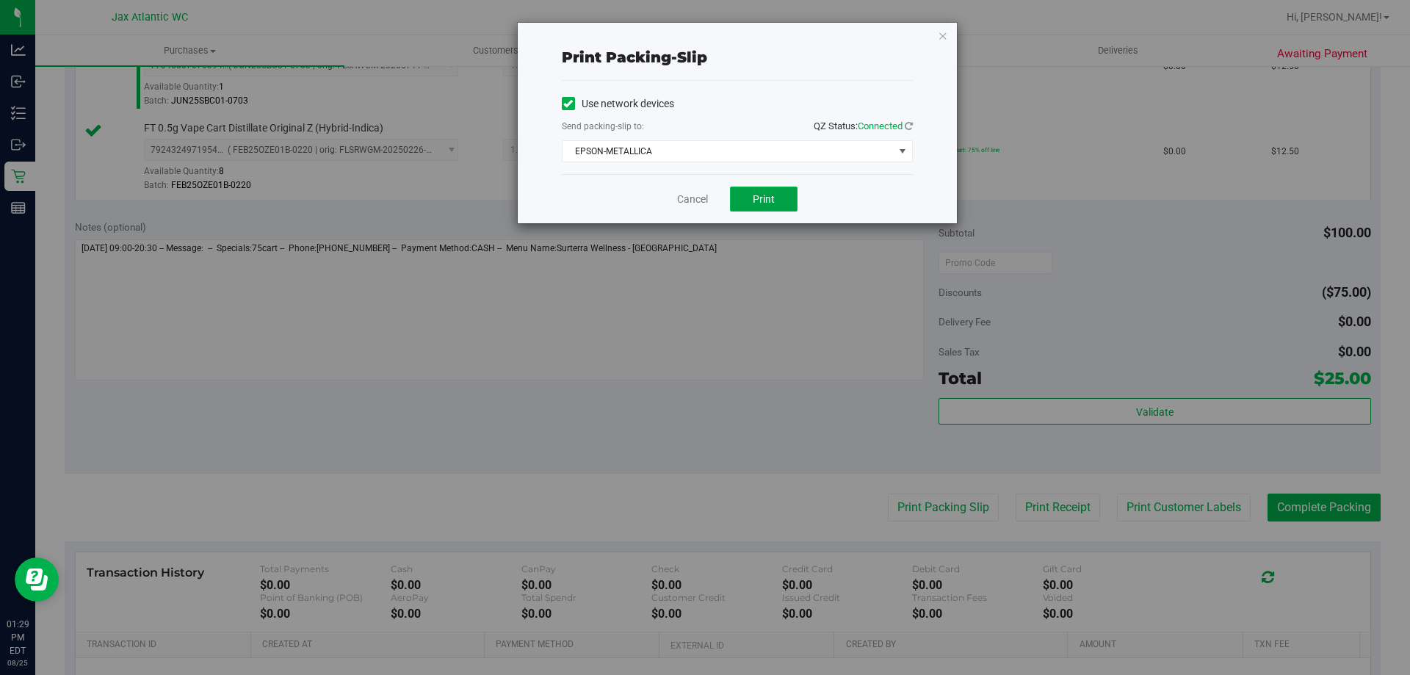
click at [758, 194] on span "Print" at bounding box center [764, 199] width 22 height 12
click at [698, 204] on link "Cancel" at bounding box center [692, 199] width 31 height 15
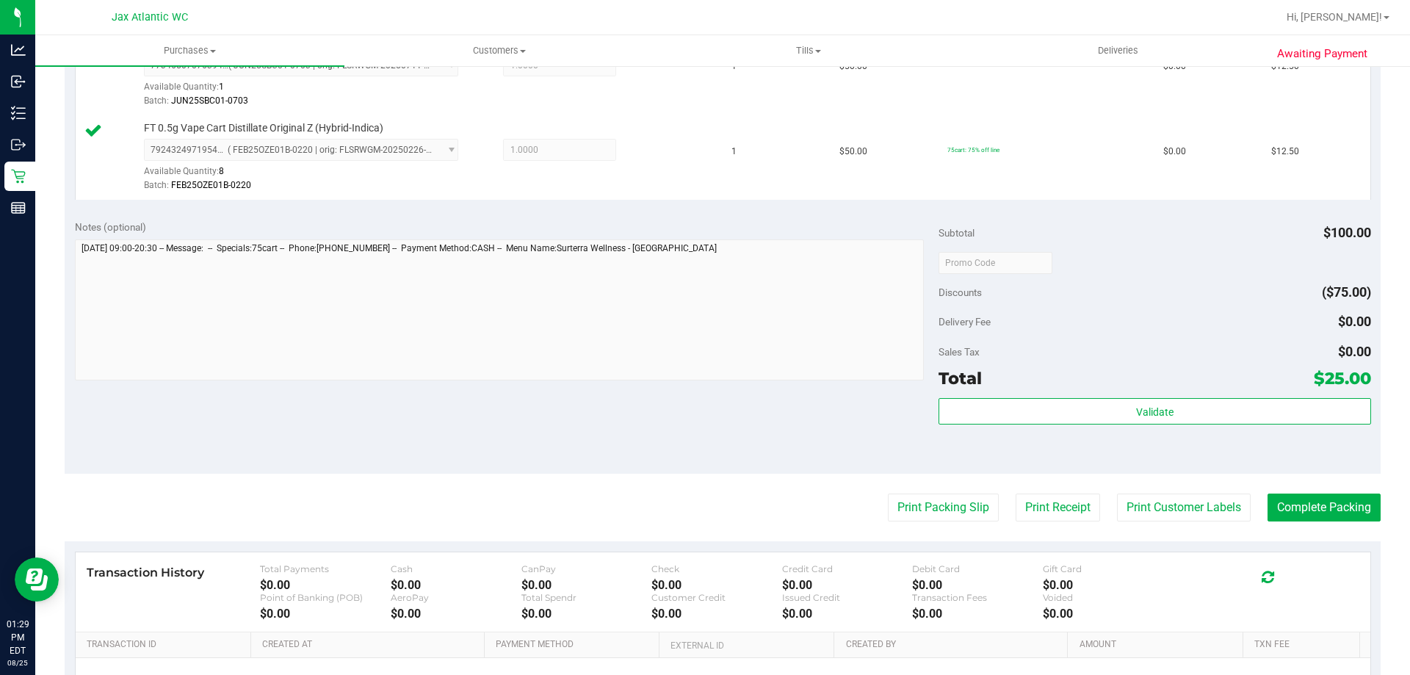
click at [1275, 524] on purchase-details "Back Edit Purchase Cancel Purchase View Profile # 11844063 BioTrack ID: - Submi…" at bounding box center [723, 228] width 1316 height 1178
click at [1280, 508] on button "Complete Packing" at bounding box center [1324, 508] width 113 height 28
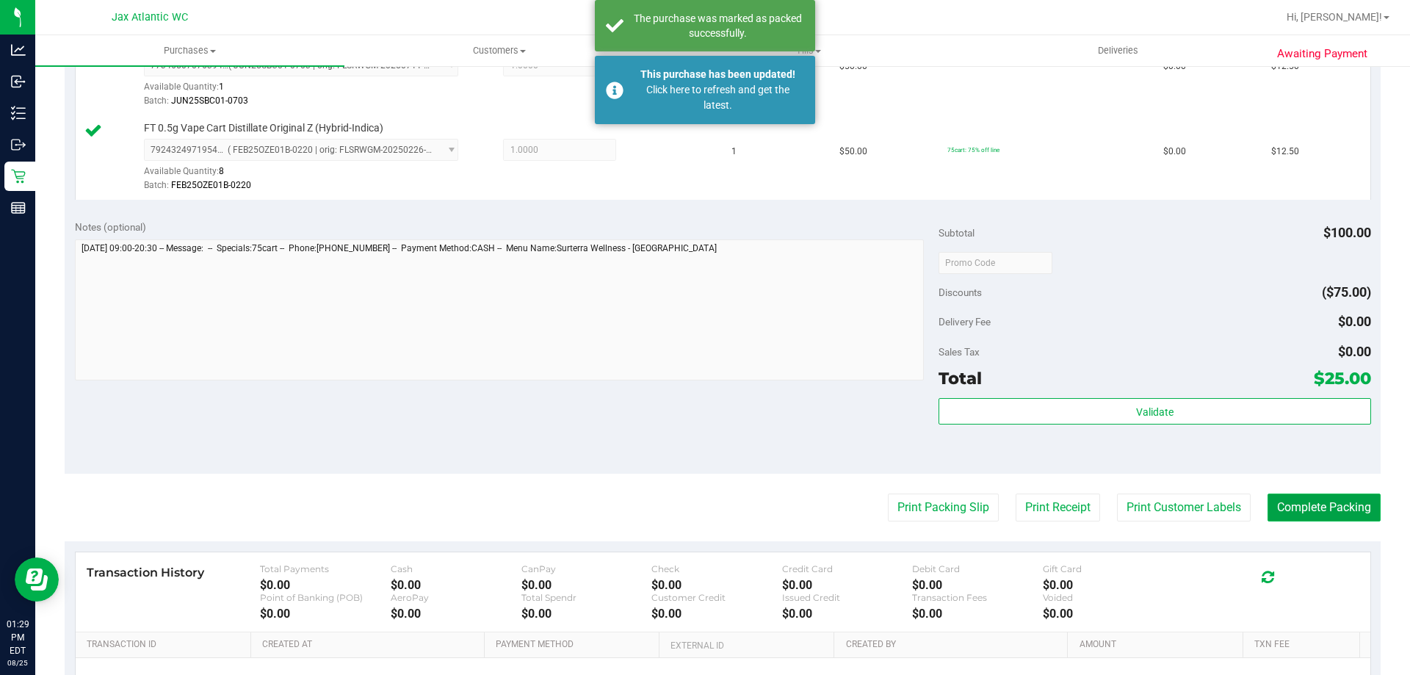
click at [1350, 496] on button "Complete Packing" at bounding box center [1324, 508] width 113 height 28
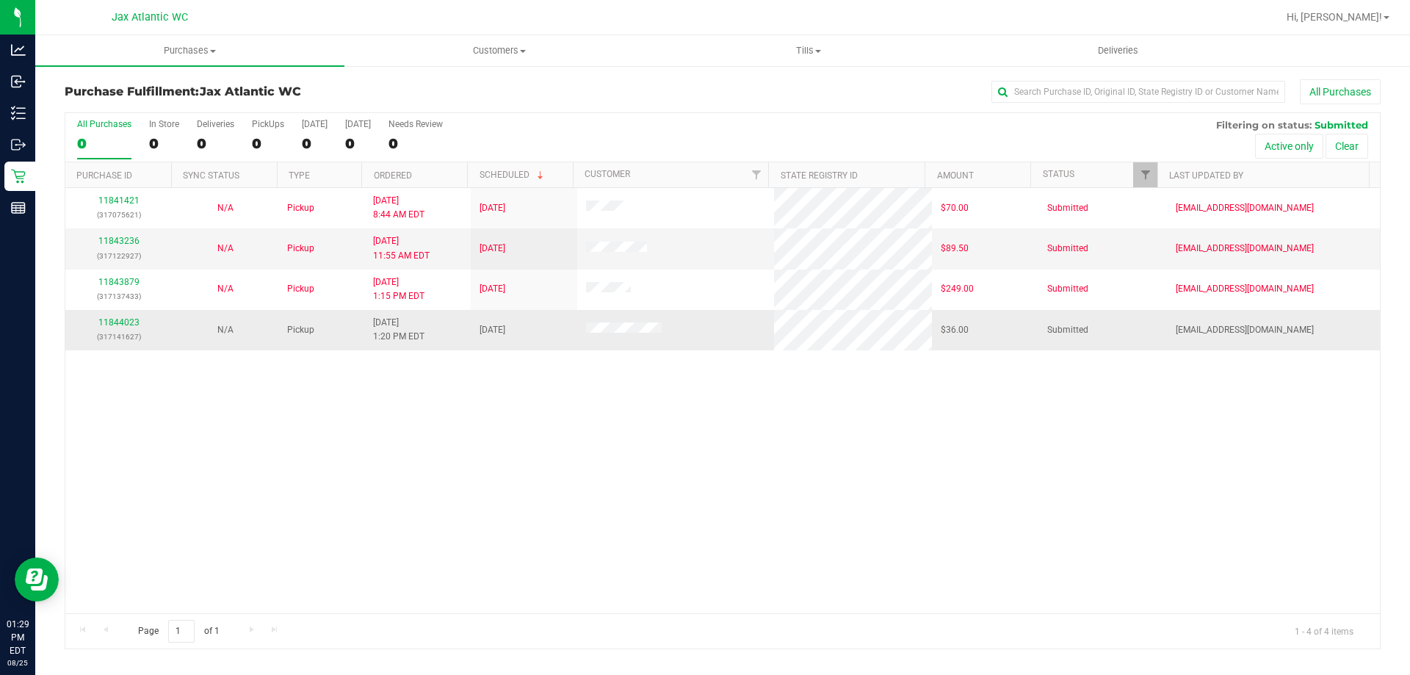
click at [116, 328] on div "11844023 (317141627)" at bounding box center [118, 330] width 89 height 28
click at [120, 319] on link "11844023" at bounding box center [118, 322] width 41 height 10
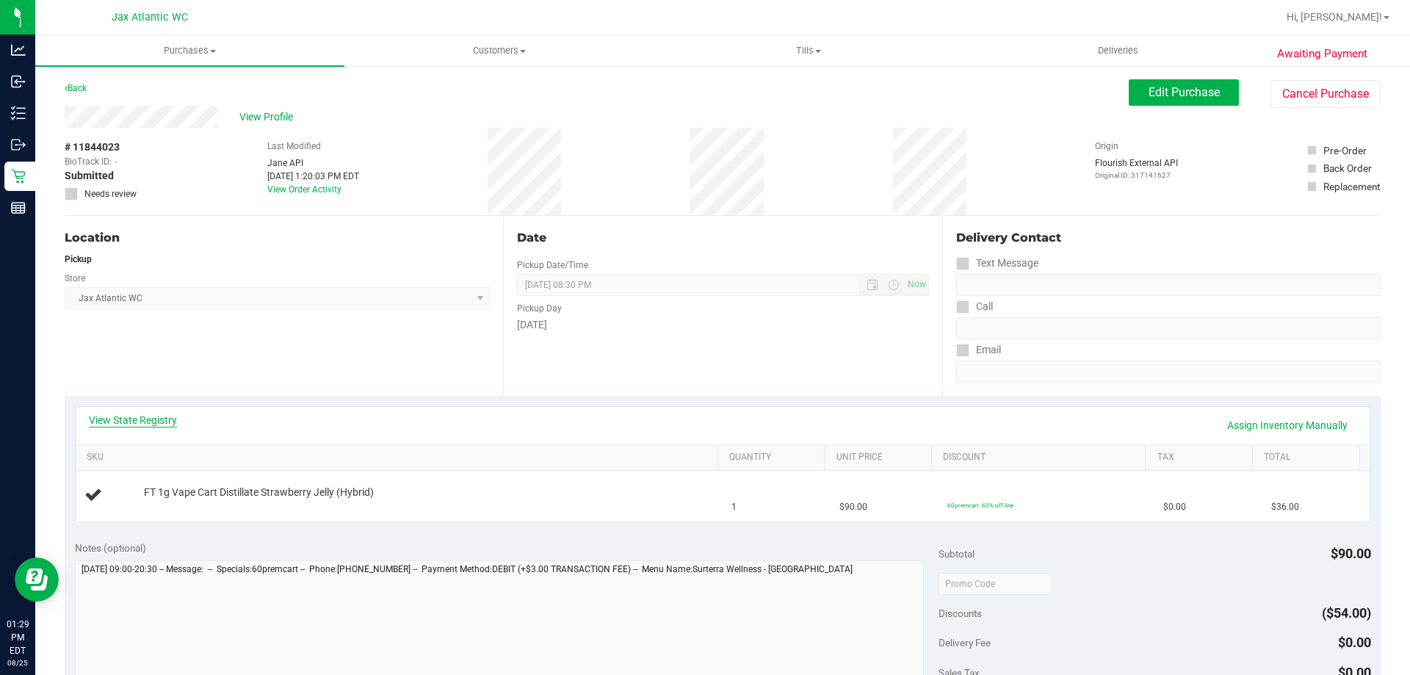
click at [140, 420] on link "View State Registry" at bounding box center [133, 420] width 88 height 15
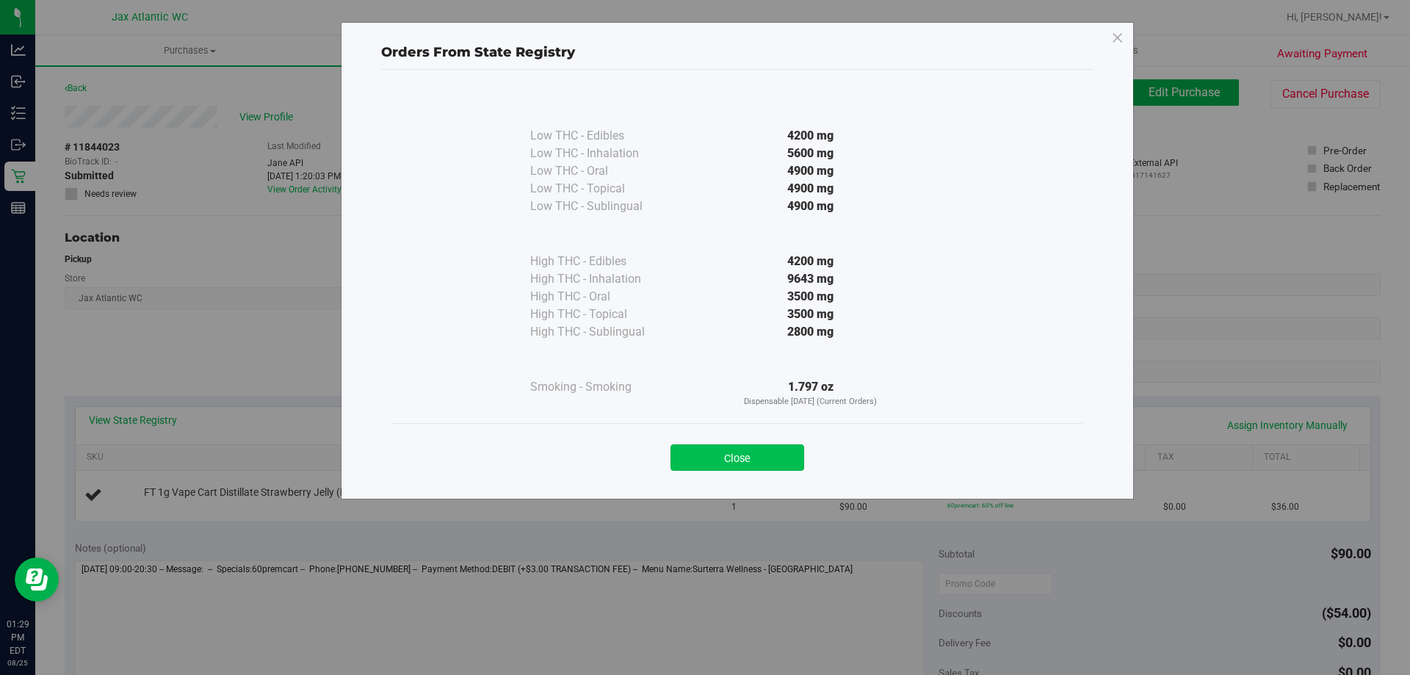
click at [752, 455] on button "Close" at bounding box center [738, 457] width 134 height 26
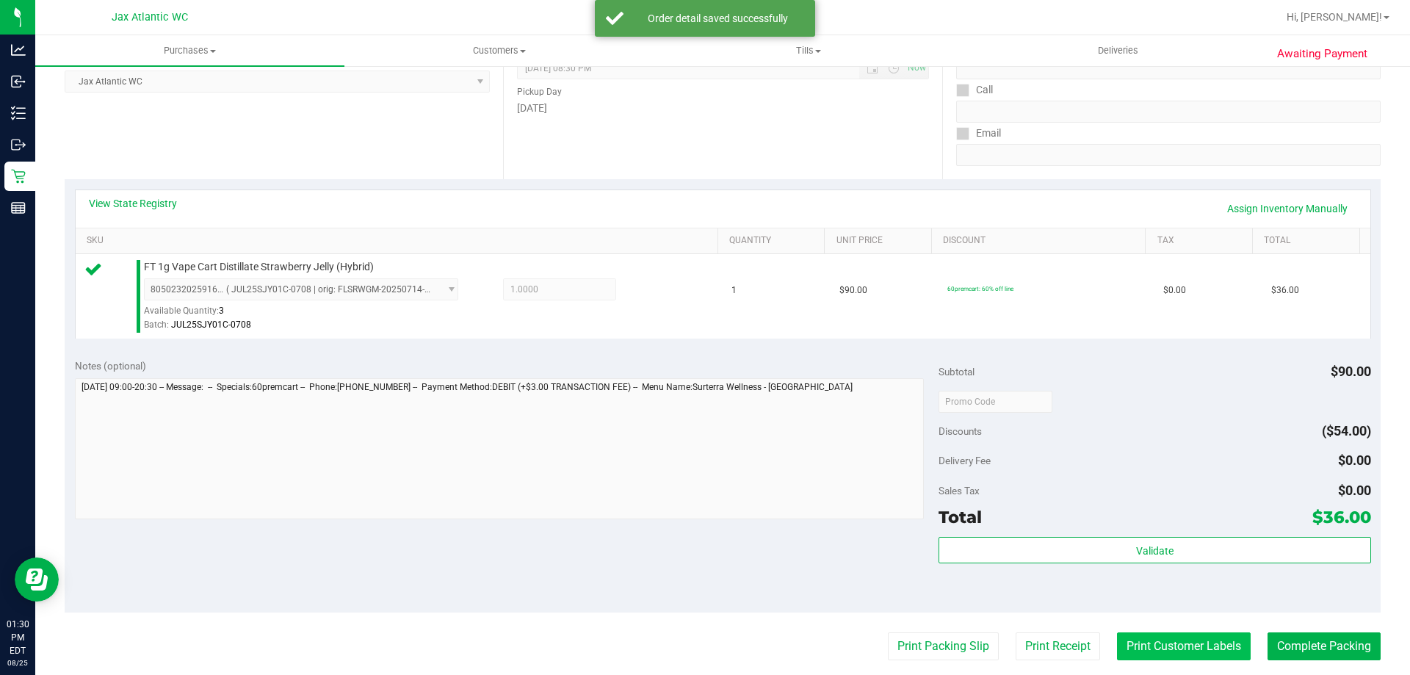
scroll to position [367, 0]
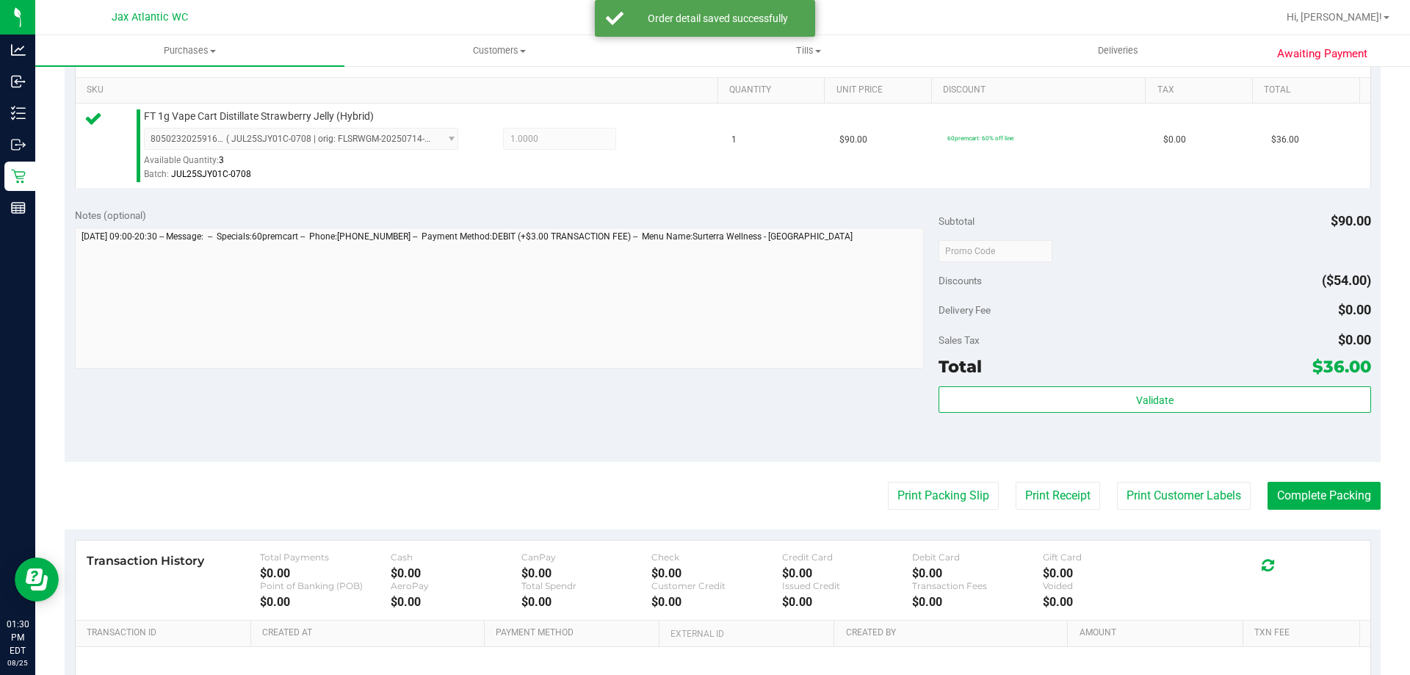
click at [1148, 419] on div "Validate" at bounding box center [1155, 419] width 432 height 66
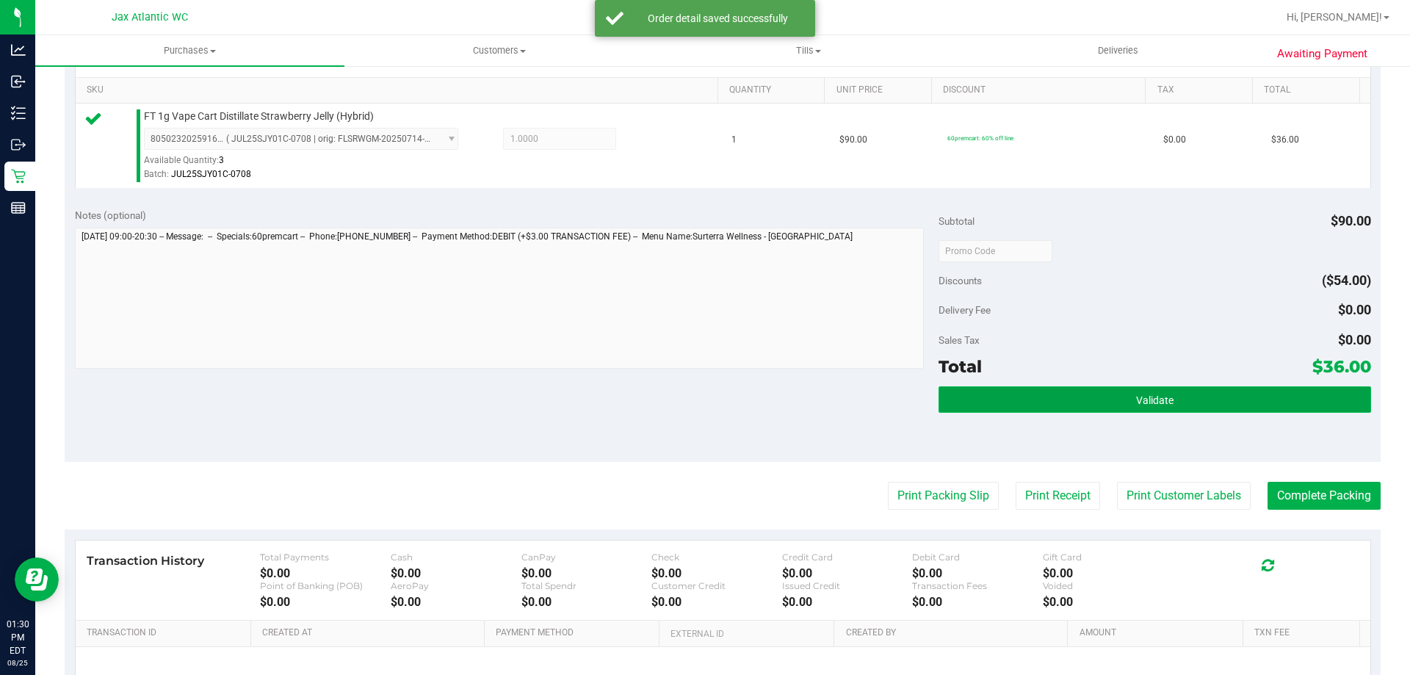
click at [1148, 407] on button "Validate" at bounding box center [1155, 399] width 432 height 26
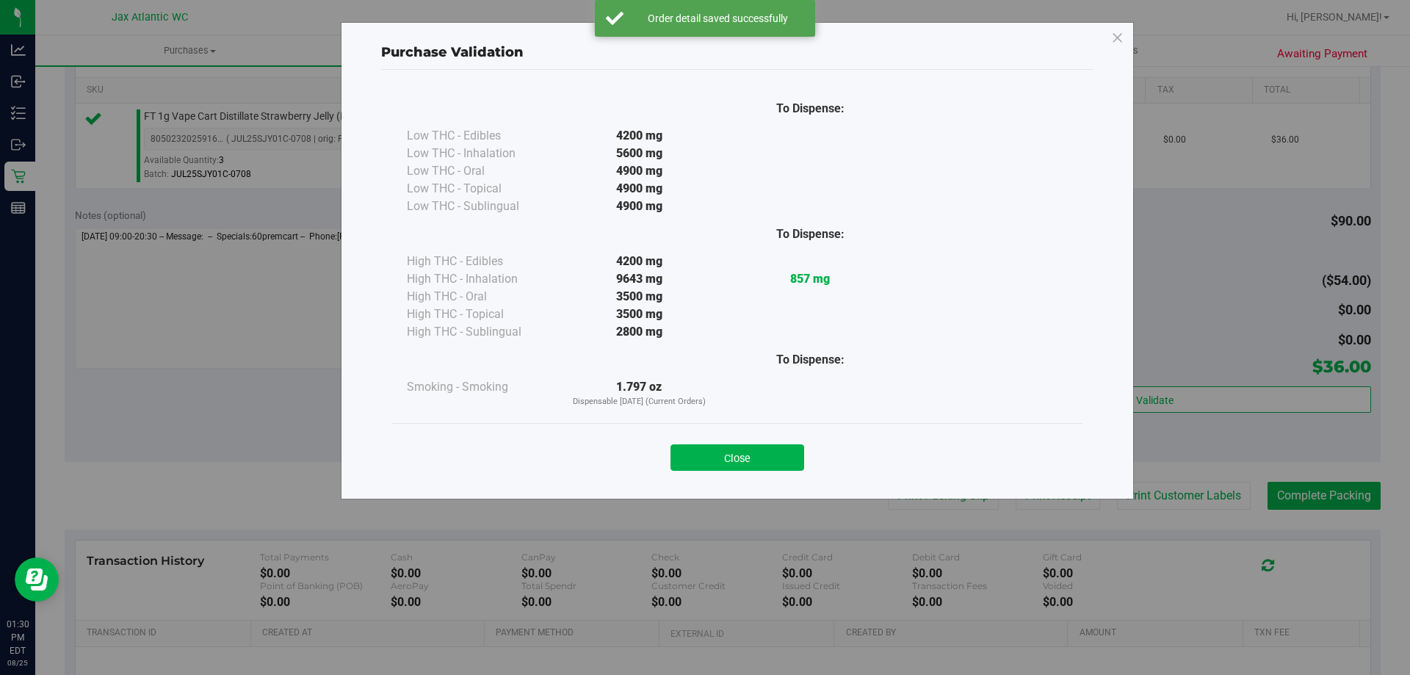
click at [788, 428] on div "Close" at bounding box center [737, 453] width 691 height 60
click at [775, 448] on button "Close" at bounding box center [738, 457] width 134 height 26
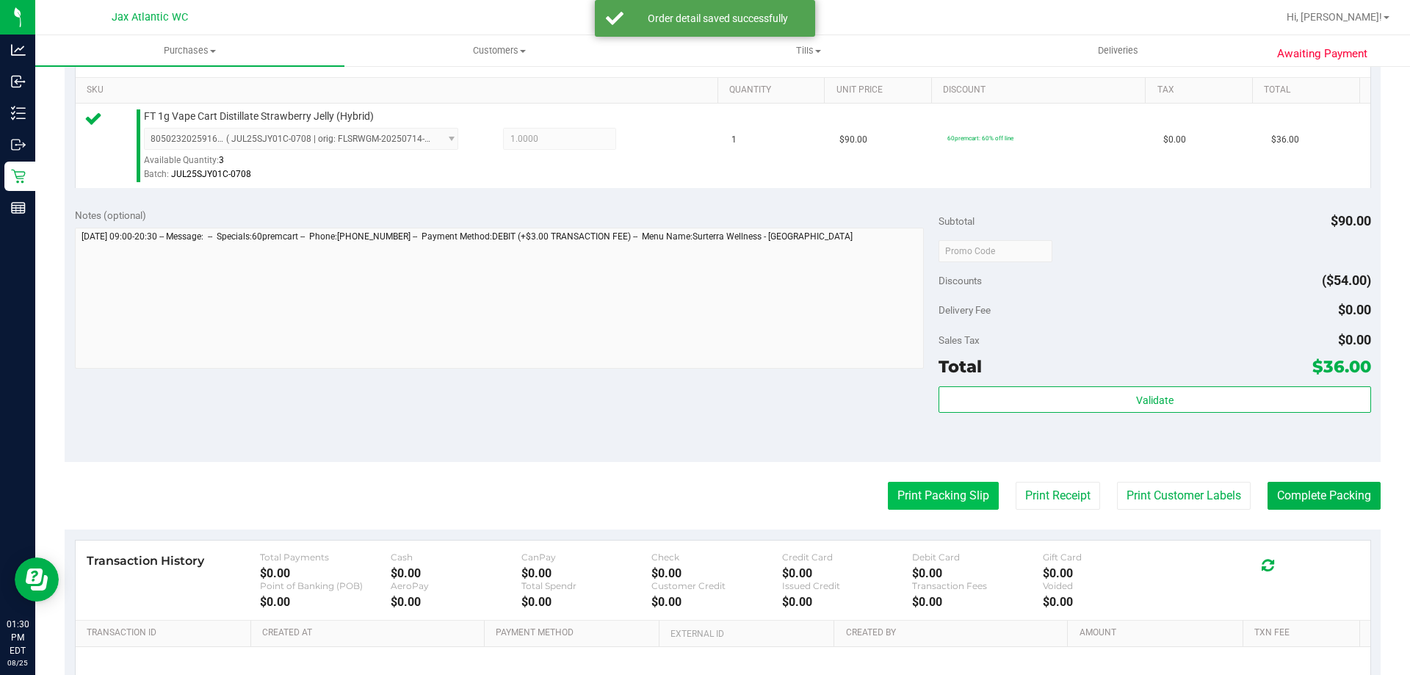
click at [933, 498] on button "Print Packing Slip" at bounding box center [943, 496] width 111 height 28
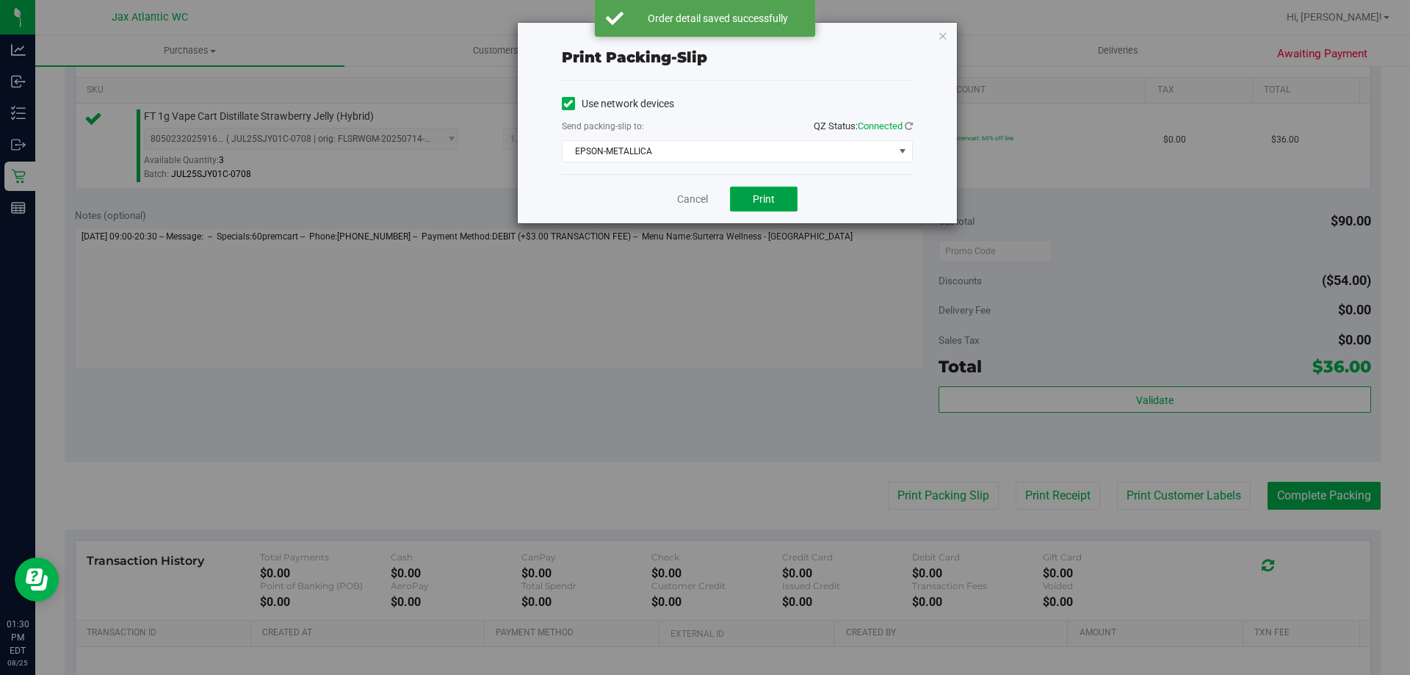
click at [765, 198] on span "Print" at bounding box center [764, 199] width 22 height 12
click at [697, 199] on link "Cancel" at bounding box center [692, 199] width 31 height 15
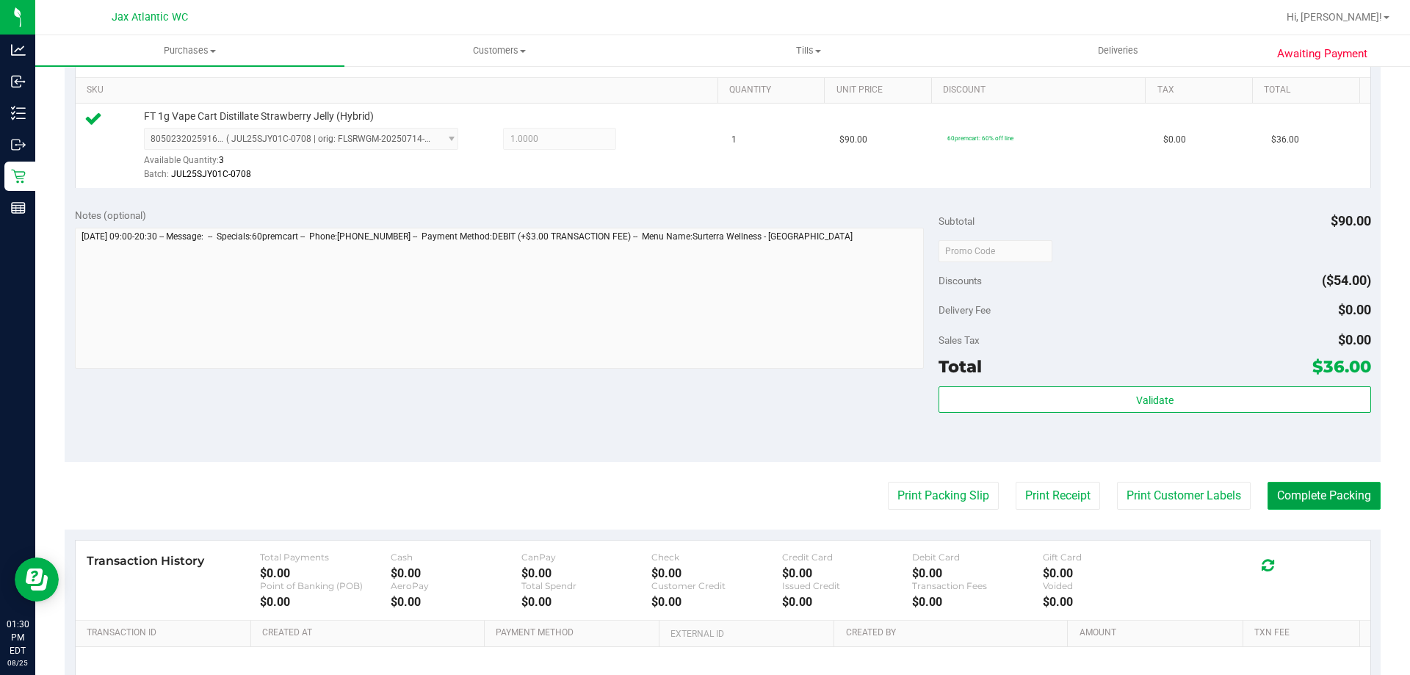
click at [1312, 504] on button "Complete Packing" at bounding box center [1324, 496] width 113 height 28
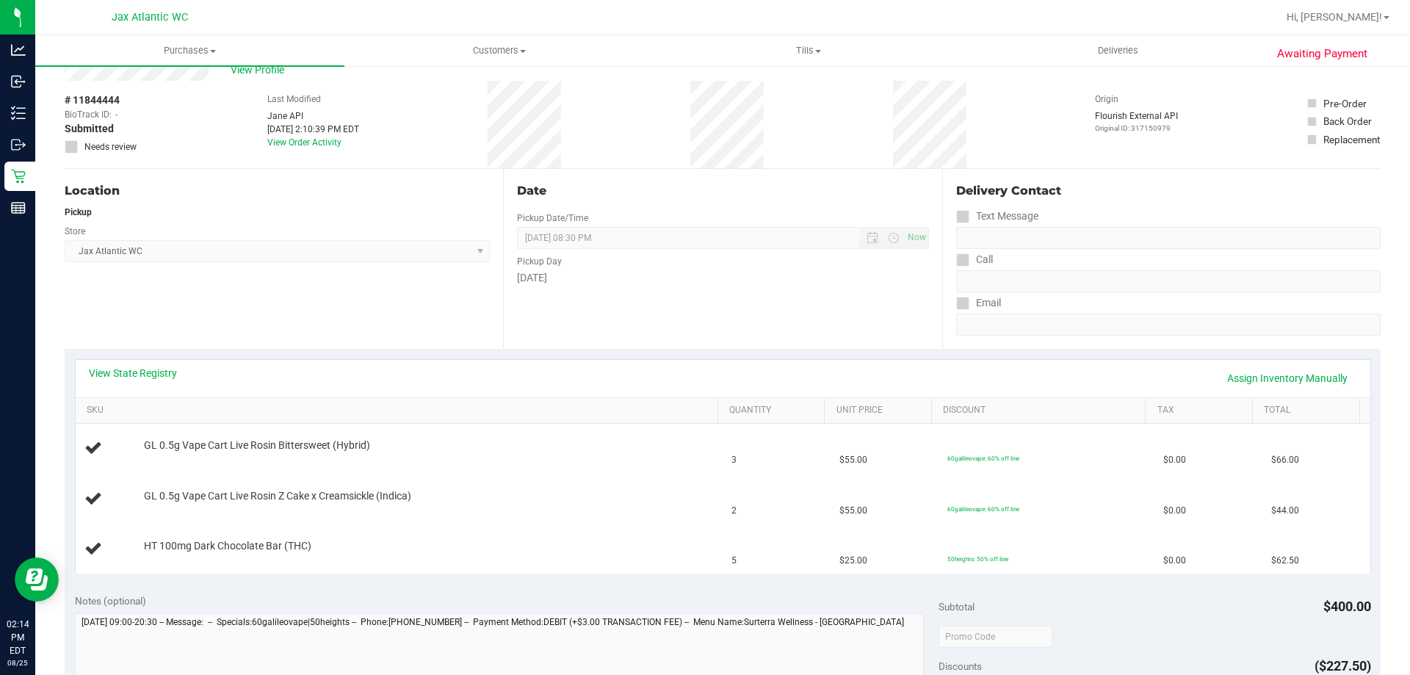
scroll to position [73, 0]
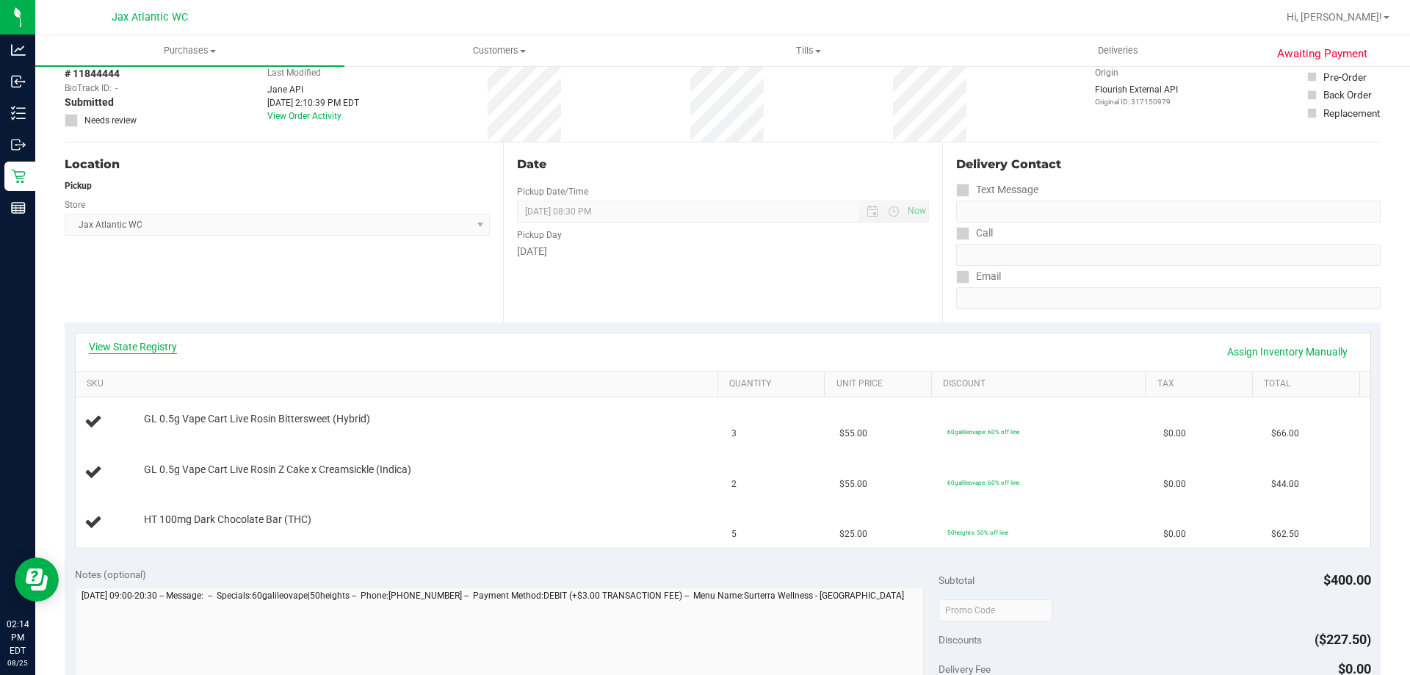
click at [159, 346] on link "View State Registry" at bounding box center [133, 346] width 88 height 15
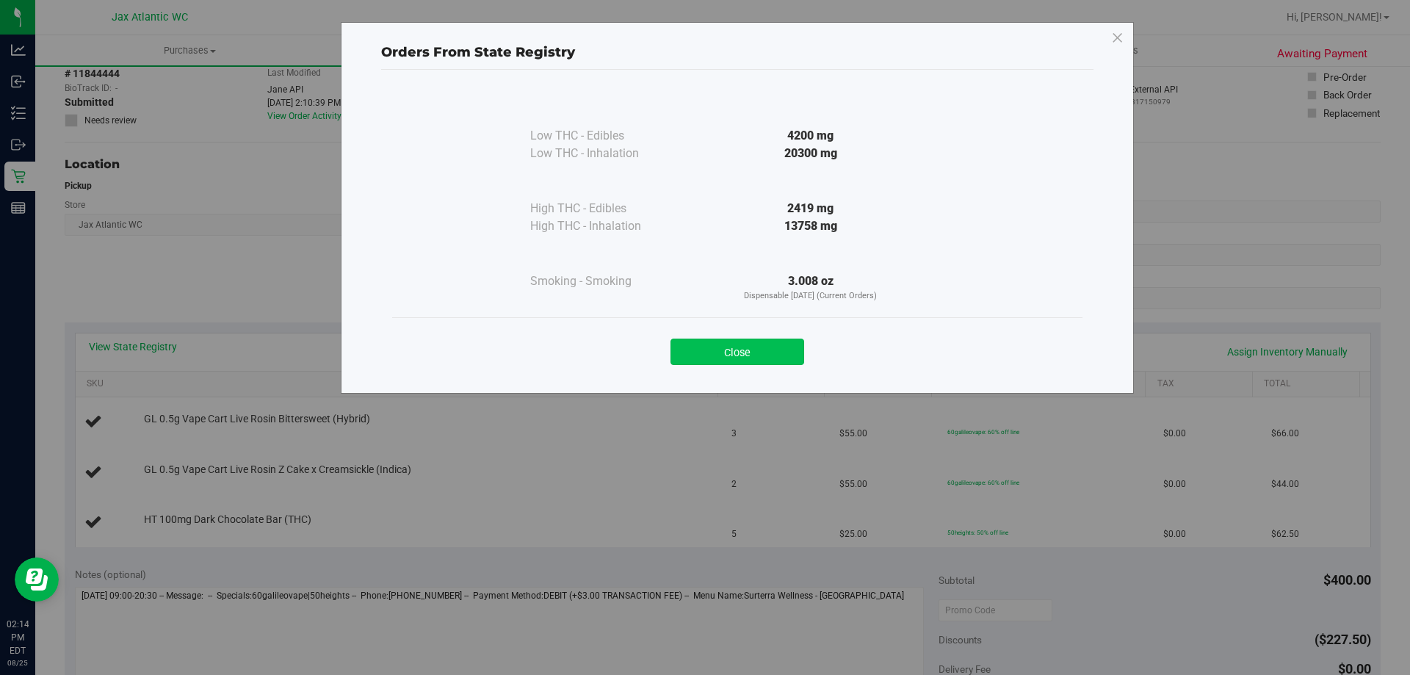
click at [752, 357] on button "Close" at bounding box center [738, 352] width 134 height 26
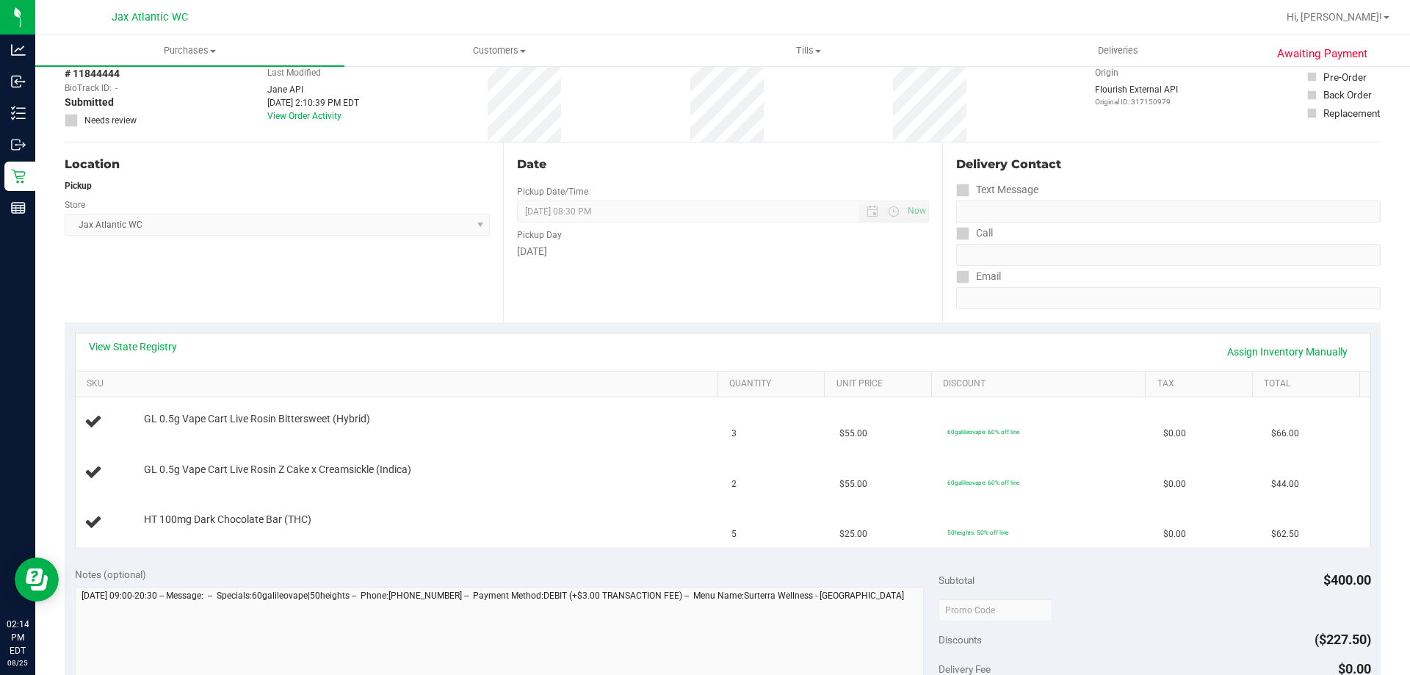
click at [135, 334] on div "View State Registry Assign Inventory Manually" at bounding box center [723, 352] width 1295 height 37
click at [135, 341] on link "View State Registry" at bounding box center [133, 346] width 88 height 15
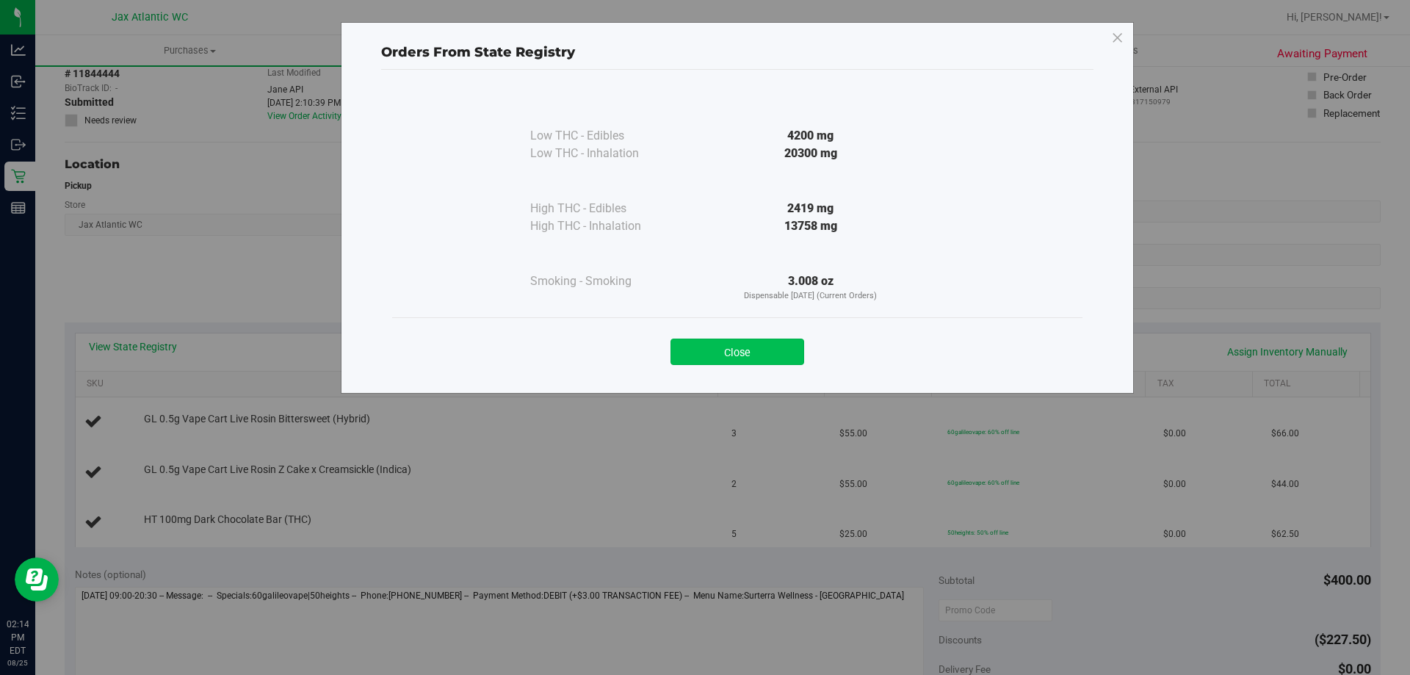
click at [739, 345] on button "Close" at bounding box center [738, 352] width 134 height 26
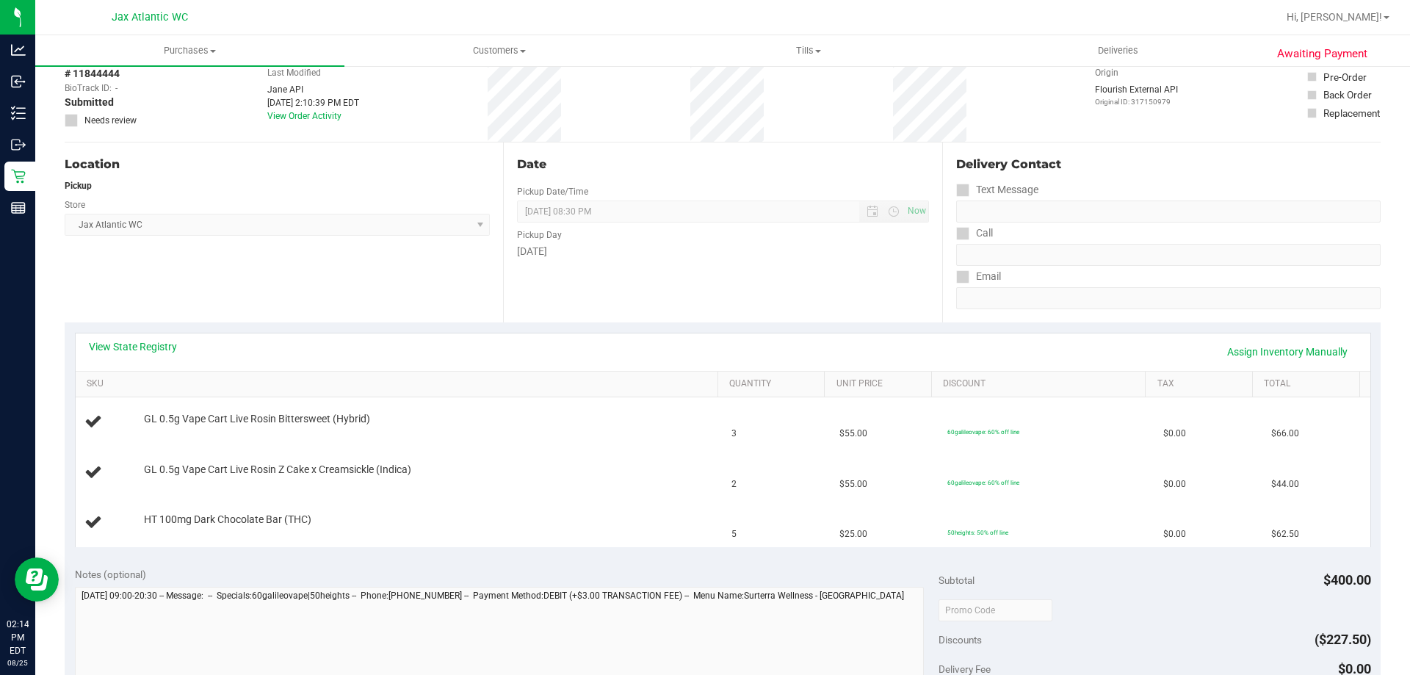
click at [597, 274] on div "Date Pickup Date/Time [DATE] Now [DATE] 08:30 PM Now Pickup Day [DATE]" at bounding box center [722, 233] width 439 height 180
